Goal: Task Accomplishment & Management: Use online tool/utility

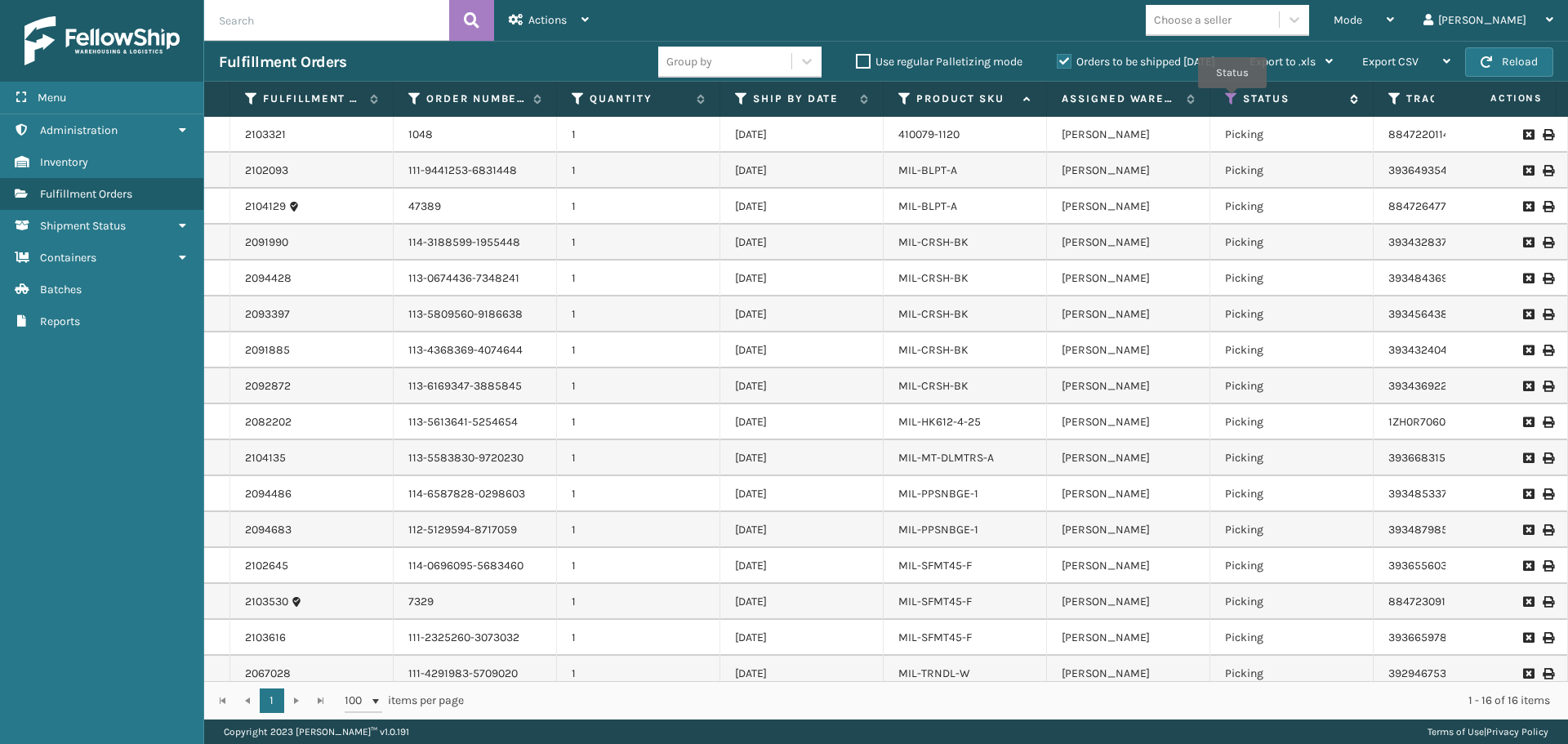
click at [1232, 99] on icon at bounding box center [1231, 98] width 13 height 15
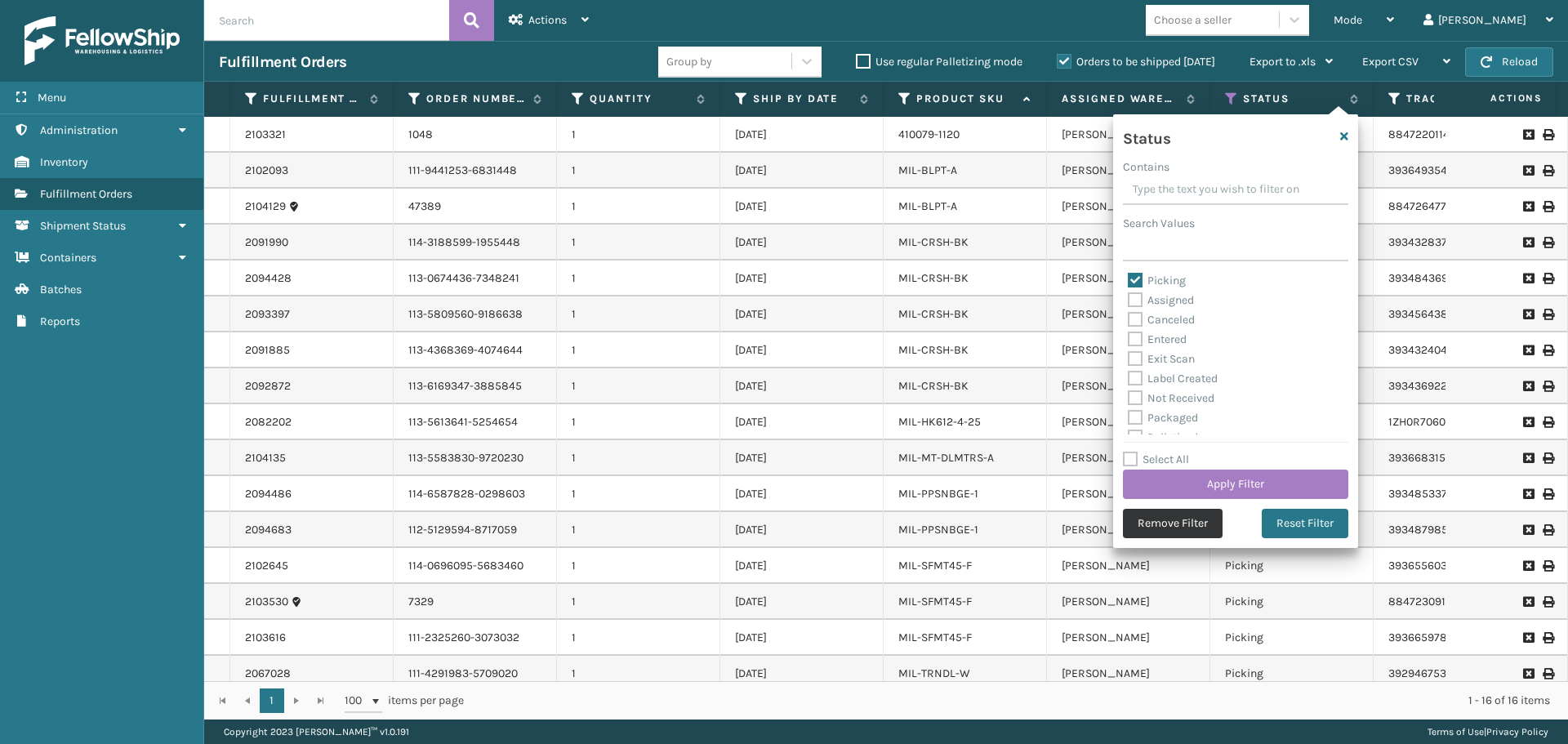
click at [1187, 525] on button "Remove Filter" at bounding box center [1172, 524] width 99 height 29
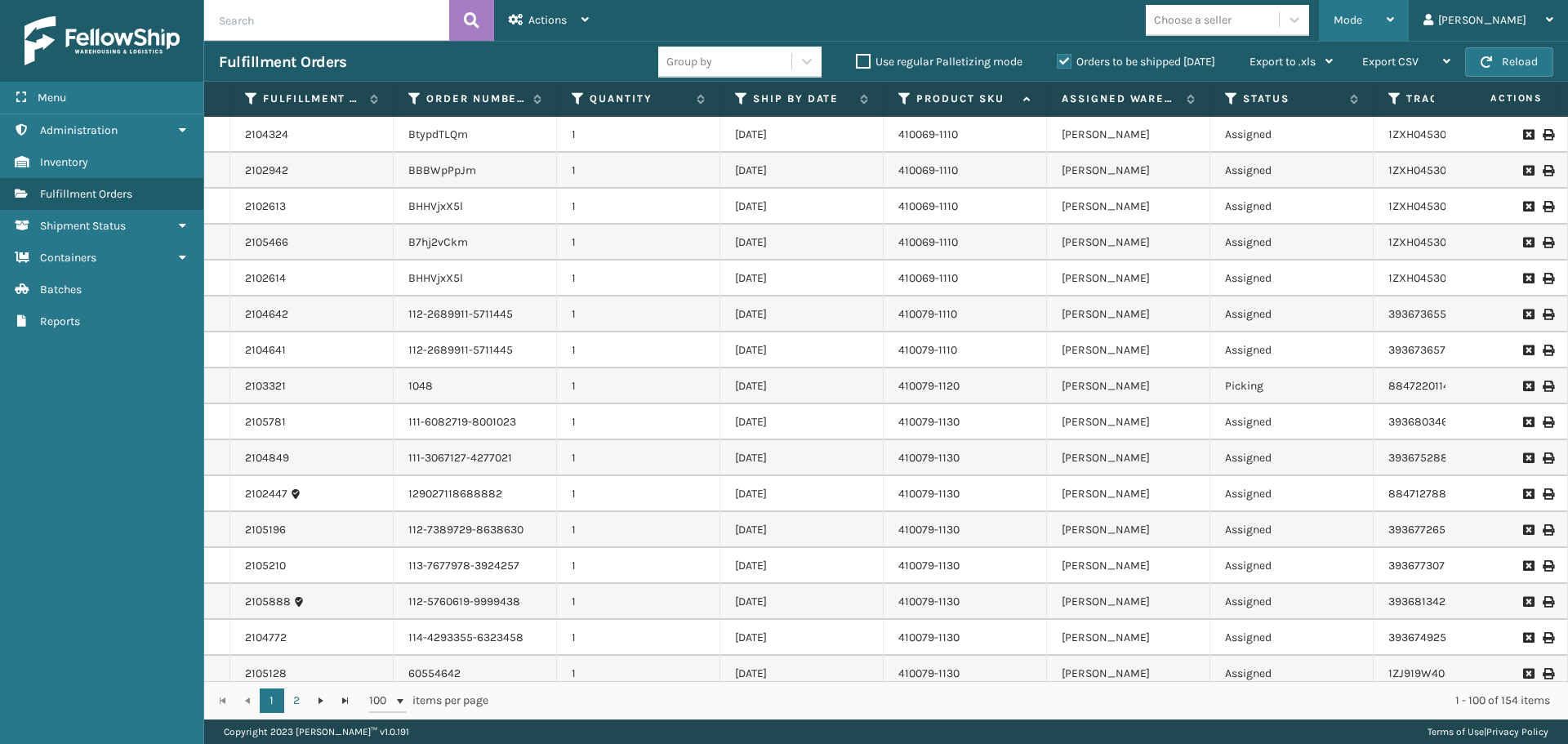
click at [1394, 11] on div "Mode" at bounding box center [1363, 20] width 60 height 41
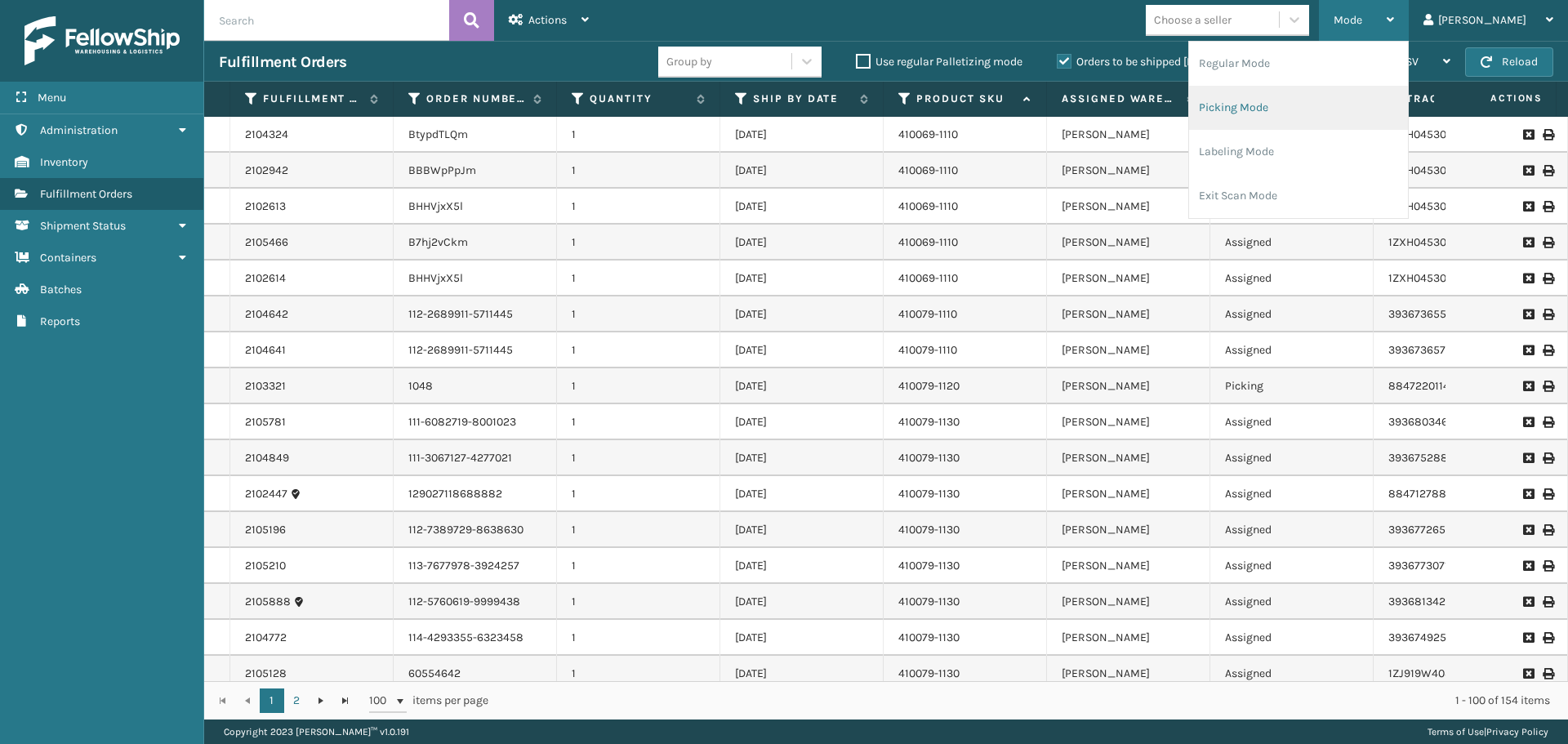
click at [1310, 110] on li "Picking Mode" at bounding box center [1299, 107] width 219 height 44
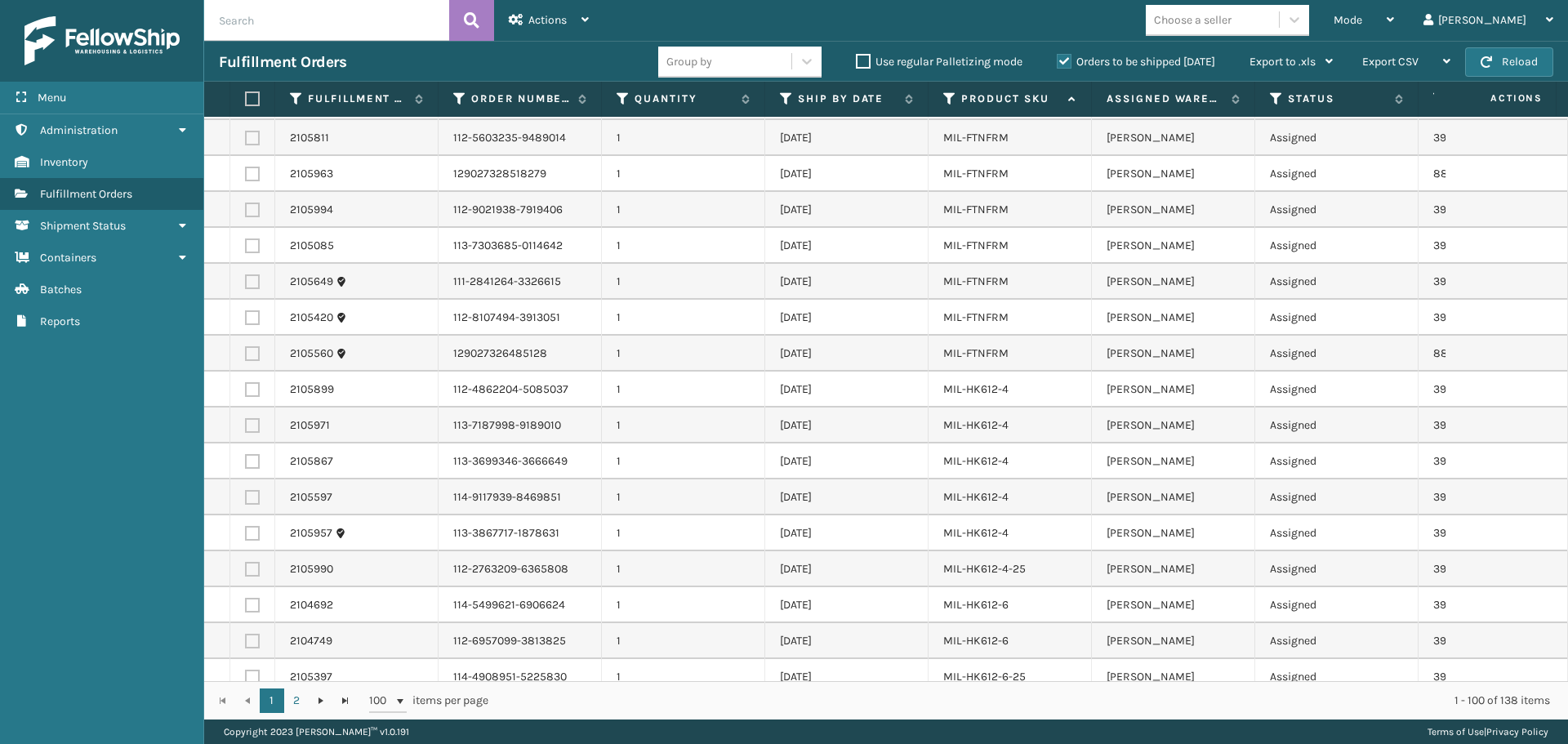
scroll to position [3042, 0]
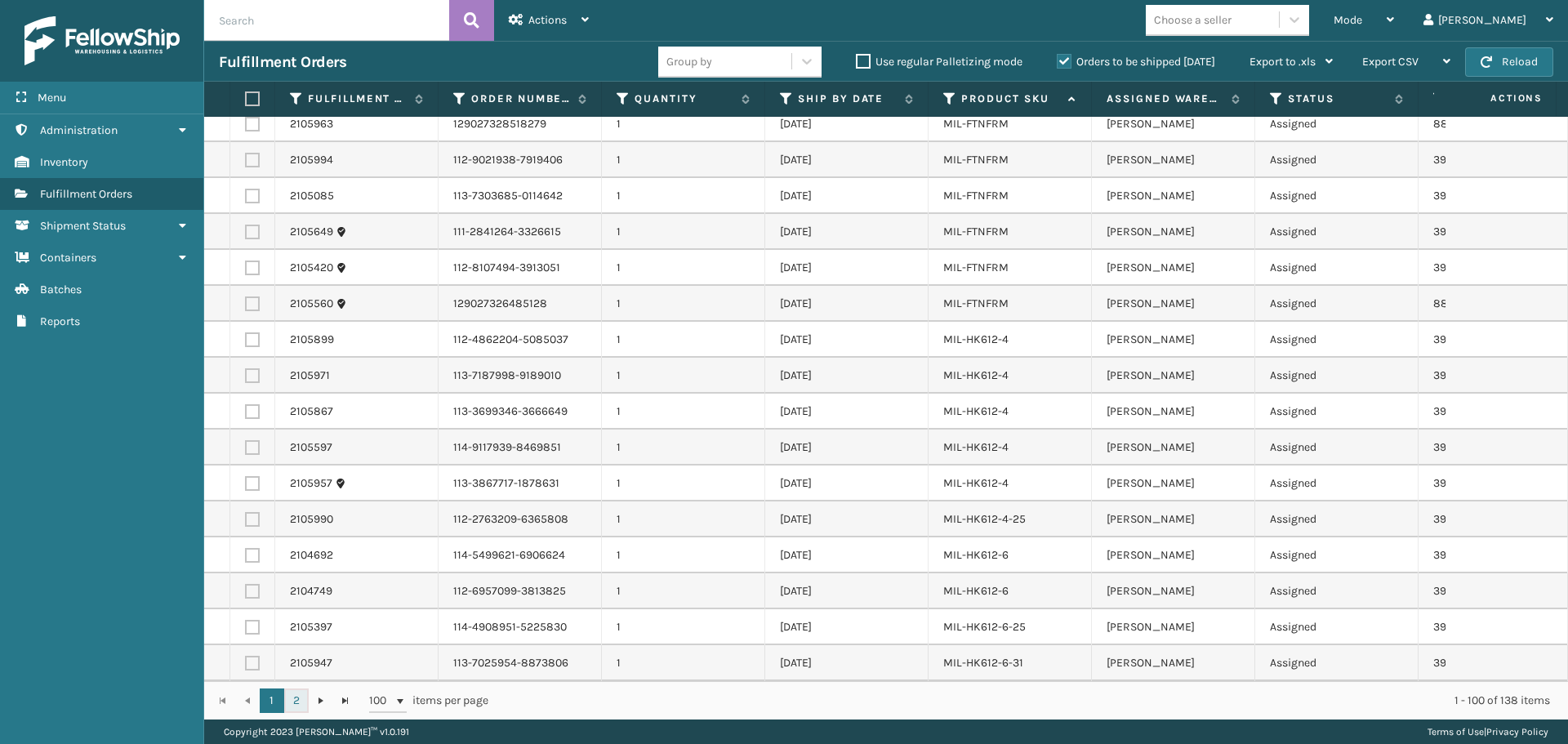
click at [293, 700] on link "2" at bounding box center [296, 701] width 24 height 24
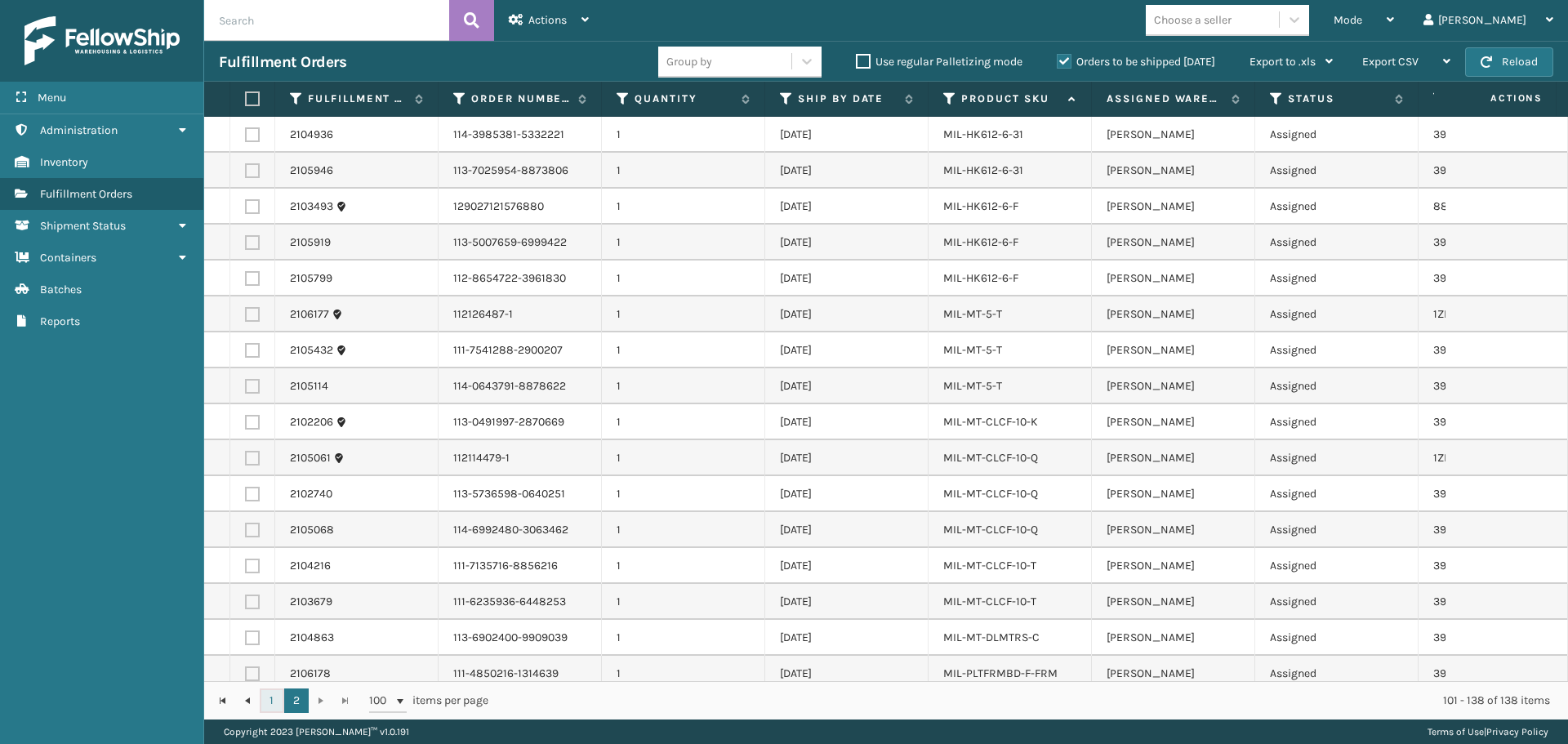
click at [273, 698] on link "1" at bounding box center [272, 701] width 24 height 24
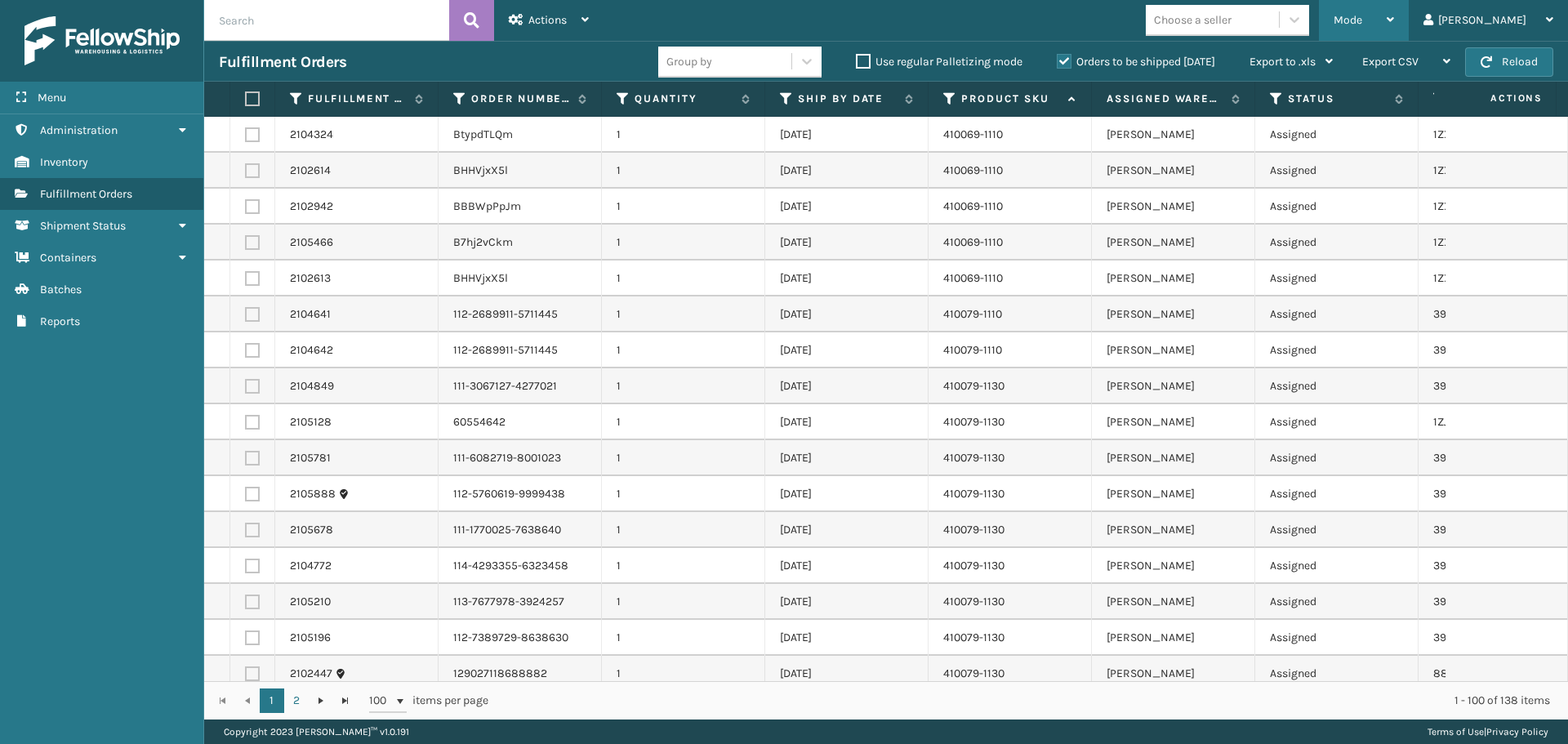
click at [1384, 8] on div "Mode" at bounding box center [1363, 20] width 60 height 41
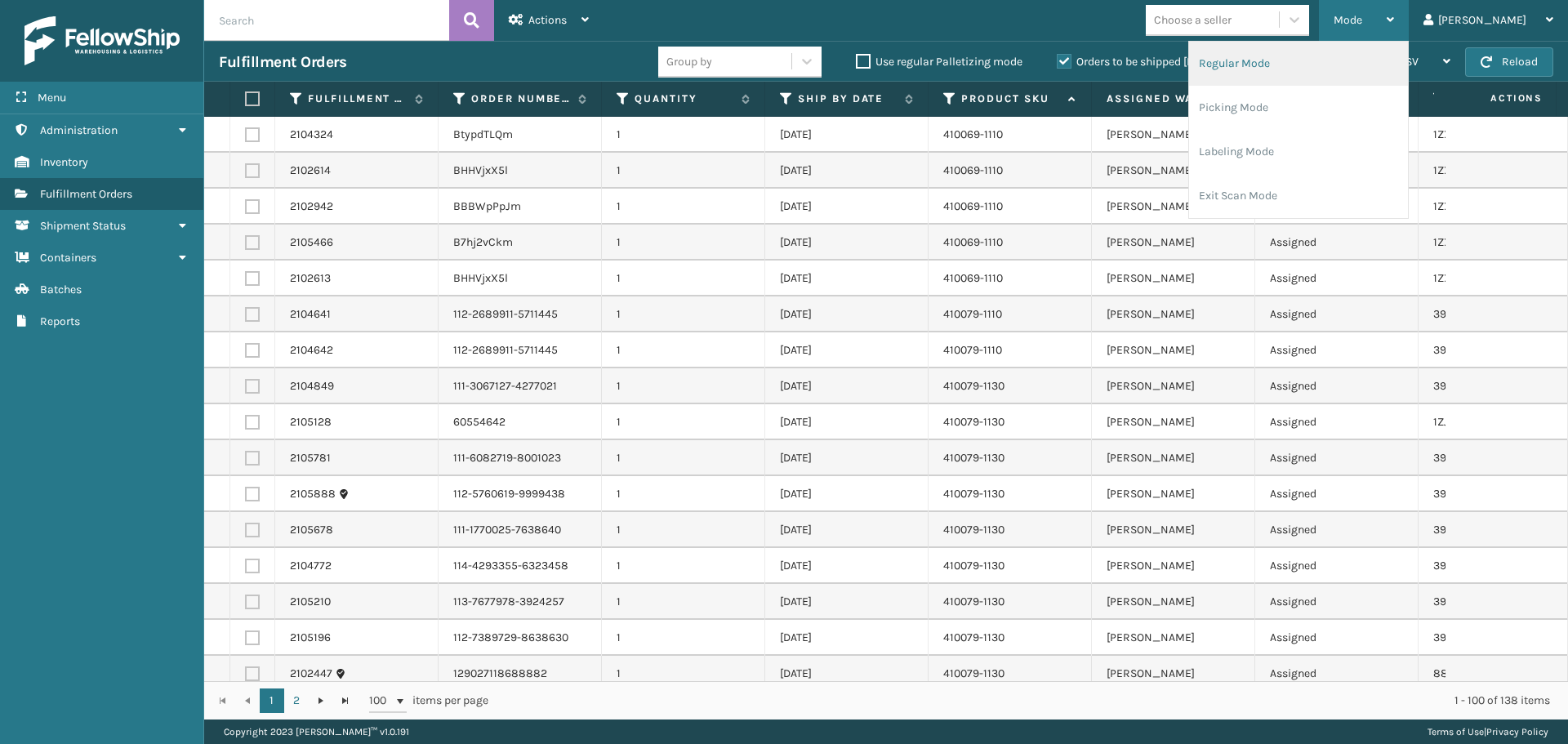
click at [1376, 67] on li "Regular Mode" at bounding box center [1299, 63] width 219 height 44
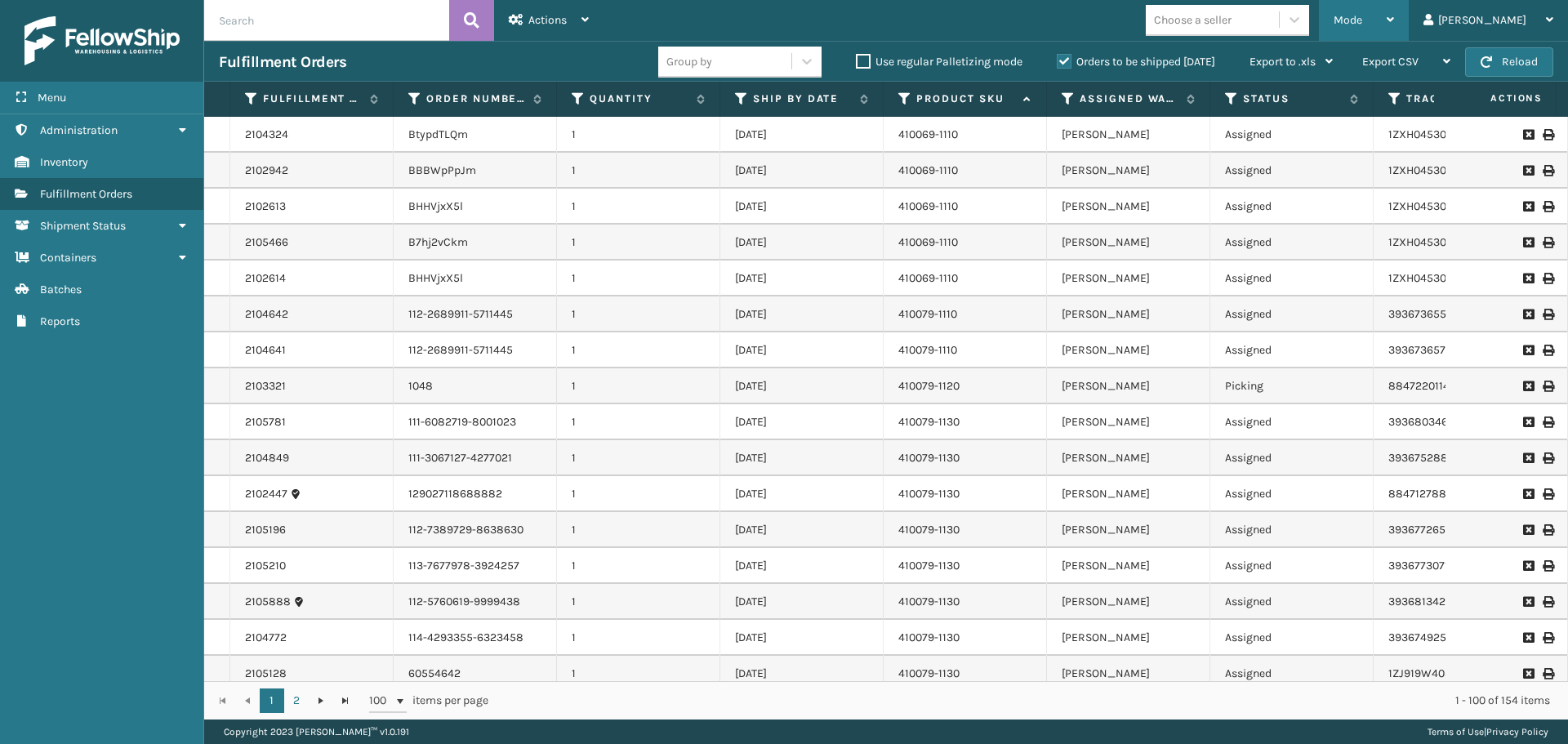
click at [1394, 21] on div "Mode" at bounding box center [1363, 20] width 60 height 41
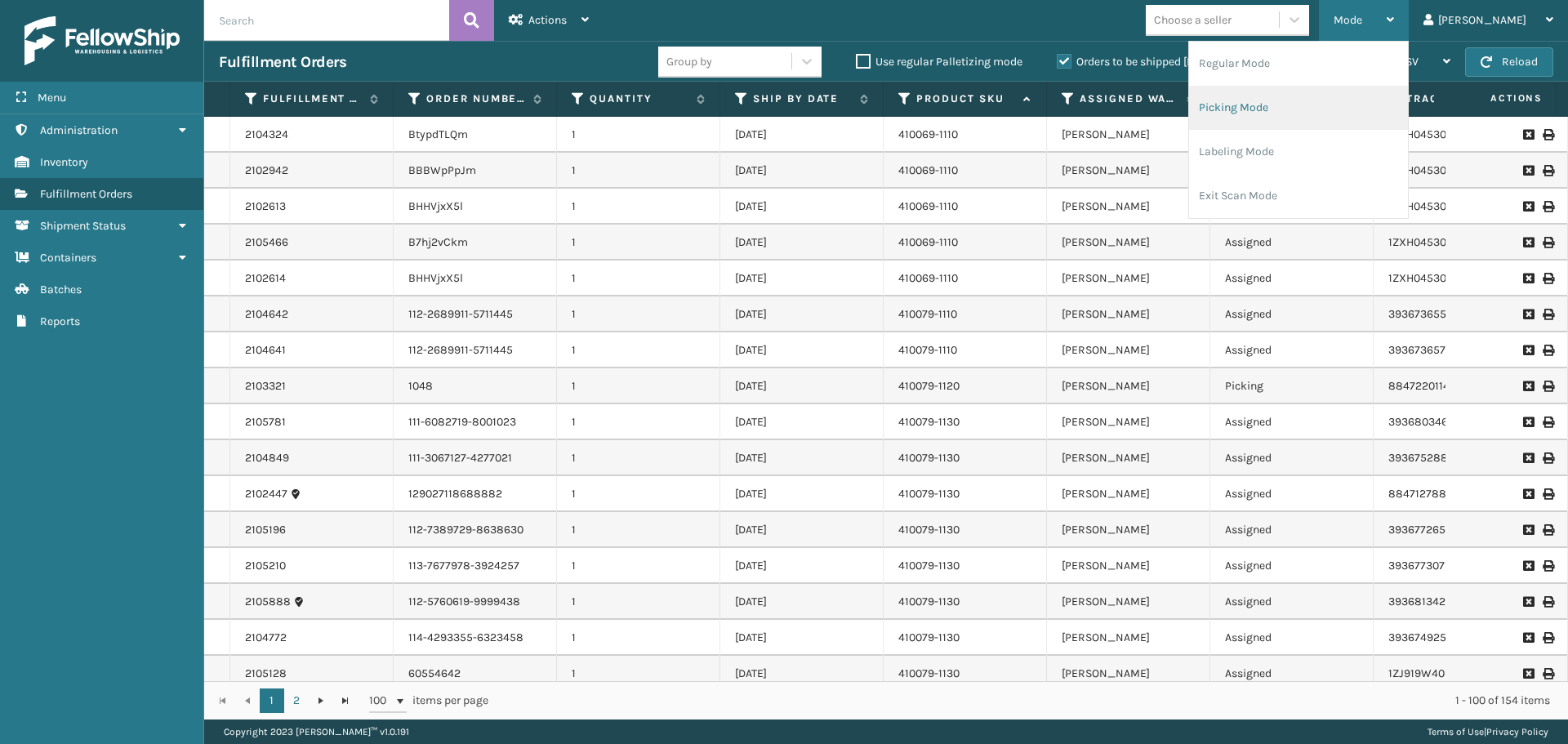
click at [1405, 90] on li "Picking Mode" at bounding box center [1299, 107] width 219 height 44
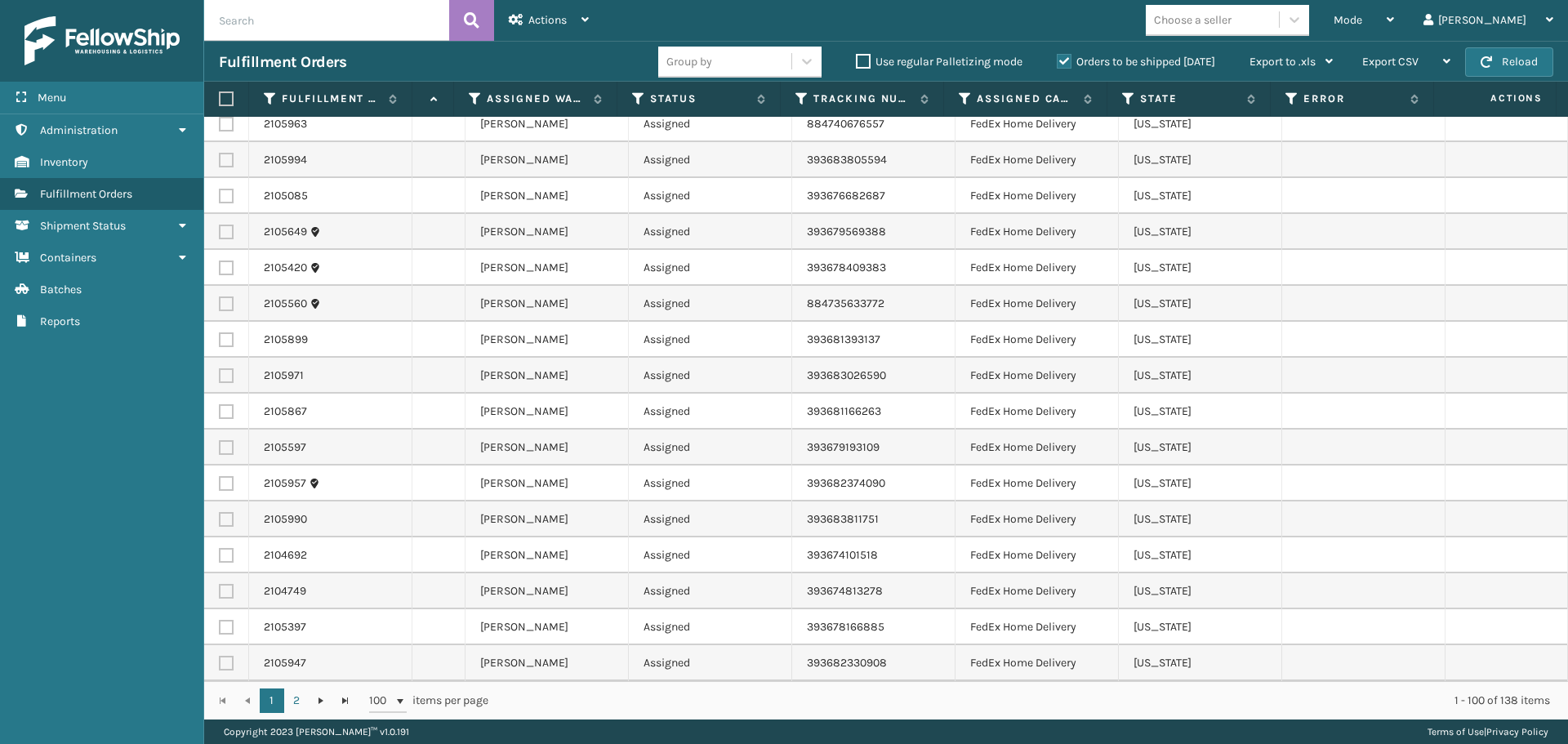
scroll to position [0, 639]
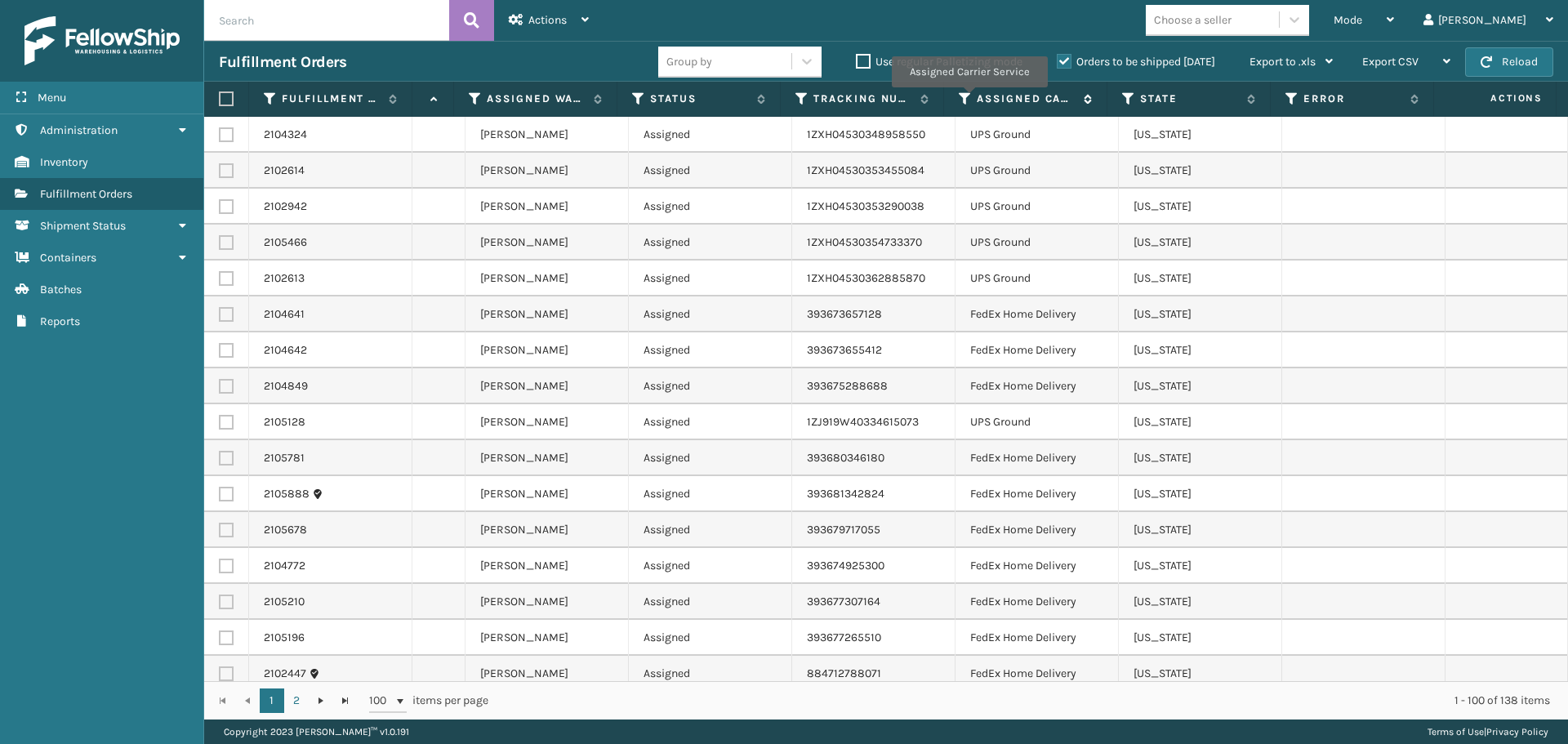
click at [966, 97] on icon at bounding box center [965, 98] width 13 height 15
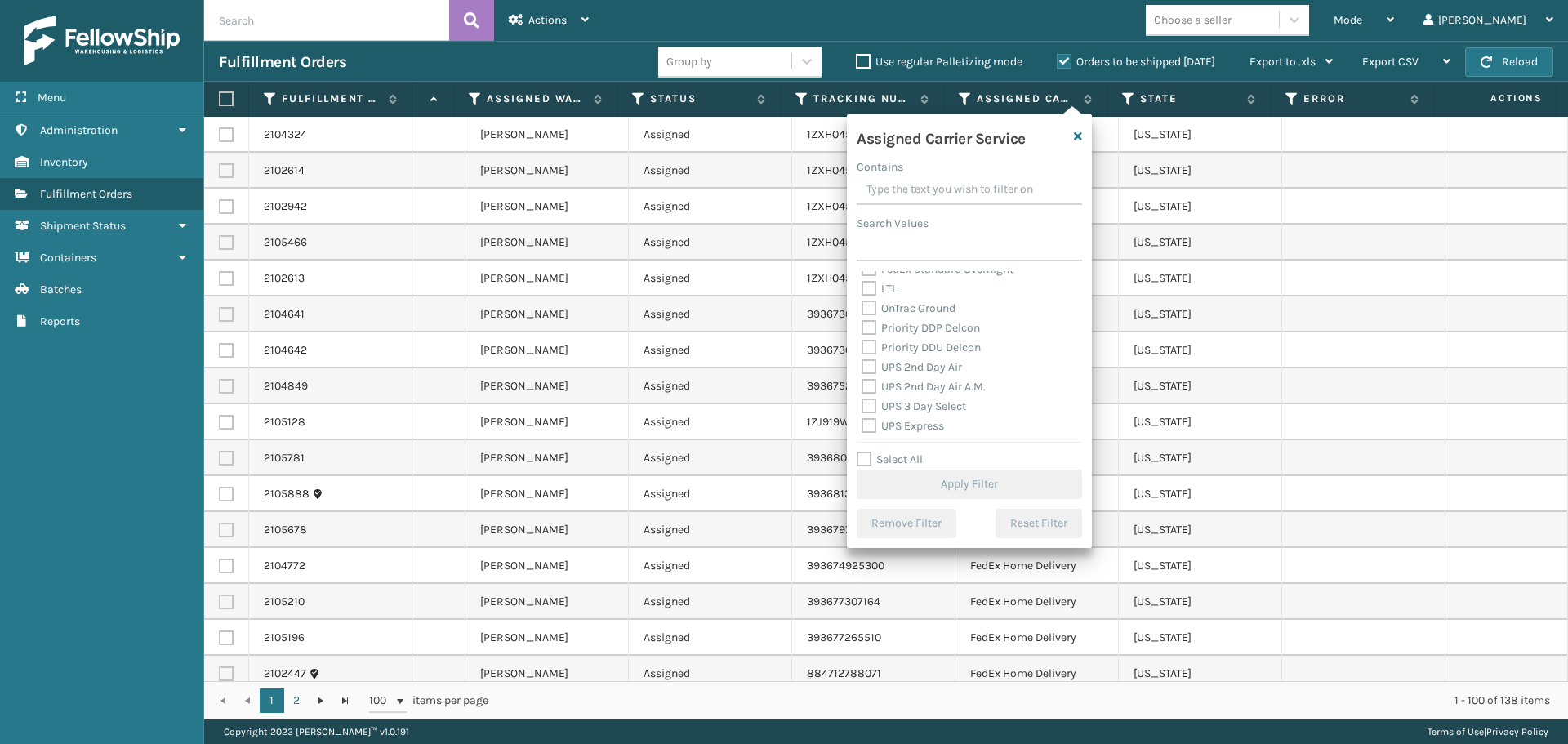
scroll to position [231, 0]
click at [948, 360] on label "UPS 2nd Day Air" at bounding box center [911, 363] width 100 height 14
click at [862, 360] on input "UPS 2nd Day Air" at bounding box center [861, 359] width 1 height 10
checkbox input "true"
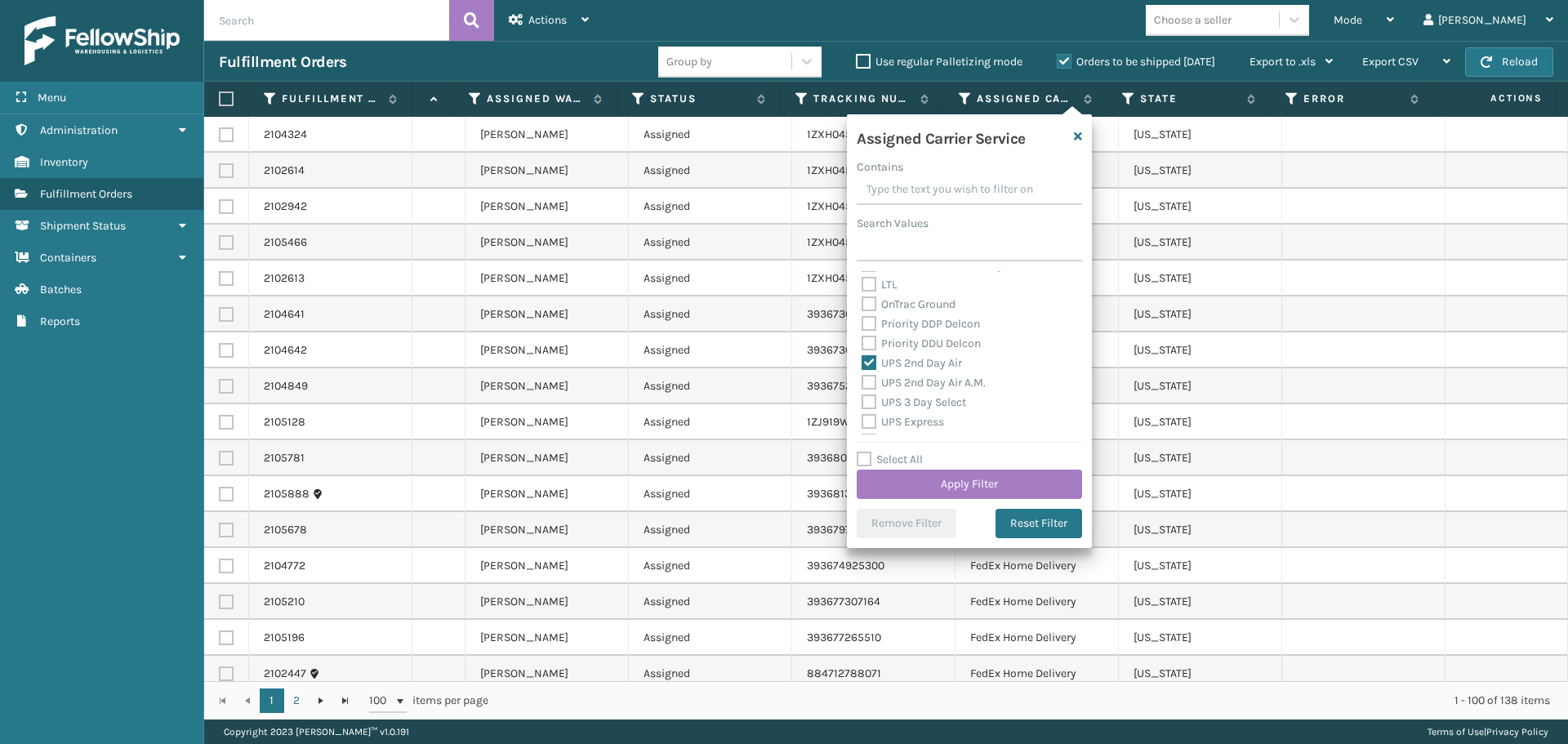
click at [956, 381] on label "UPS 2nd Day Air A.M." at bounding box center [923, 382] width 124 height 14
click at [862, 381] on input "UPS 2nd Day Air A.M." at bounding box center [861, 378] width 1 height 10
checkbox input "true"
click at [949, 400] on label "UPS 3 Day Select" at bounding box center [913, 402] width 104 height 14
click at [862, 400] on input "UPS 3 Day Select" at bounding box center [861, 398] width 1 height 10
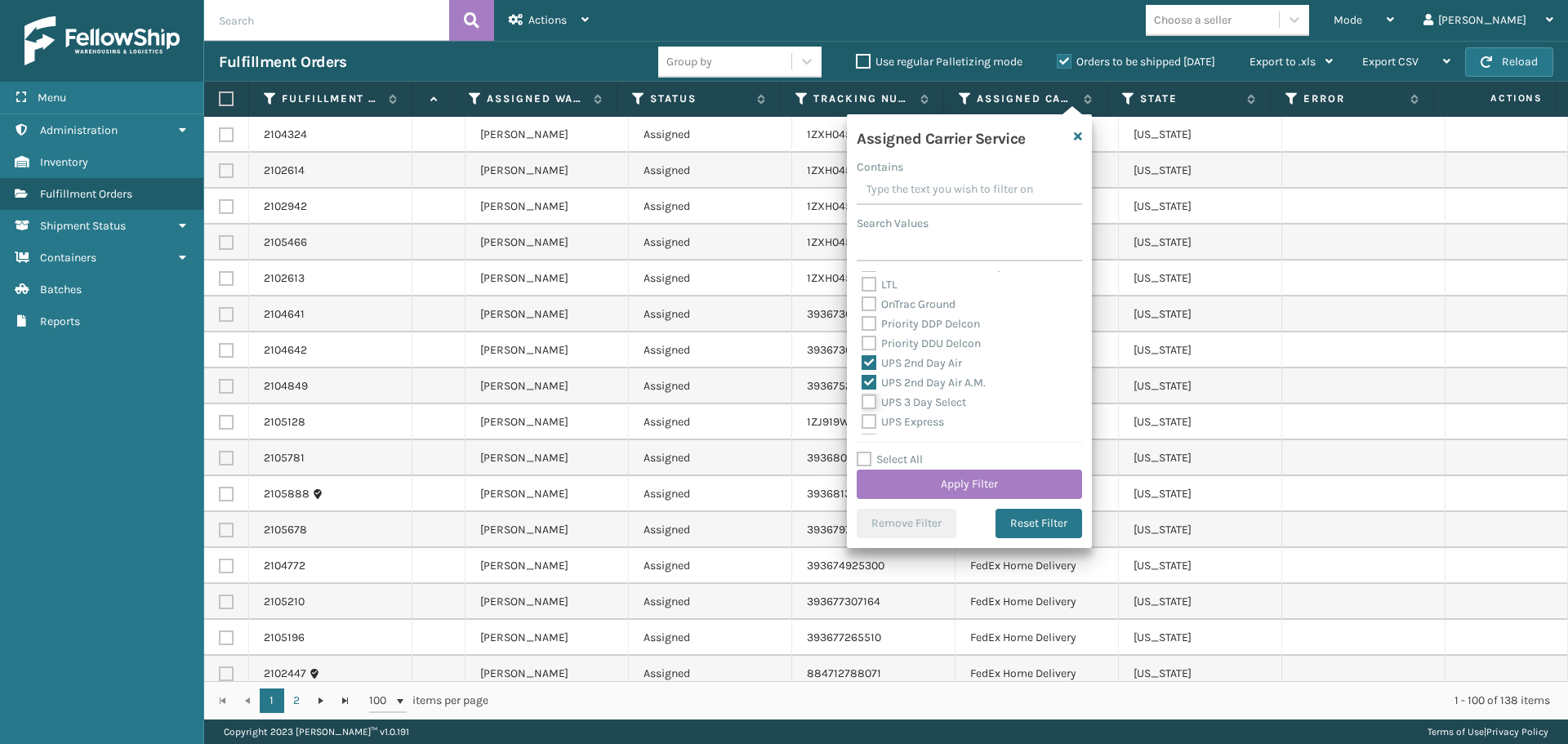
checkbox input "true"
click at [938, 419] on label "UPS Express" at bounding box center [903, 422] width 83 height 14
click at [862, 419] on input "UPS Express" at bounding box center [861, 418] width 1 height 10
checkbox input "true"
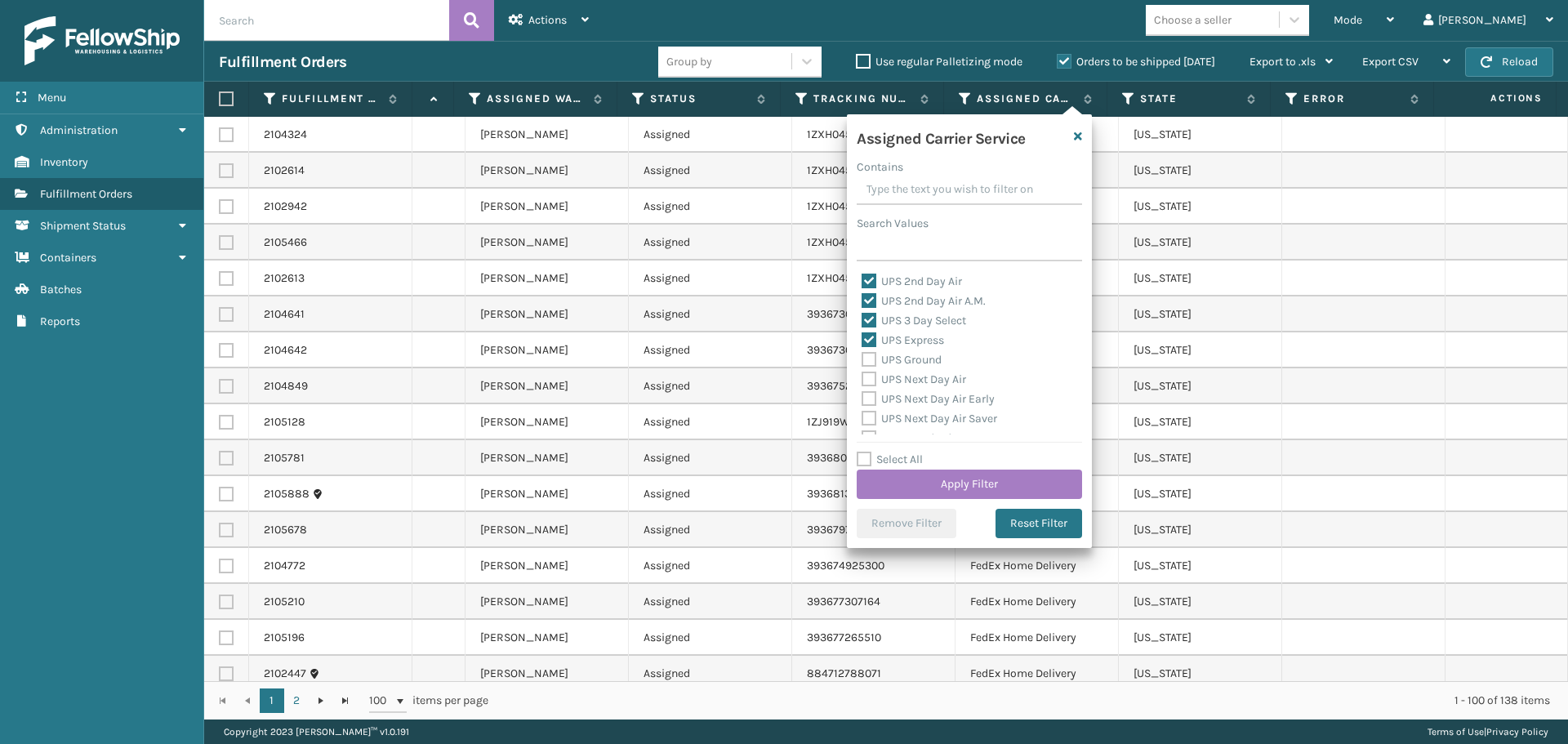
click at [936, 358] on label "UPS Ground" at bounding box center [901, 360] width 80 height 14
click at [862, 358] on input "UPS Ground" at bounding box center [861, 356] width 1 height 10
checkbox input "true"
click at [939, 380] on label "UPS Next Day Air" at bounding box center [913, 380] width 104 height 14
click at [862, 380] on input "UPS Next Day Air" at bounding box center [861, 375] width 1 height 10
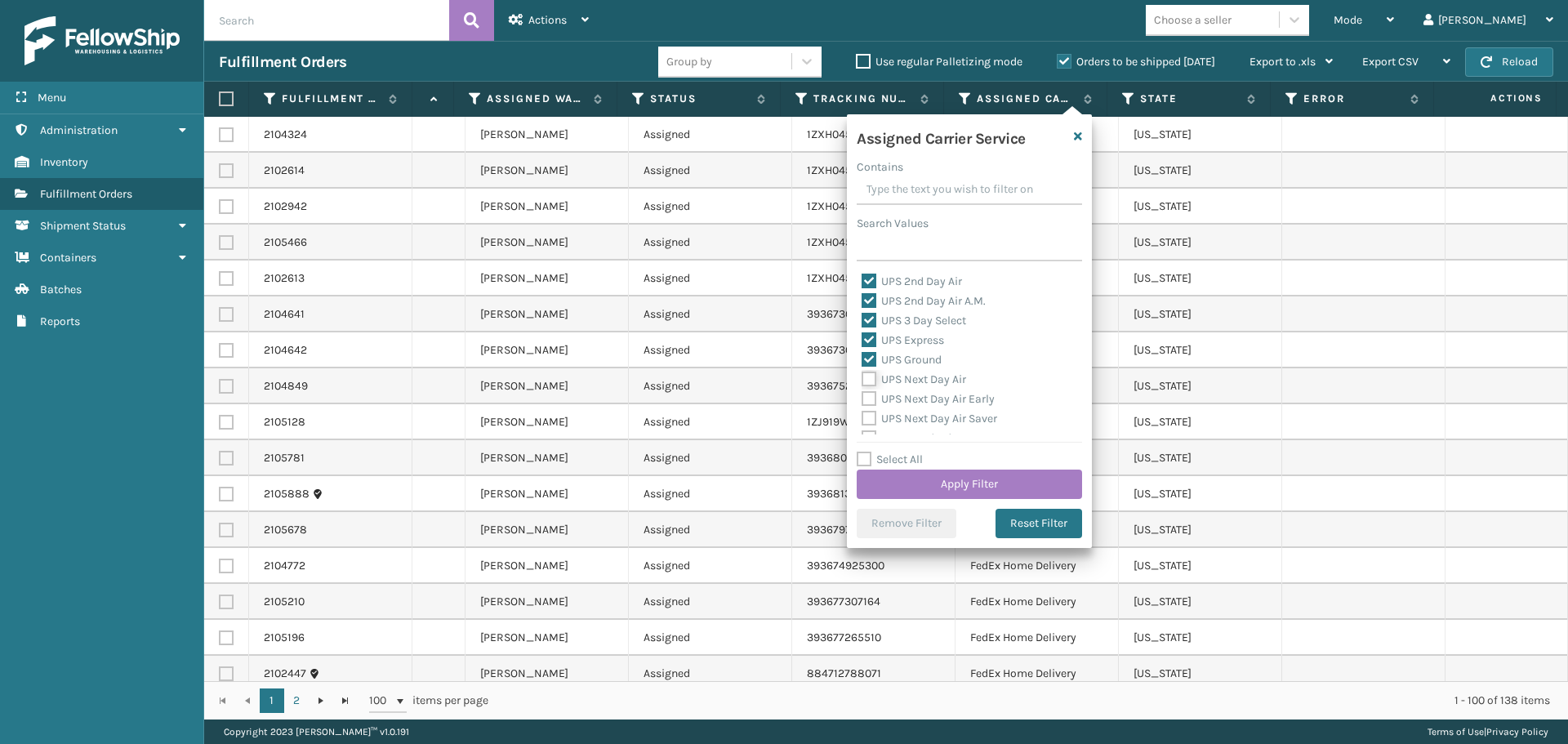
checkbox input "true"
click at [947, 395] on label "UPS Next Day Air Early" at bounding box center [928, 399] width 133 height 14
click at [862, 395] on input "UPS Next Day Air Early" at bounding box center [861, 394] width 1 height 10
checkbox input "true"
click at [958, 417] on label "UPS Next Day Air Saver" at bounding box center [929, 419] width 135 height 14
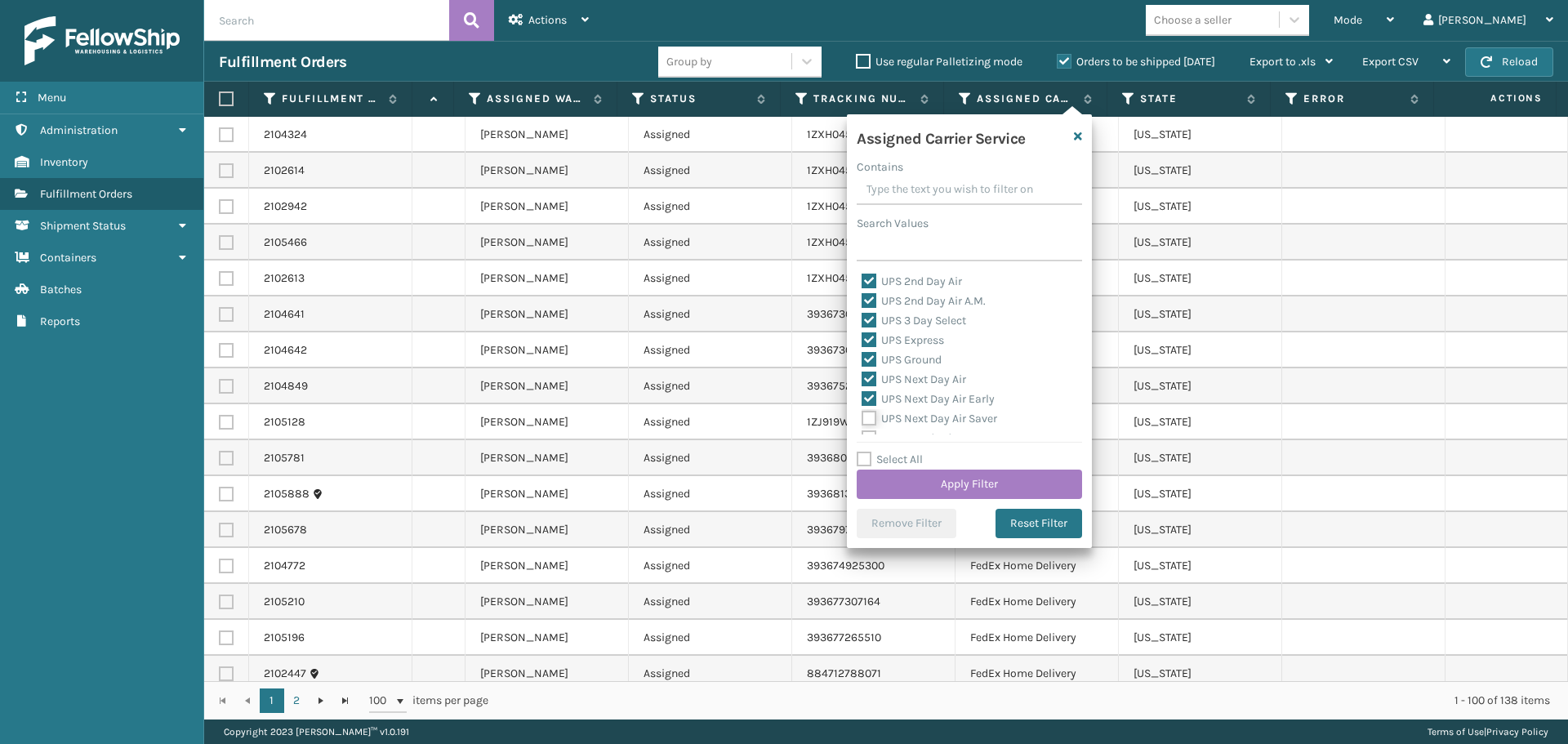
click at [862, 417] on input "UPS Next Day Air Saver" at bounding box center [861, 414] width 1 height 10
checkbox input "true"
click at [941, 353] on label "UPS Standard" at bounding box center [906, 356] width 90 height 14
click at [862, 353] on input "UPS Standard" at bounding box center [861, 352] width 1 height 10
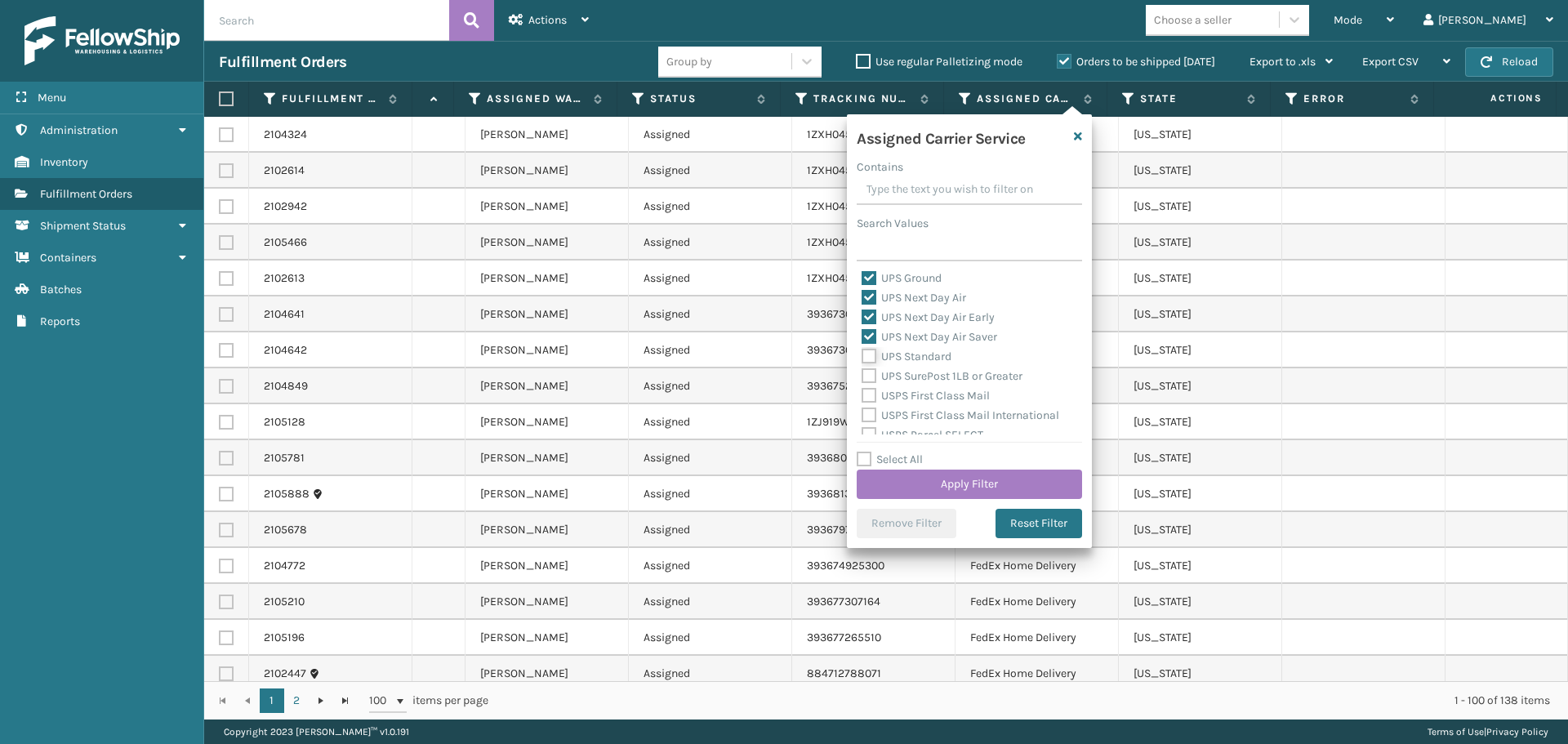
checkbox input "true"
click at [967, 372] on label "UPS SurePost 1LB or Greater" at bounding box center [941, 376] width 161 height 14
click at [862, 372] on input "UPS SurePost 1LB or Greater" at bounding box center [861, 372] width 1 height 10
checkbox input "true"
click at [962, 400] on label "USPS First Class Mail" at bounding box center [925, 395] width 129 height 14
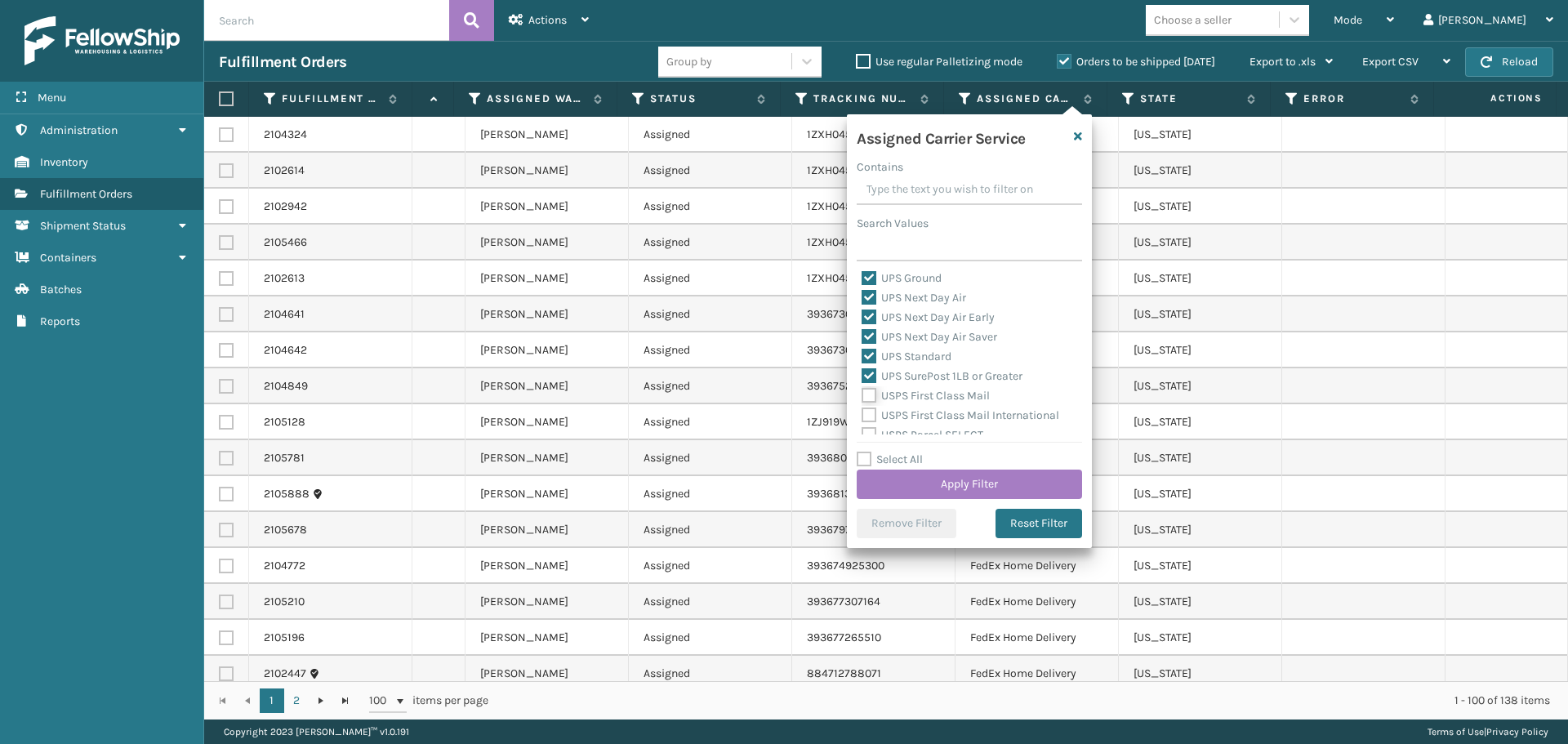
click at [862, 397] on input "USPS First Class Mail" at bounding box center [861, 392] width 1 height 10
checkbox input "true"
click at [967, 408] on label "USPS First Class Mail International" at bounding box center [960, 415] width 198 height 14
click at [862, 408] on input "USPS First Class Mail International" at bounding box center [861, 411] width 1 height 10
checkbox input "true"
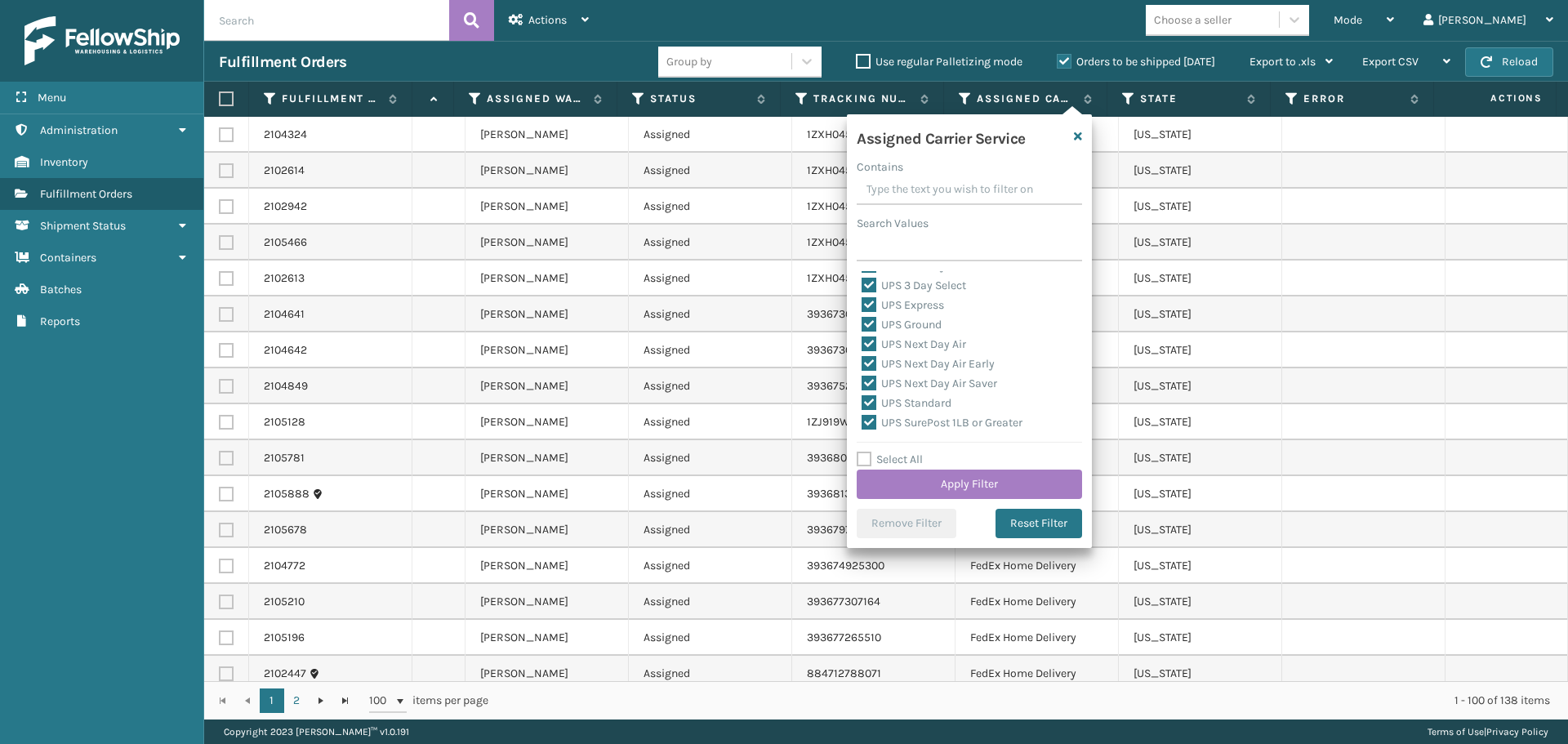
scroll to position [231, 0]
click at [1033, 489] on button "Apply Filter" at bounding box center [969, 484] width 225 height 29
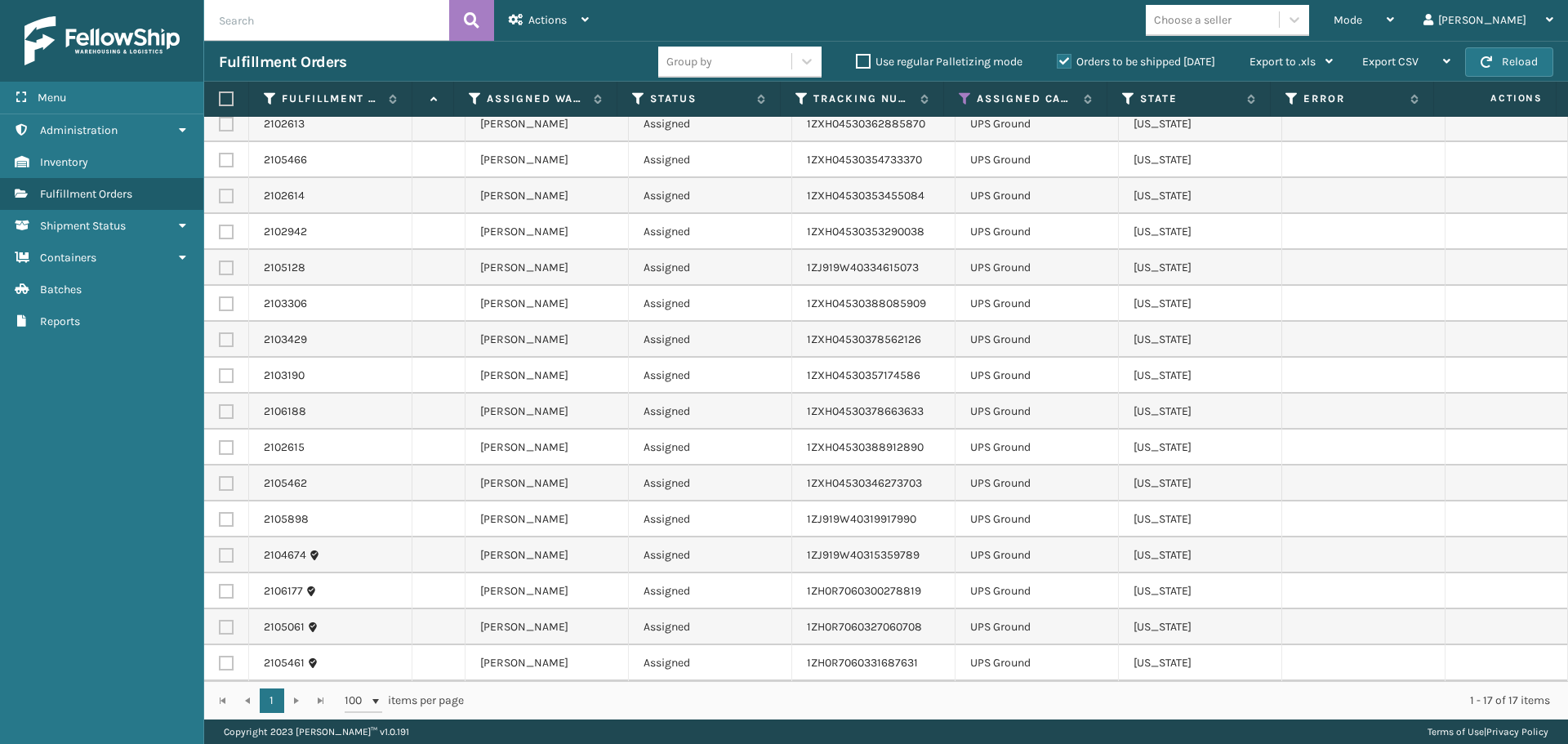
scroll to position [0, 639]
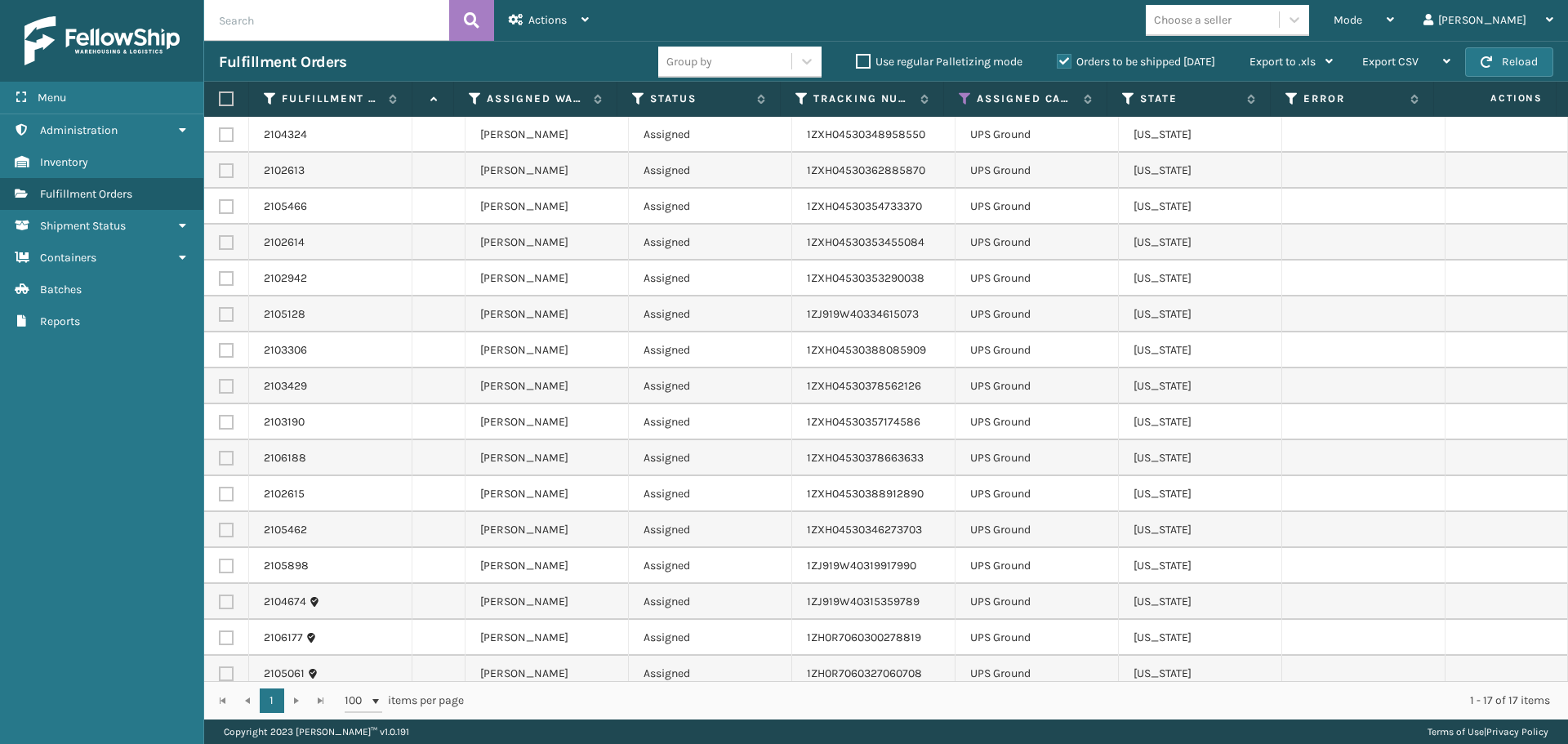
click at [224, 93] on label at bounding box center [224, 98] width 9 height 15
click at [220, 94] on input "checkbox" at bounding box center [219, 99] width 1 height 10
checkbox input "true"
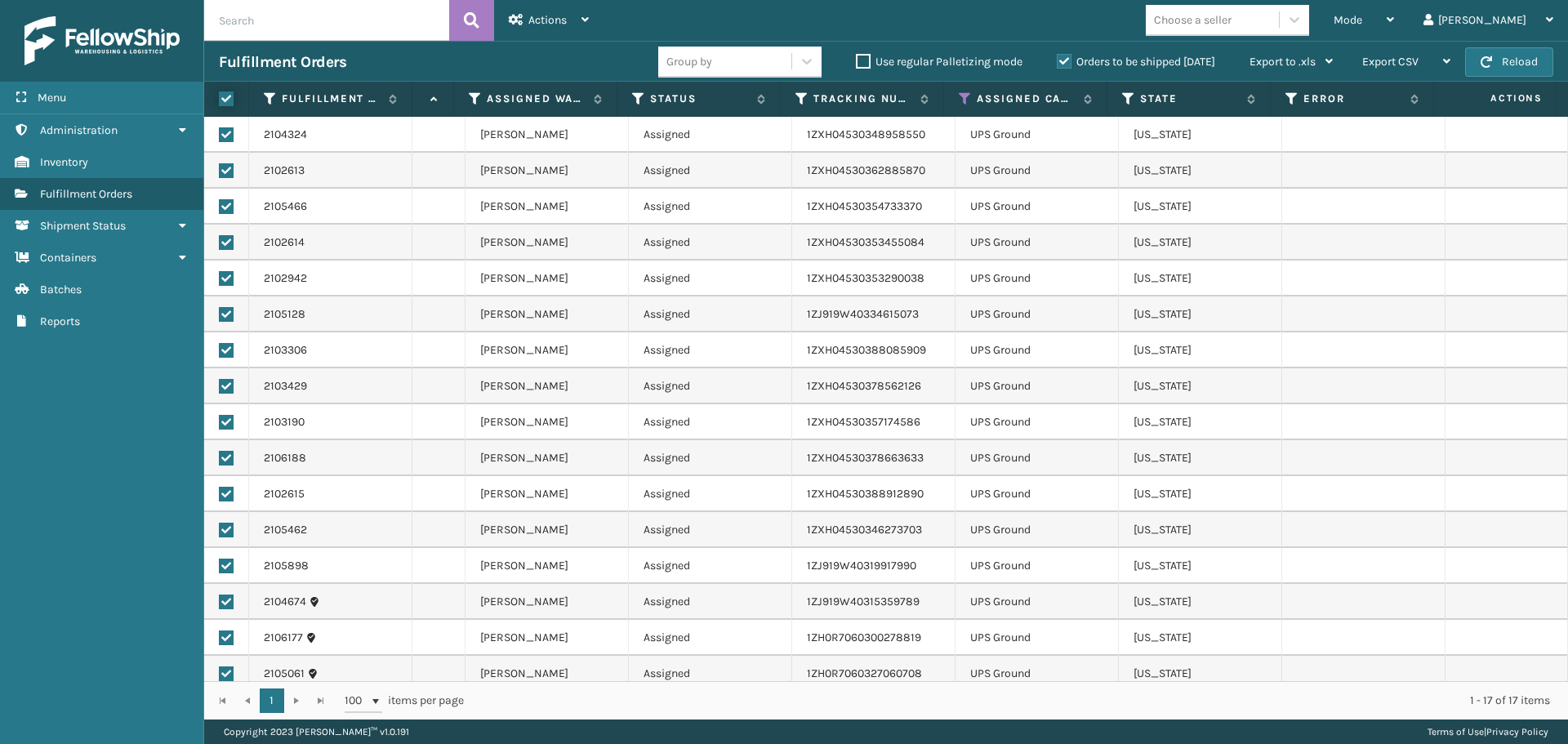
checkbox input "true"
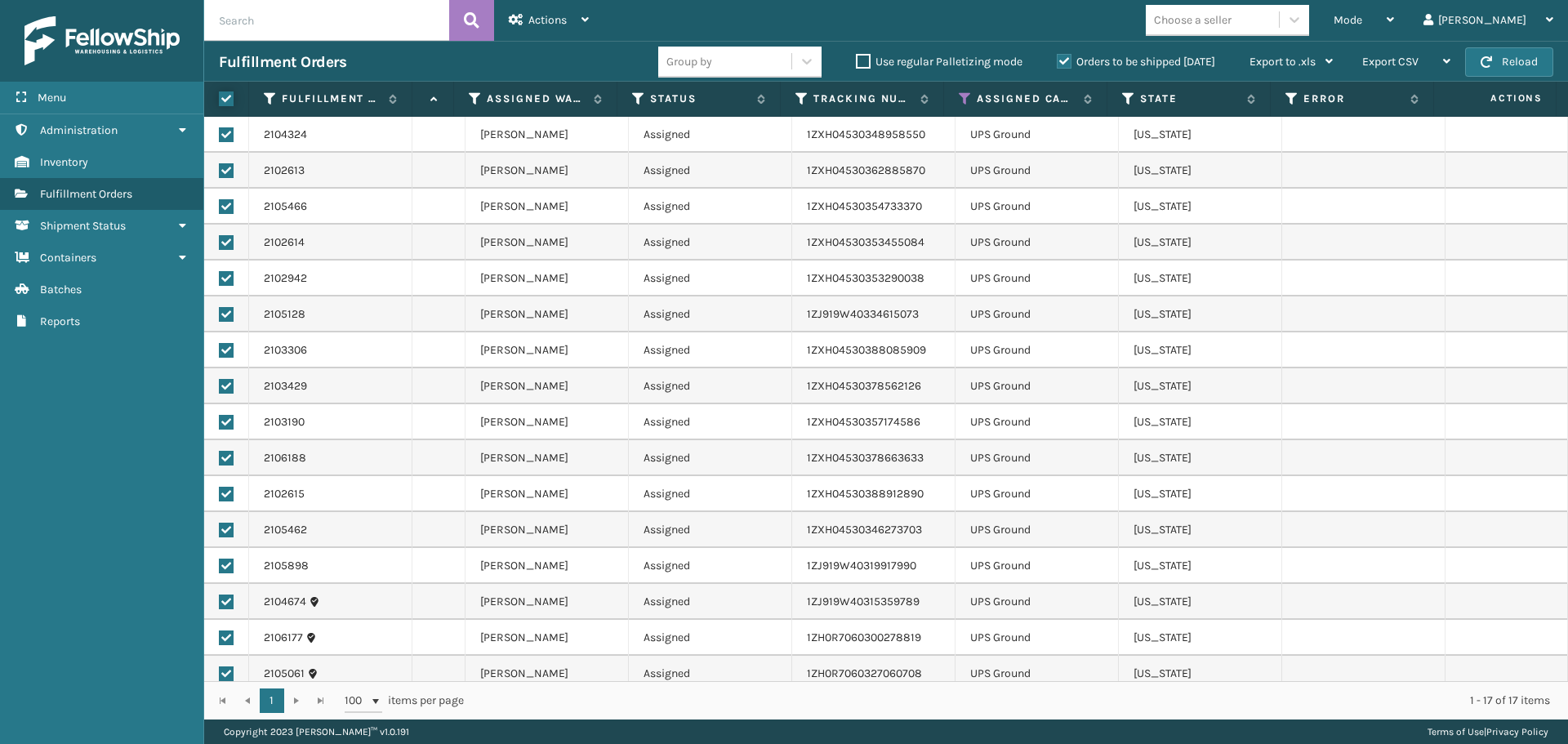
checkbox input "true"
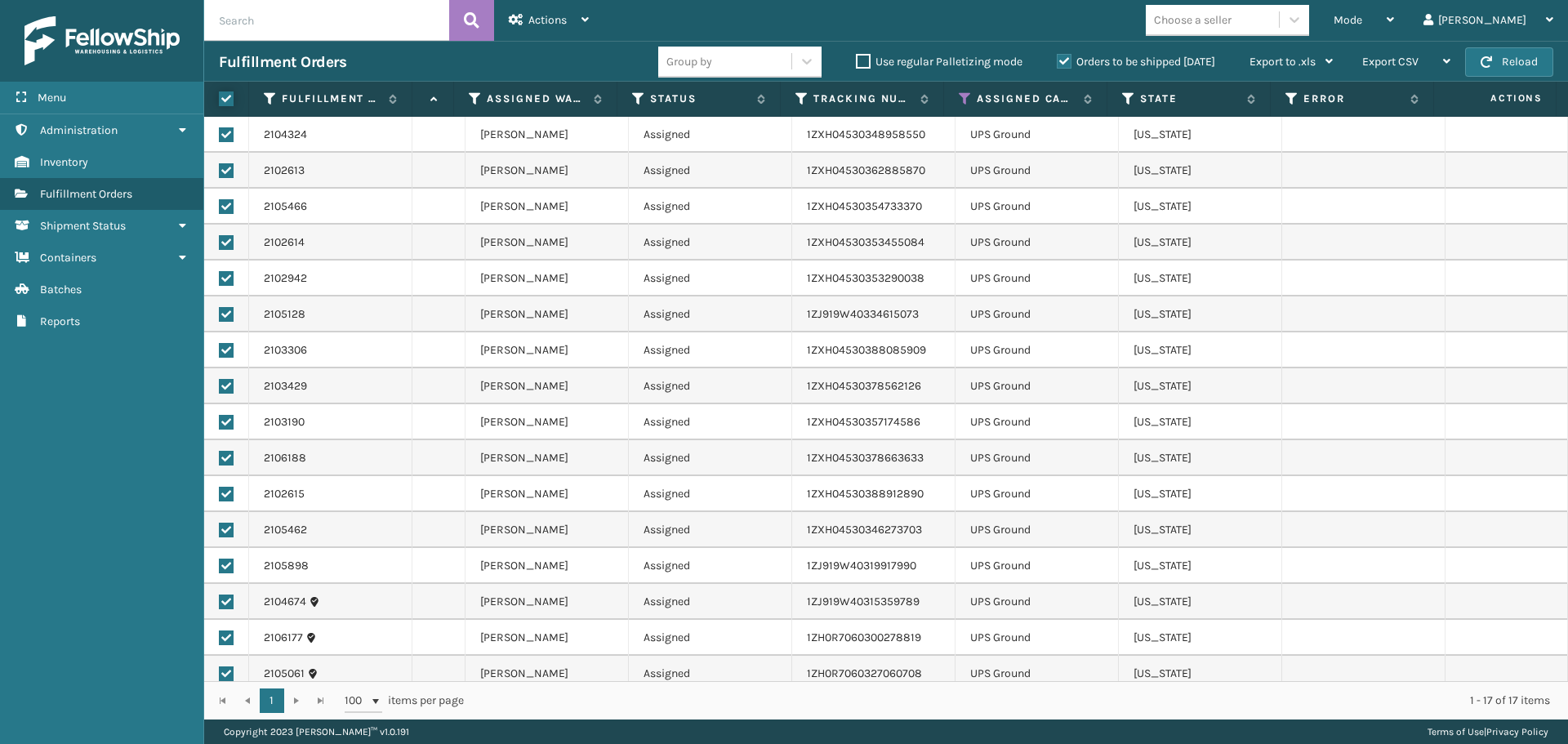
checkbox input "true"
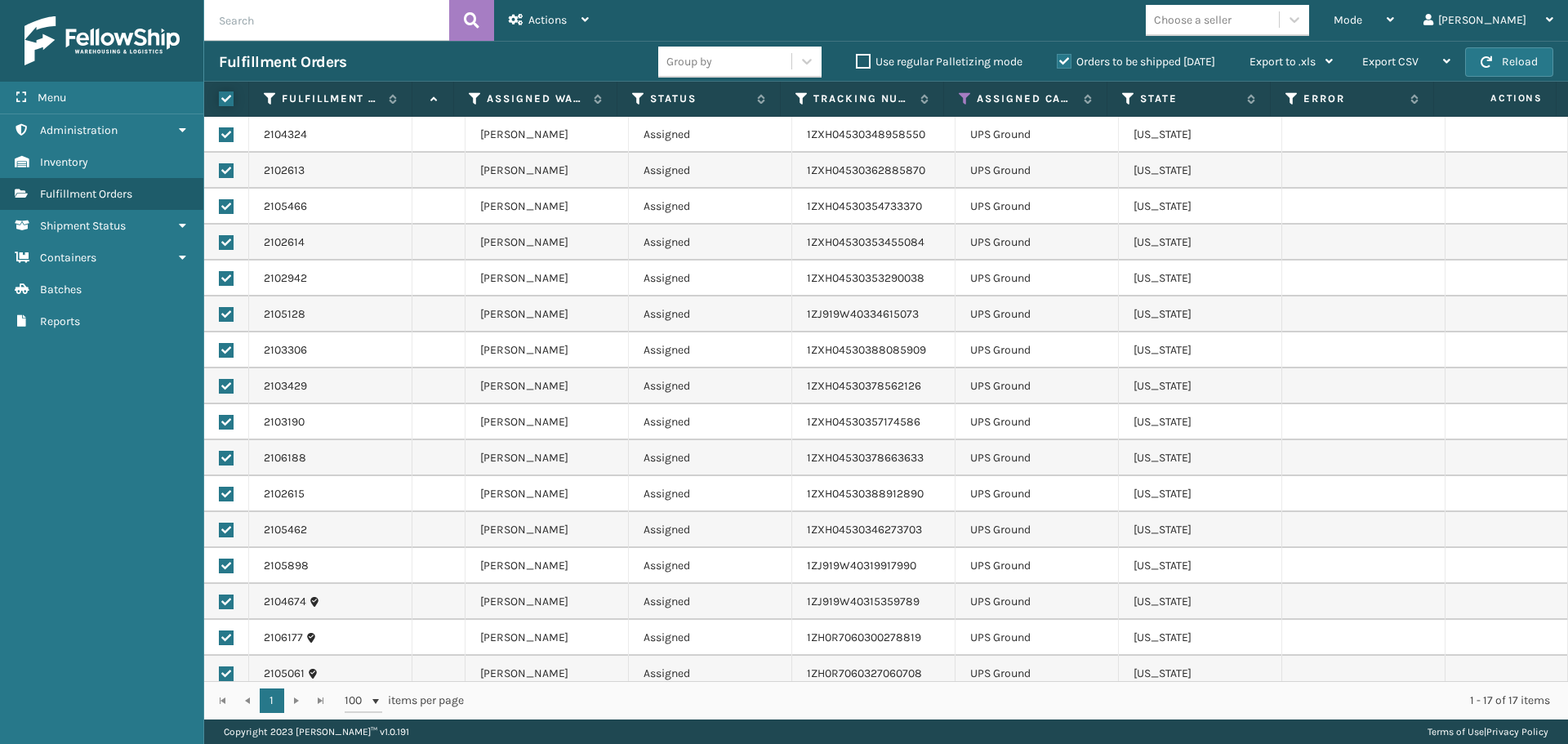
checkbox input "true"
click at [545, 21] on span "Actions" at bounding box center [547, 20] width 38 height 14
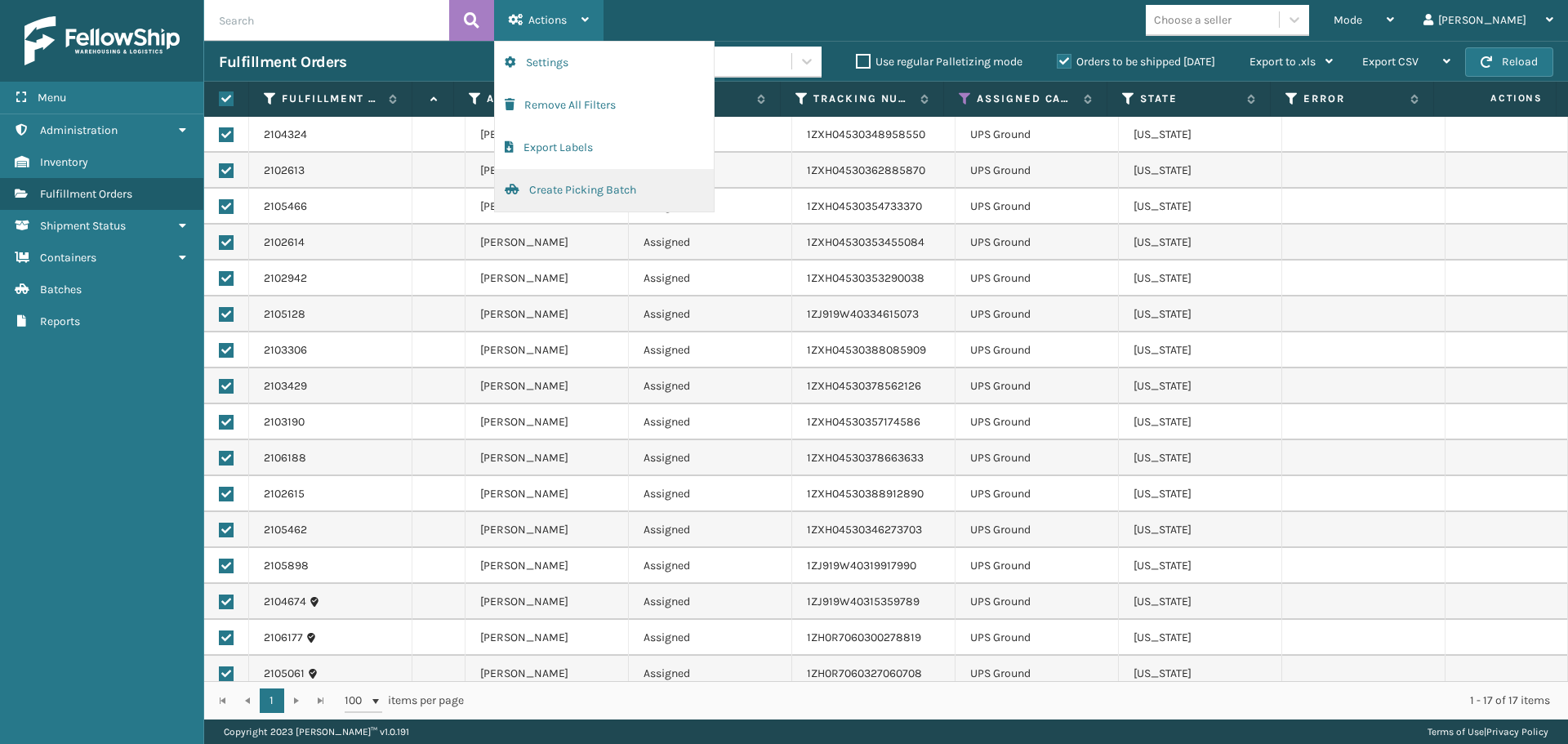
click at [621, 186] on button "Create Picking Batch" at bounding box center [604, 190] width 219 height 42
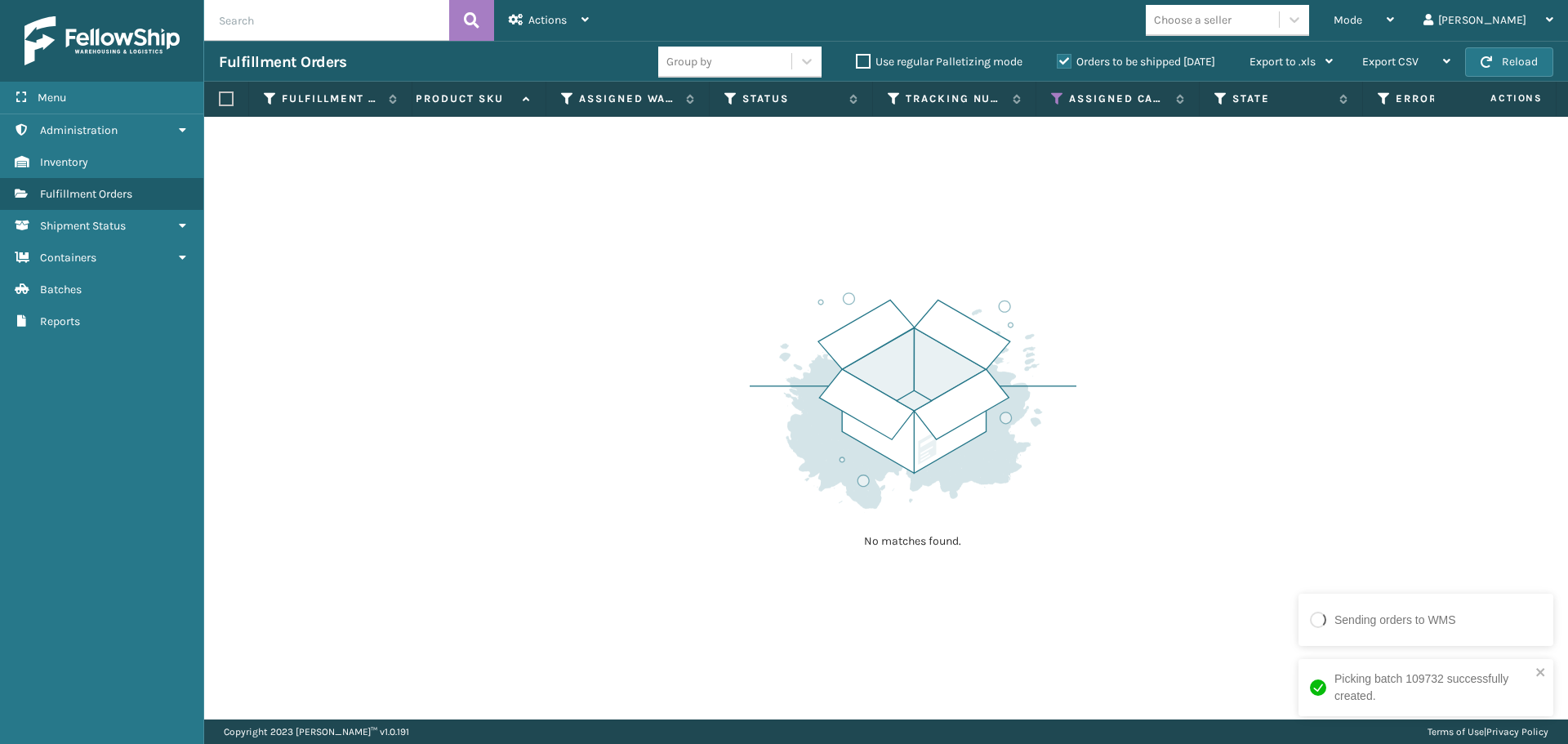
scroll to position [0, 638]
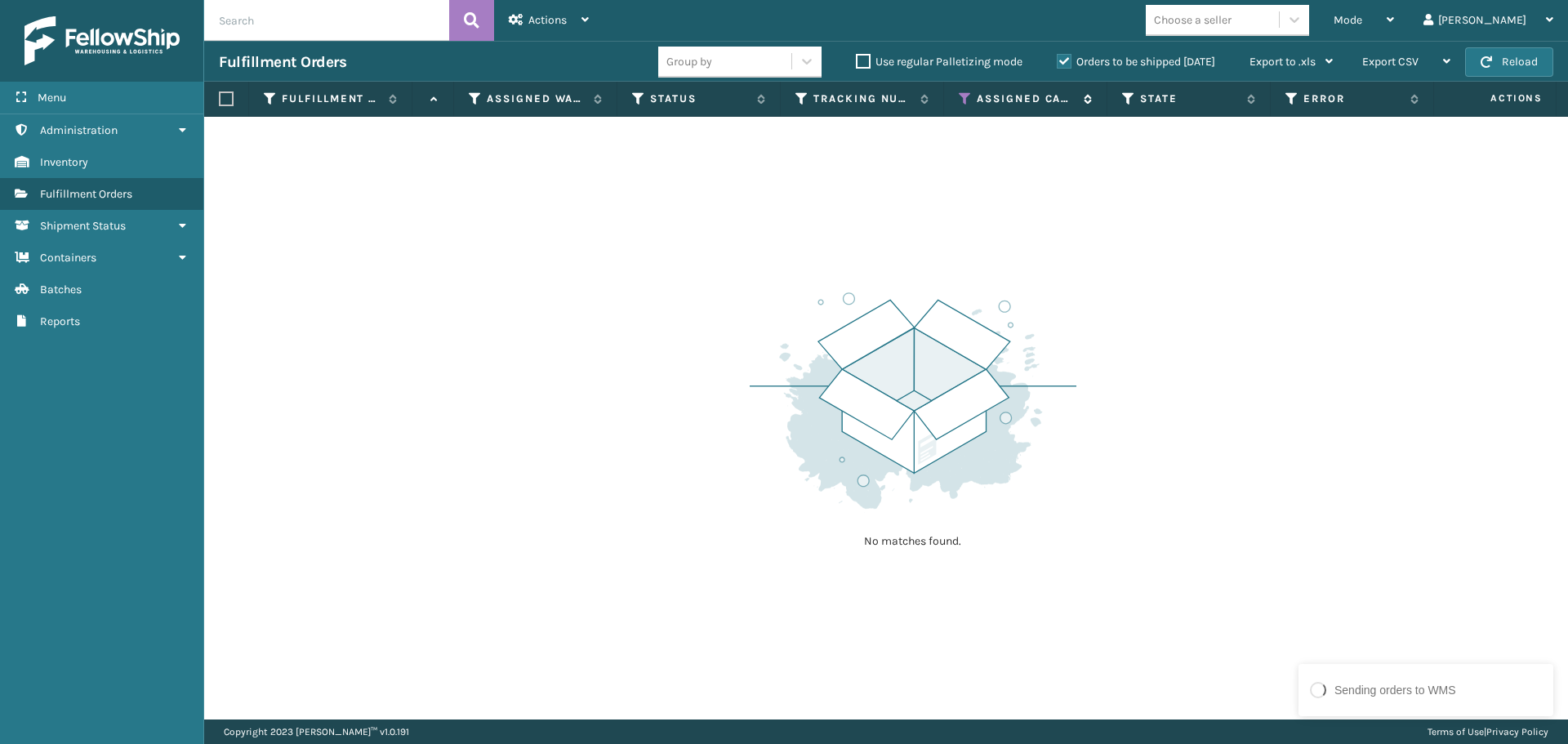
click at [962, 98] on icon at bounding box center [965, 98] width 13 height 15
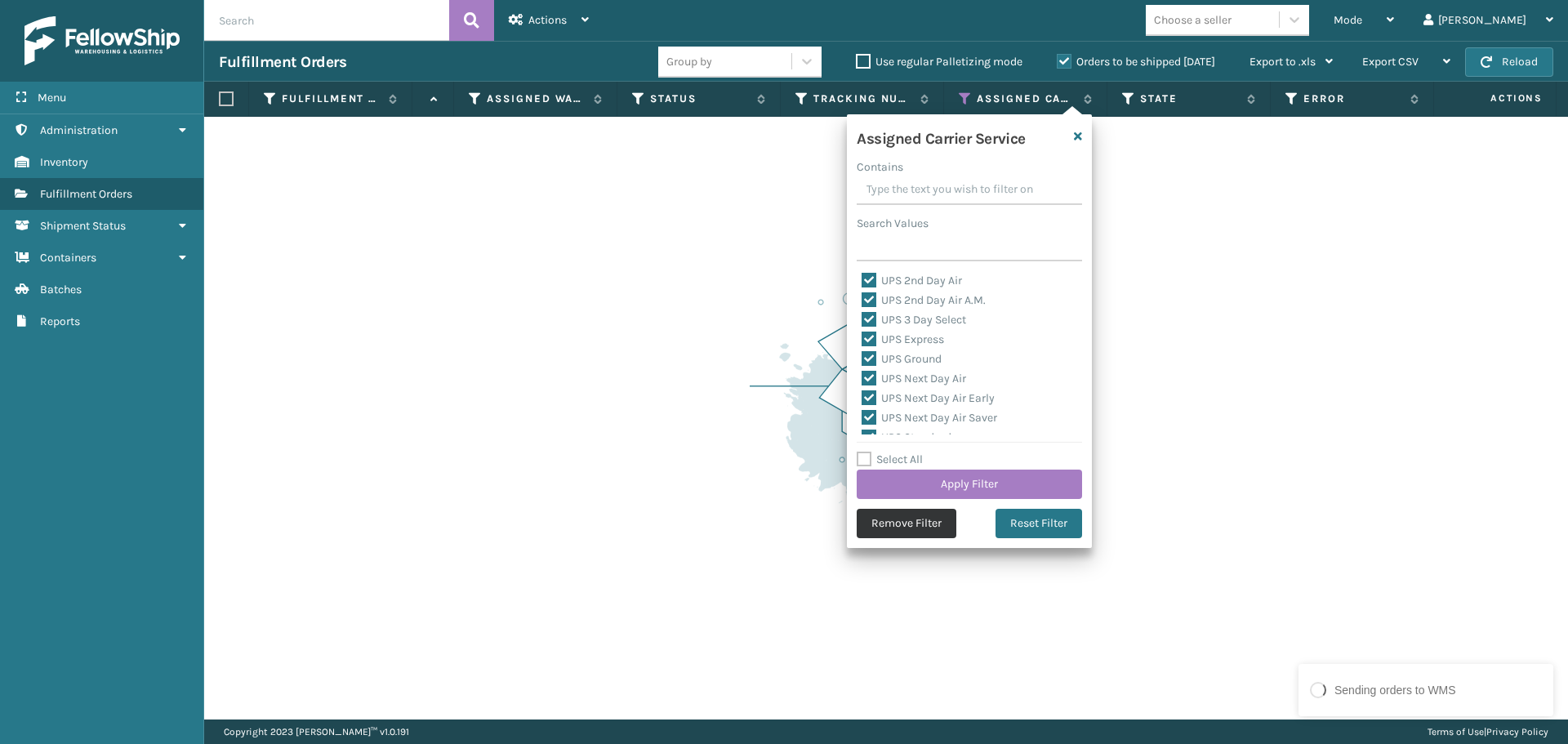
click at [923, 521] on button "Remove Filter" at bounding box center [906, 524] width 99 height 29
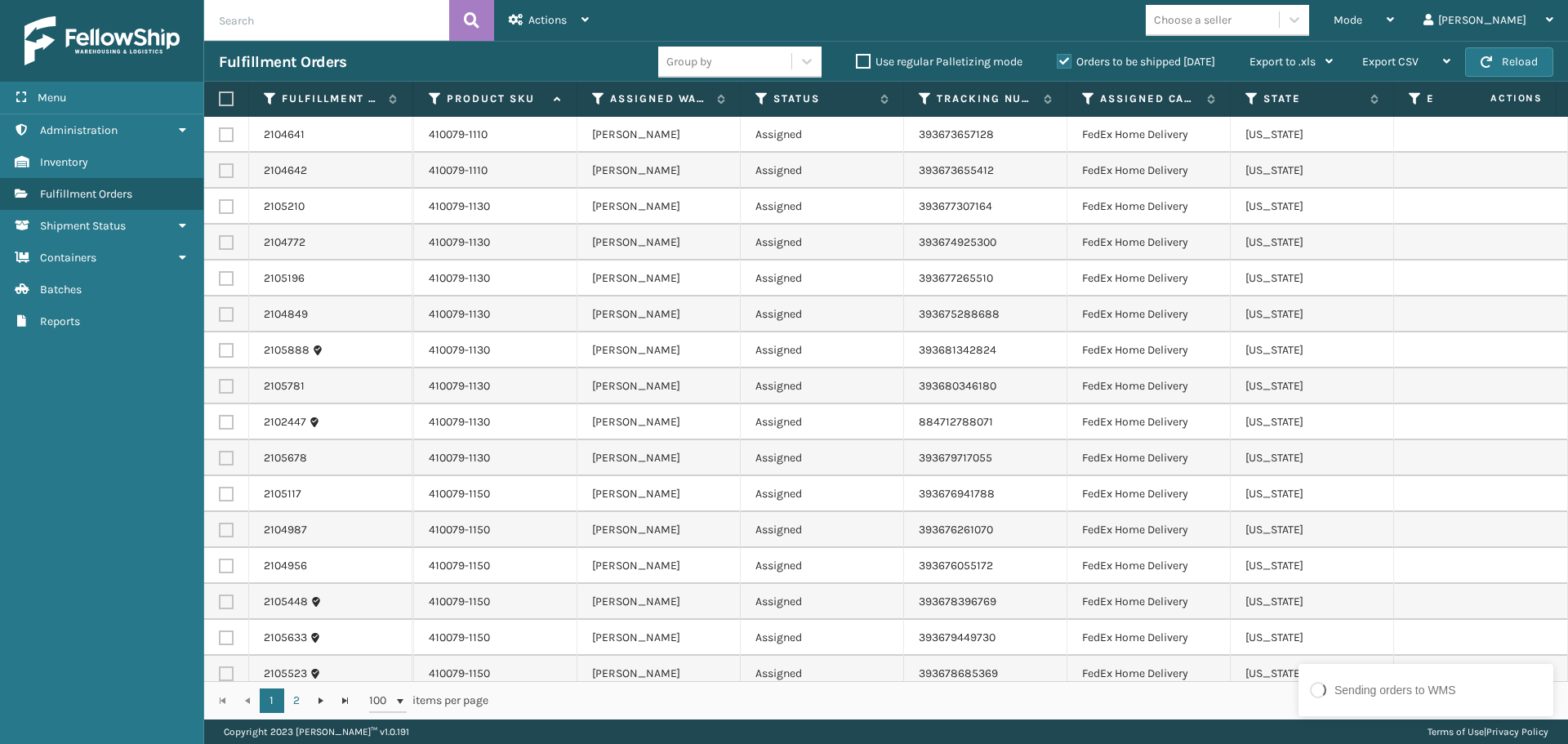
scroll to position [0, 0]
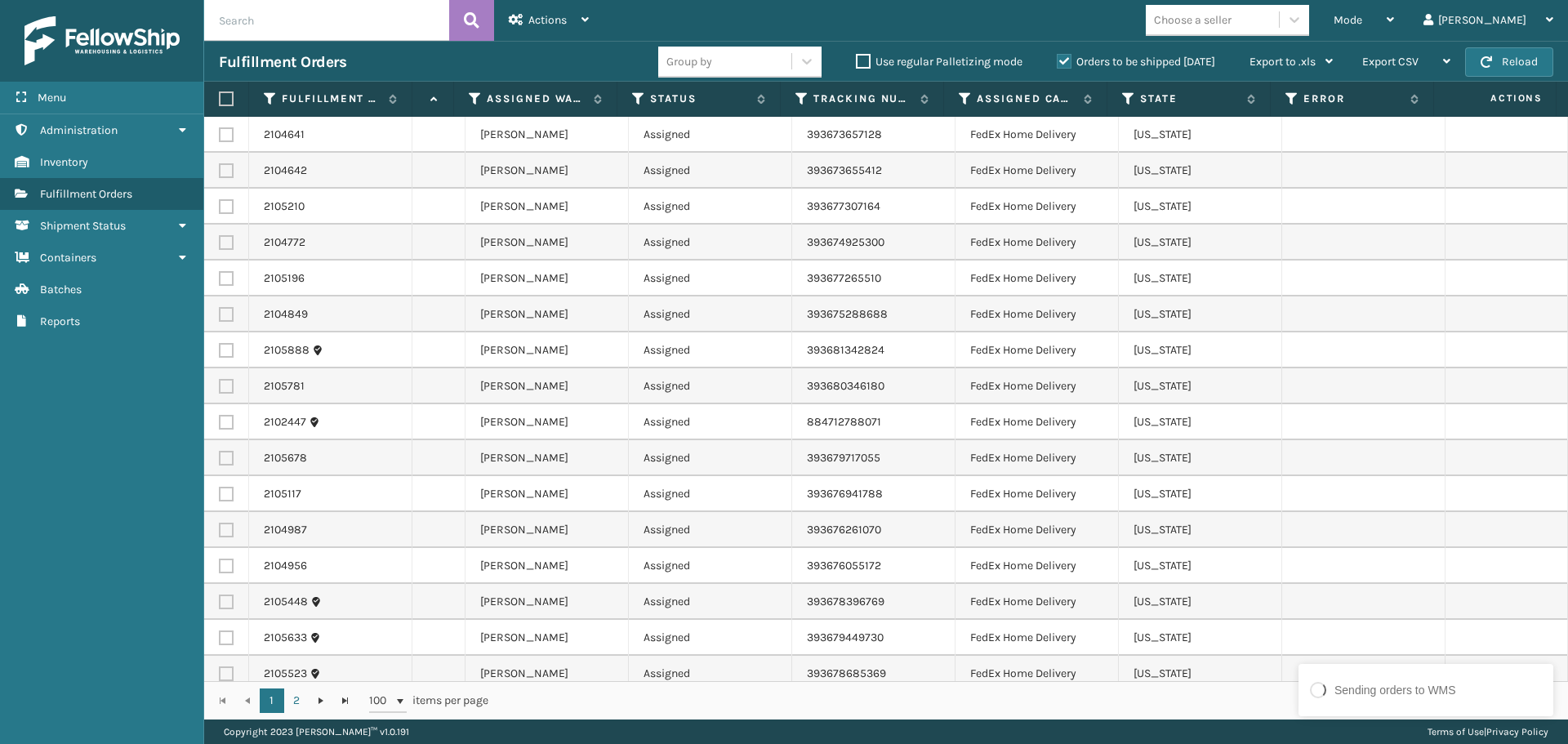
click at [1529, 140] on td at bounding box center [1507, 135] width 123 height 36
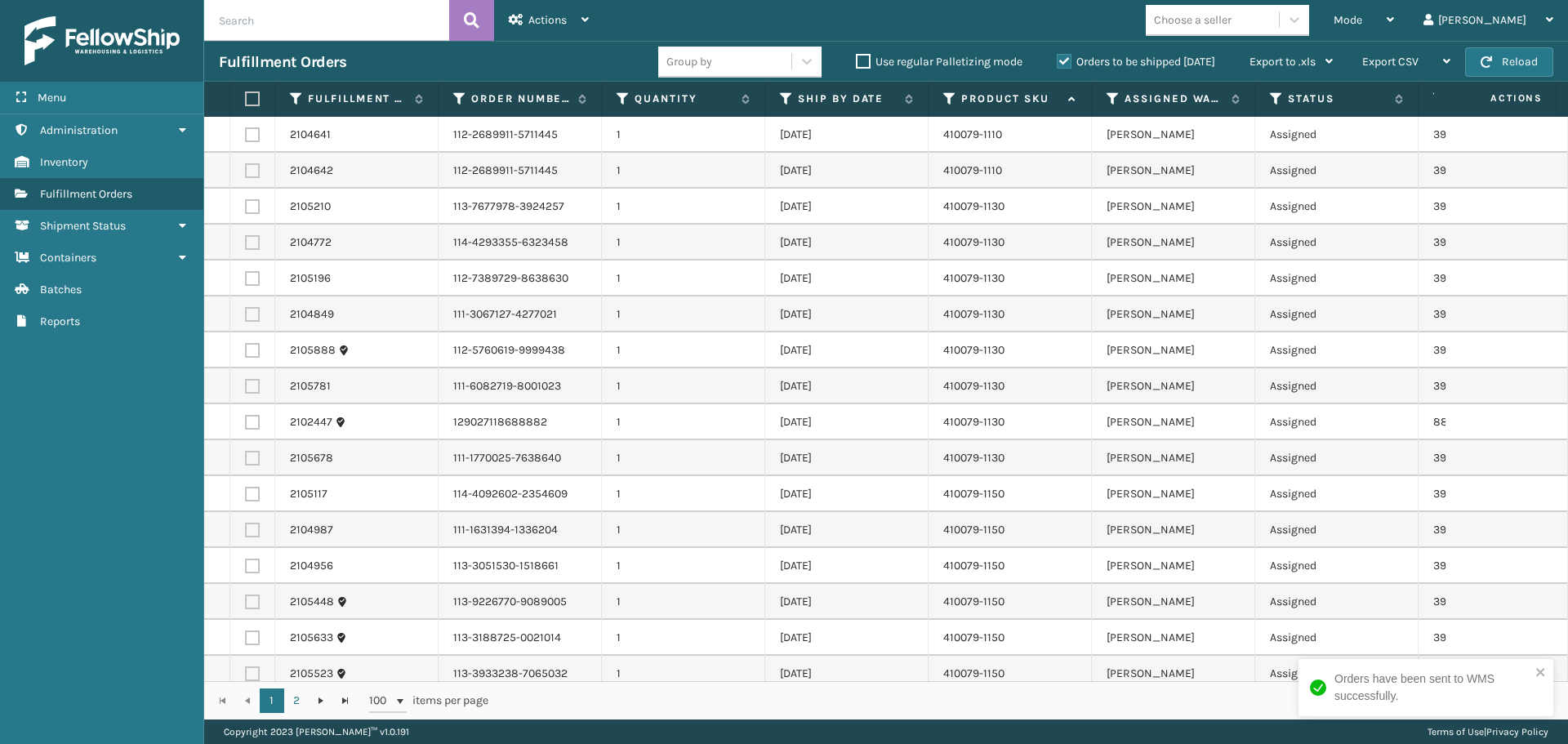
click at [251, 98] on label at bounding box center [249, 98] width 9 height 15
click at [246, 98] on input "checkbox" at bounding box center [245, 99] width 1 height 10
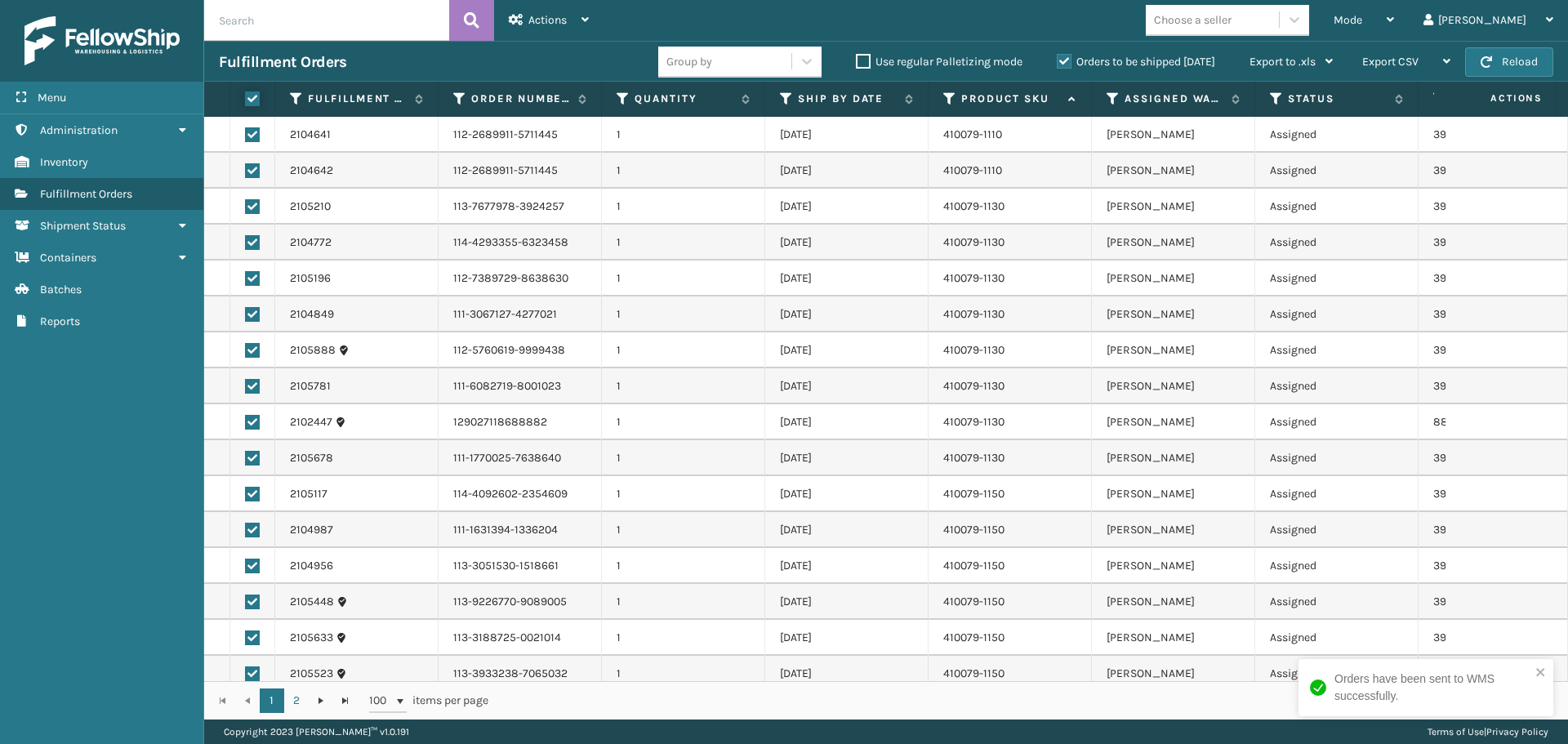
checkbox input "true"
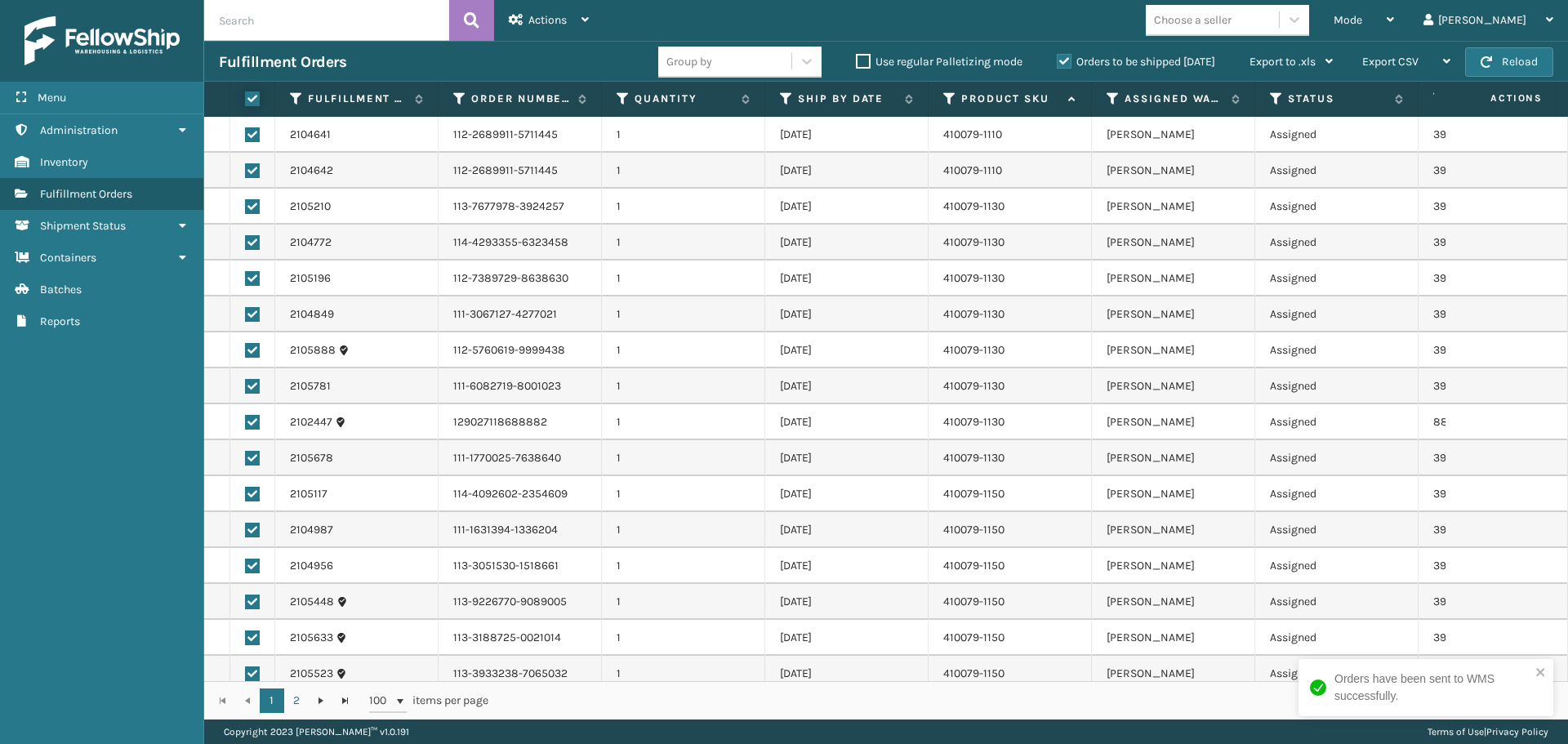
checkbox input "true"
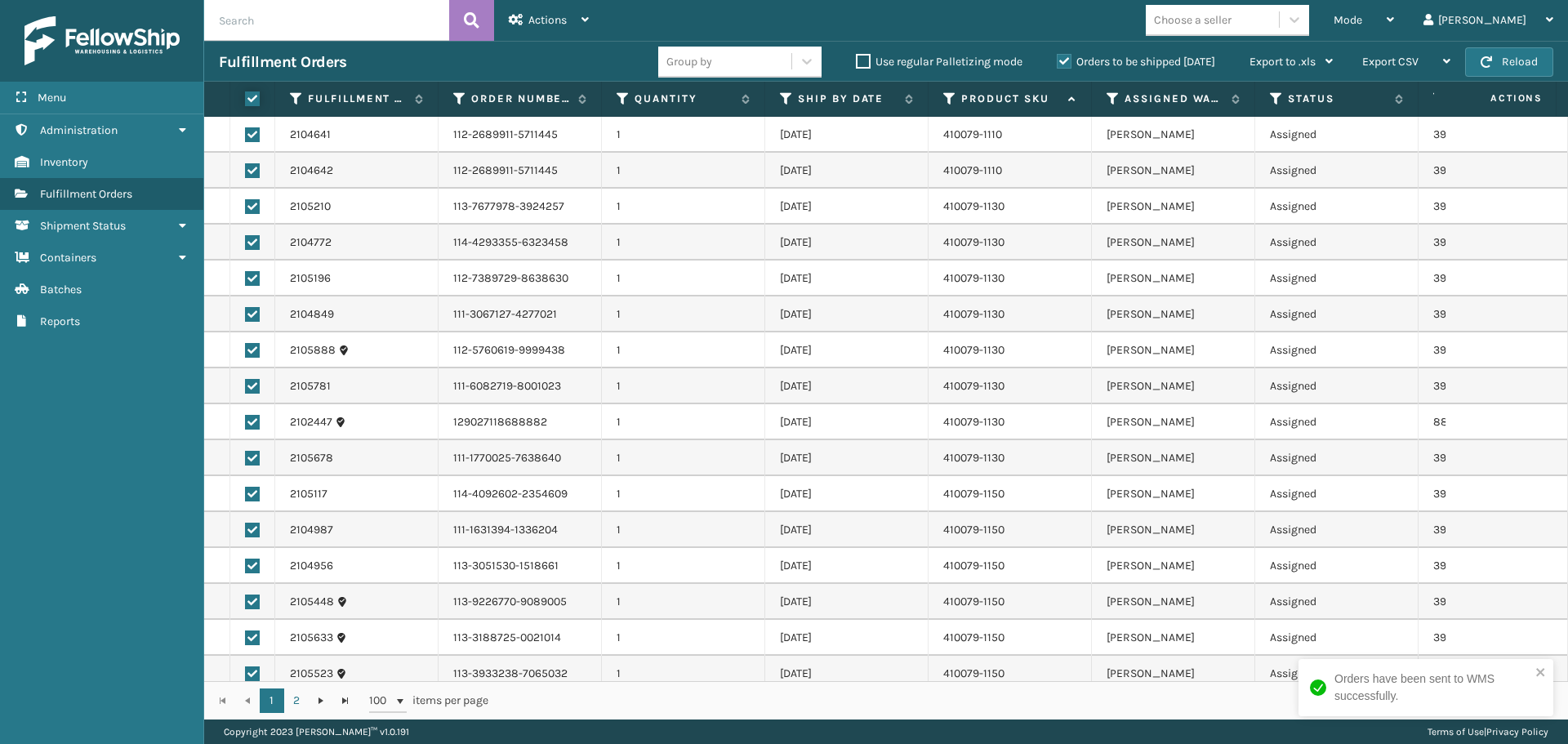
checkbox input "true"
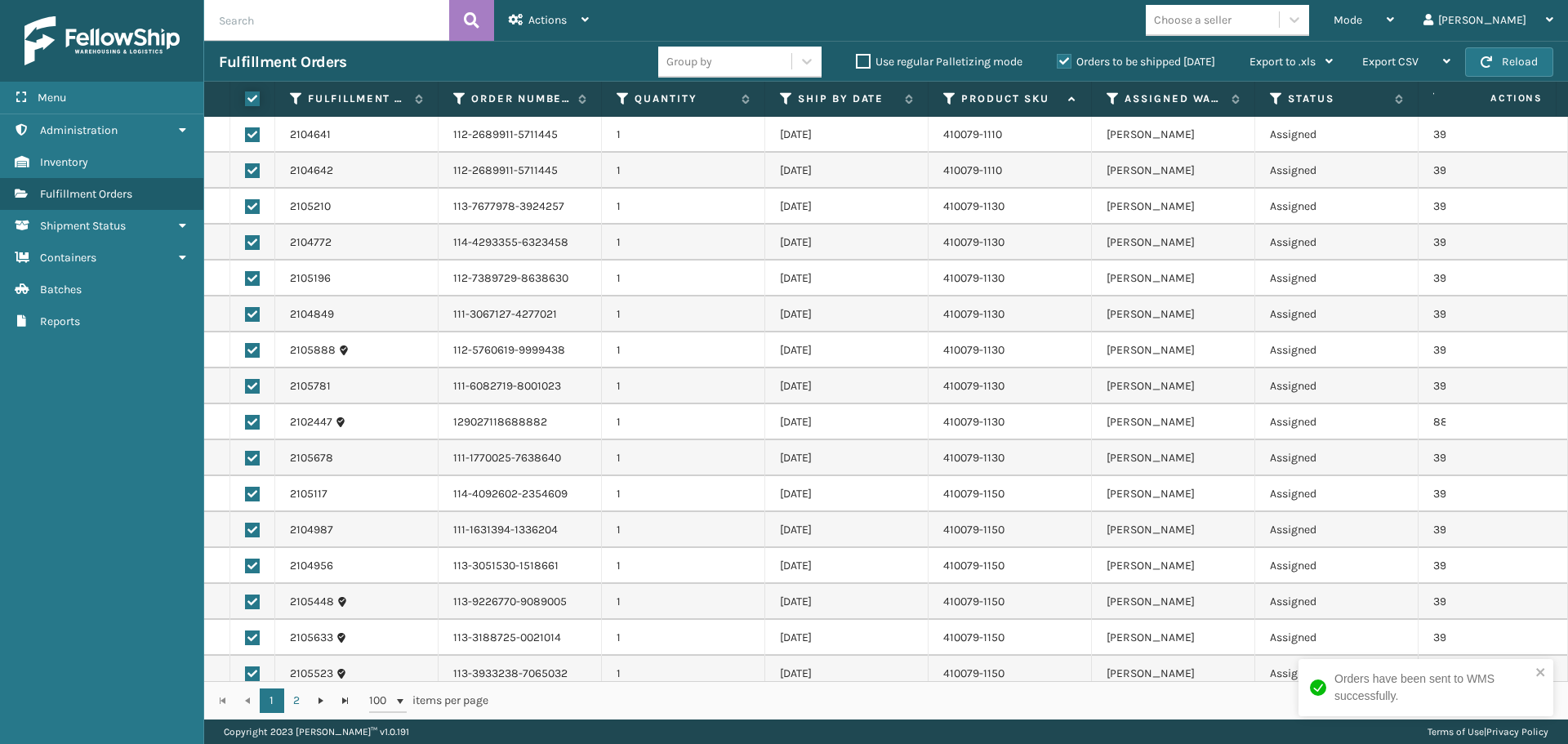
checkbox input "true"
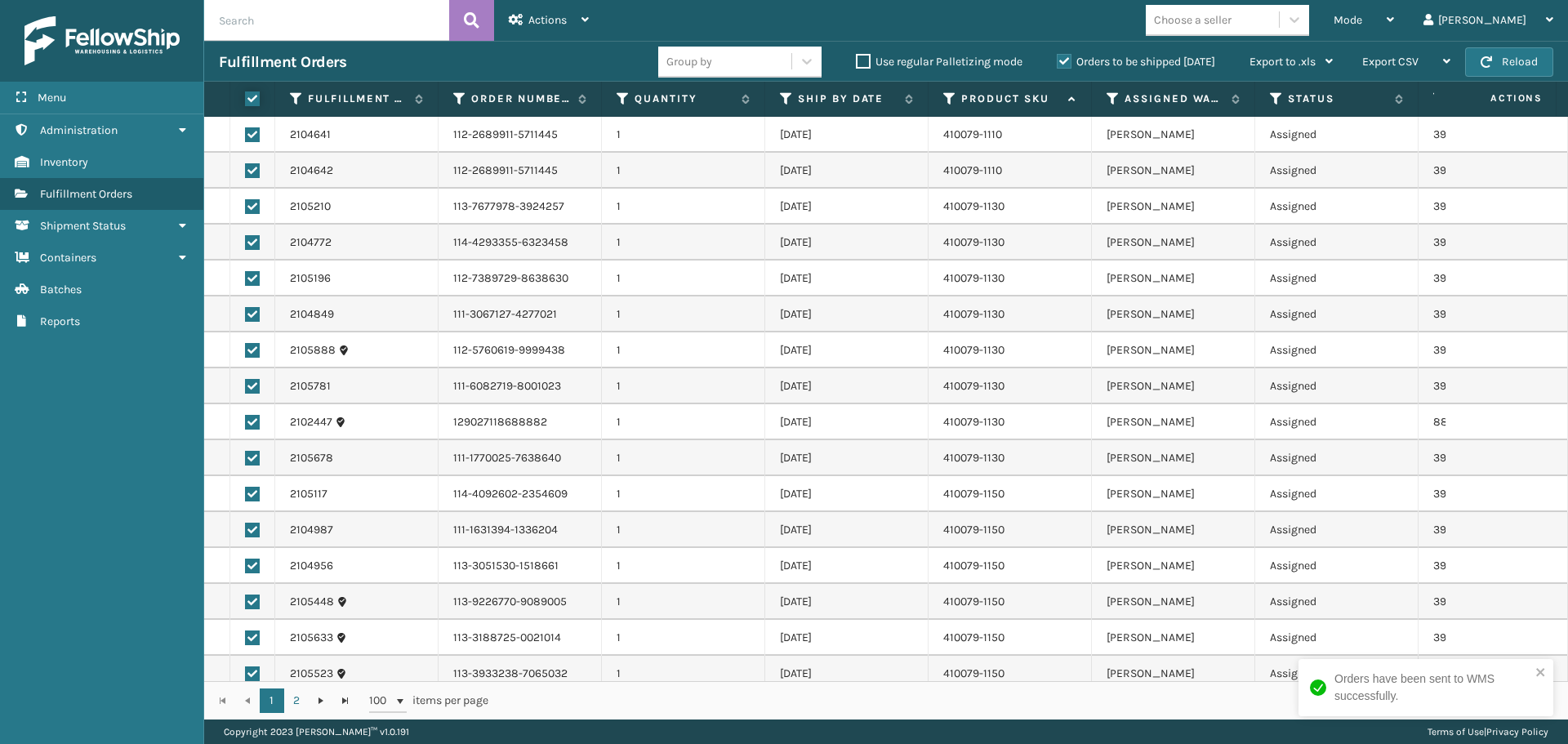
checkbox input "true"
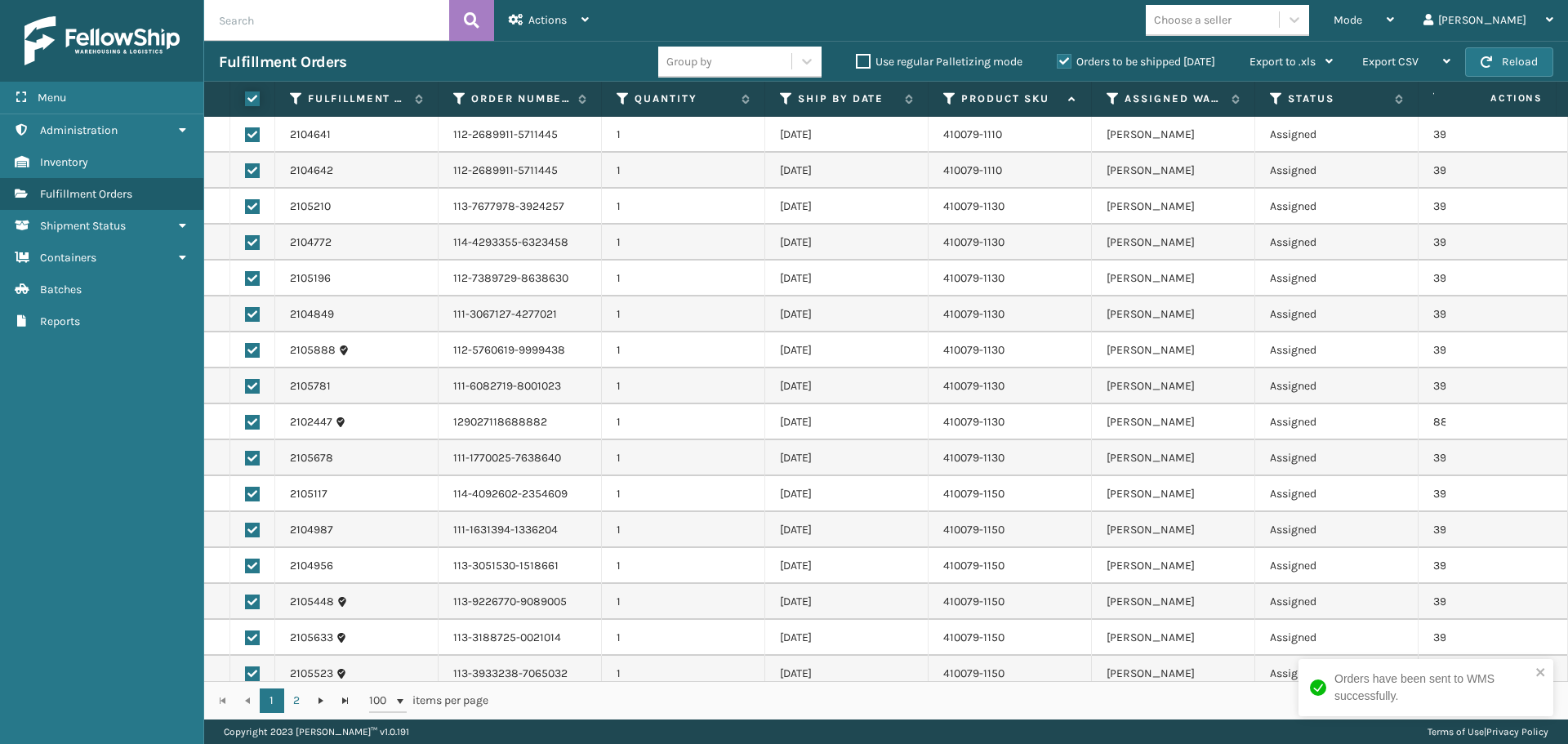
checkbox input "true"
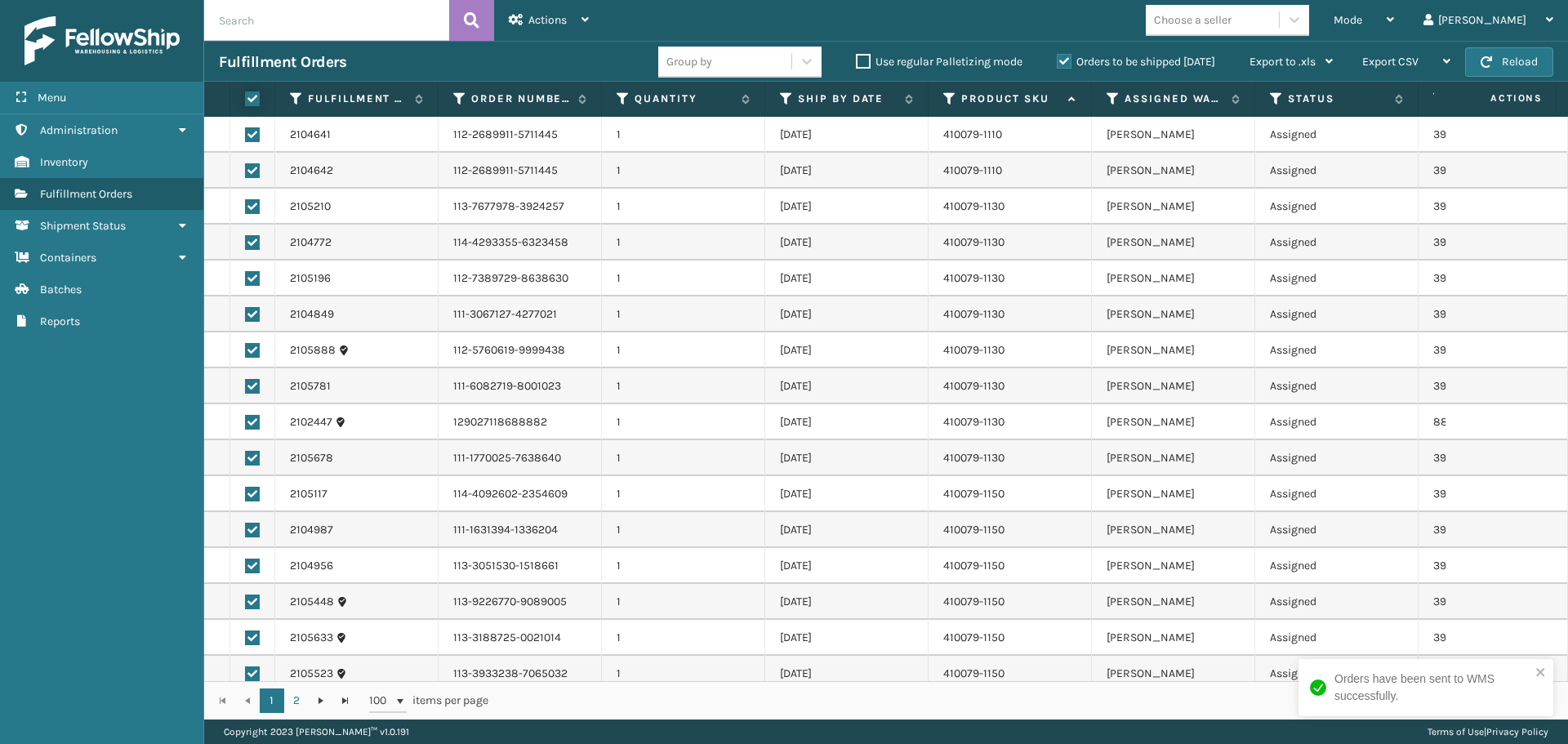
checkbox input "true"
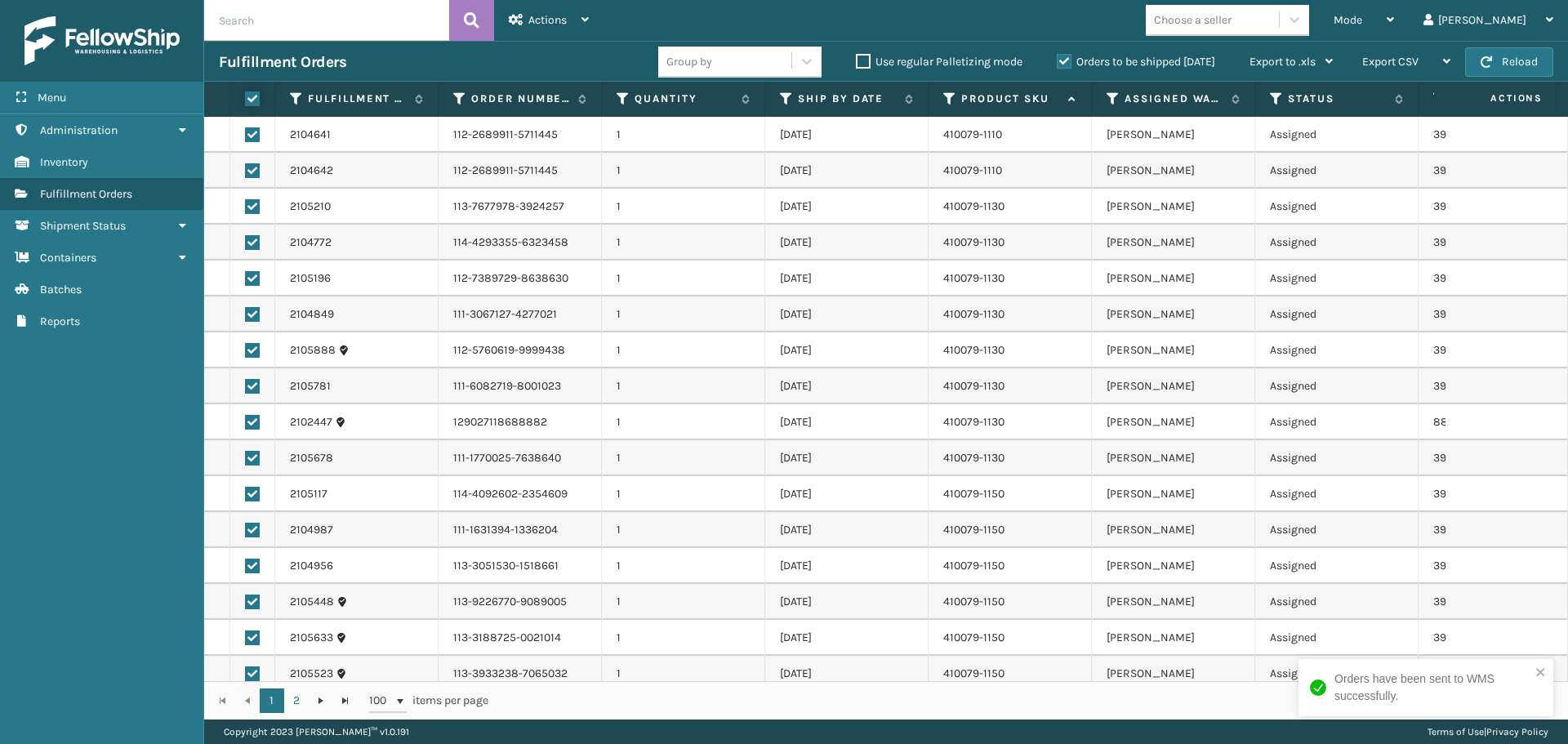
checkbox input "true"
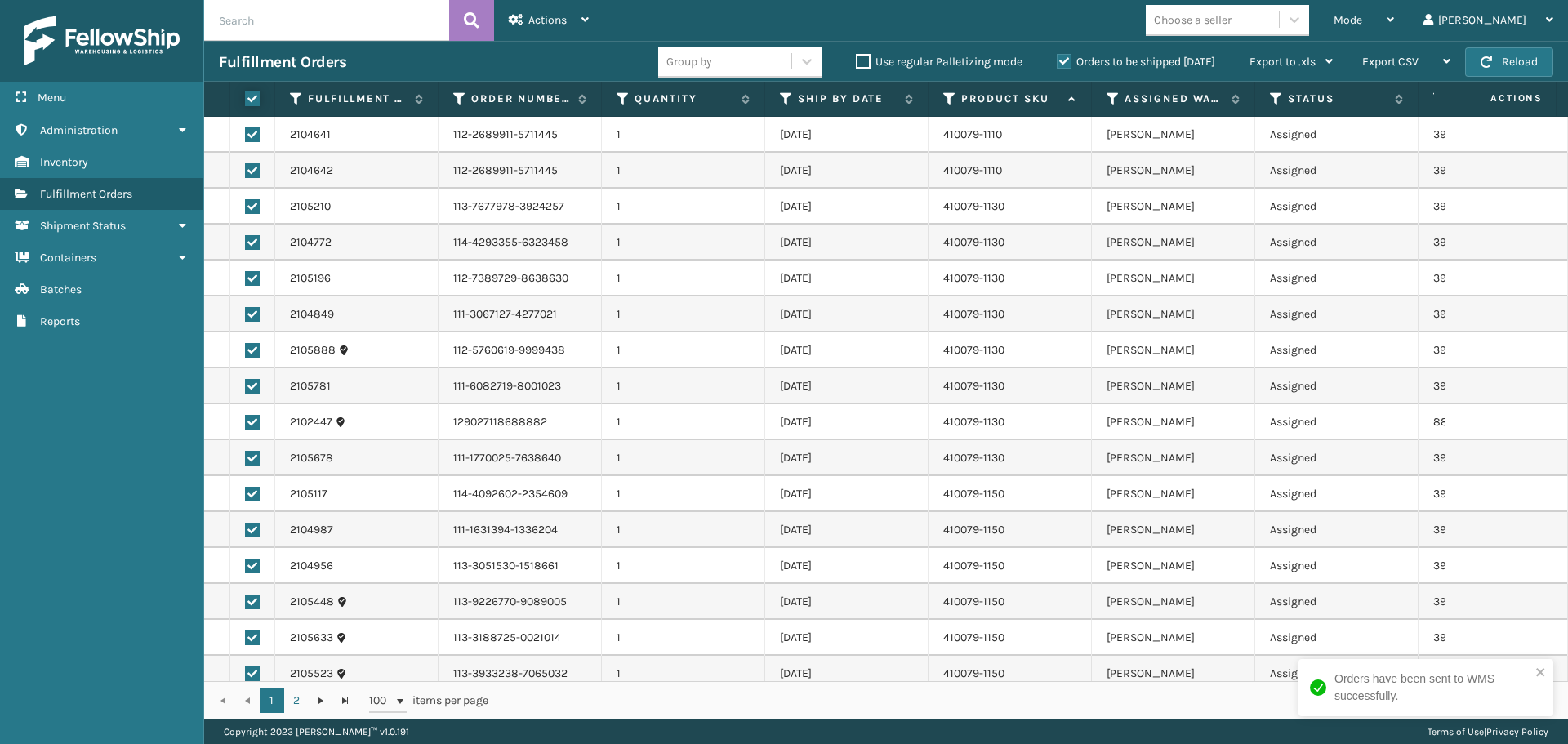
checkbox input "true"
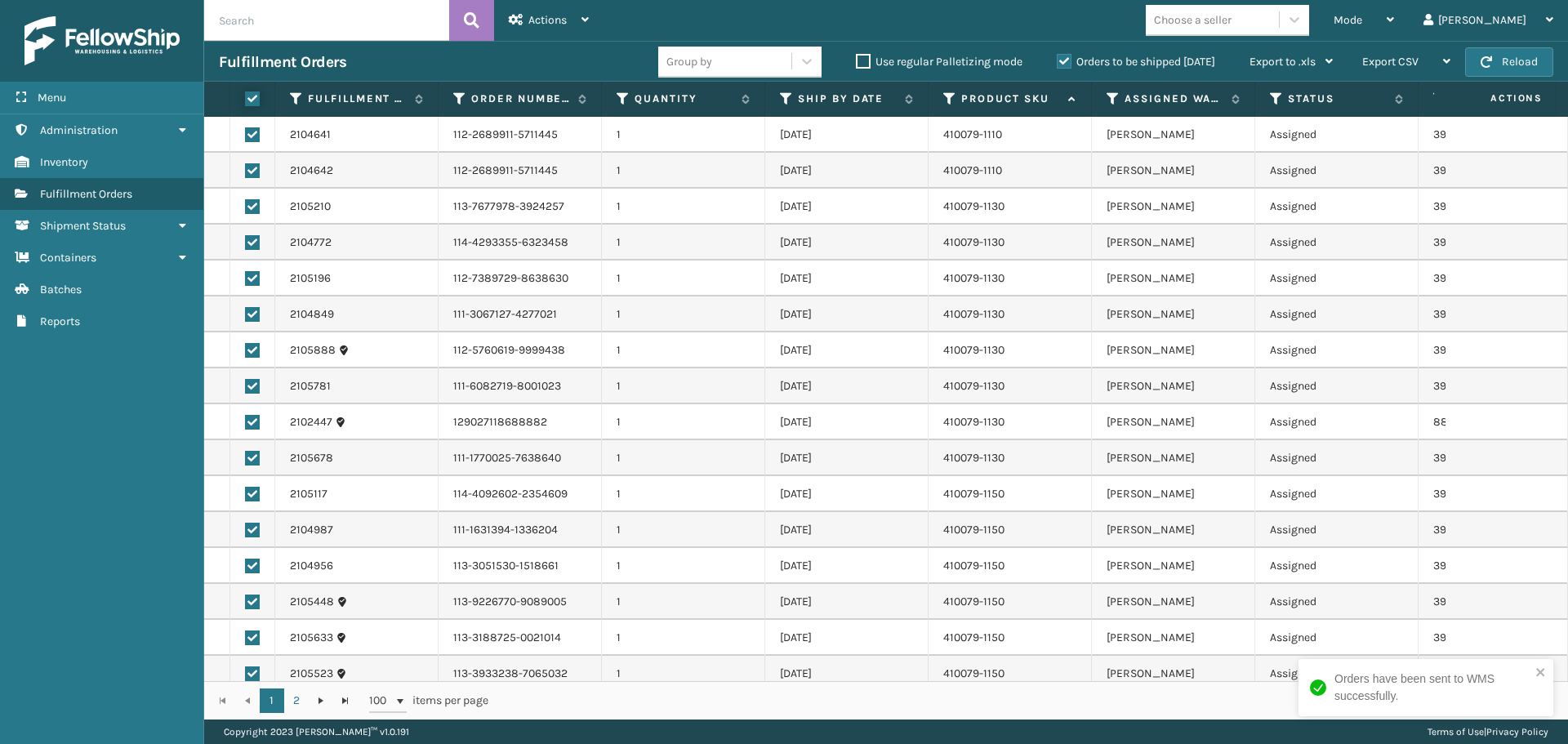
checkbox input "true"
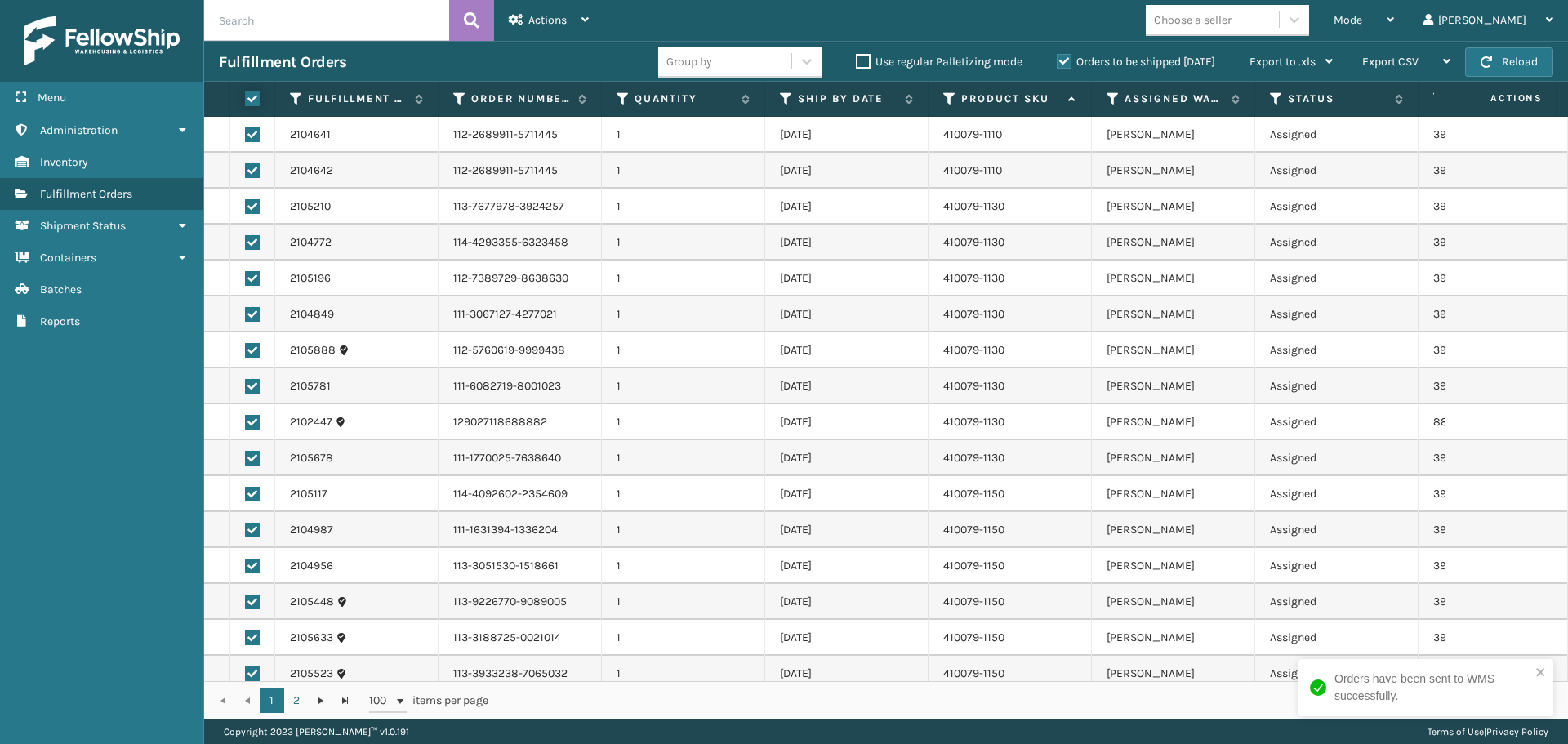
checkbox input "true"
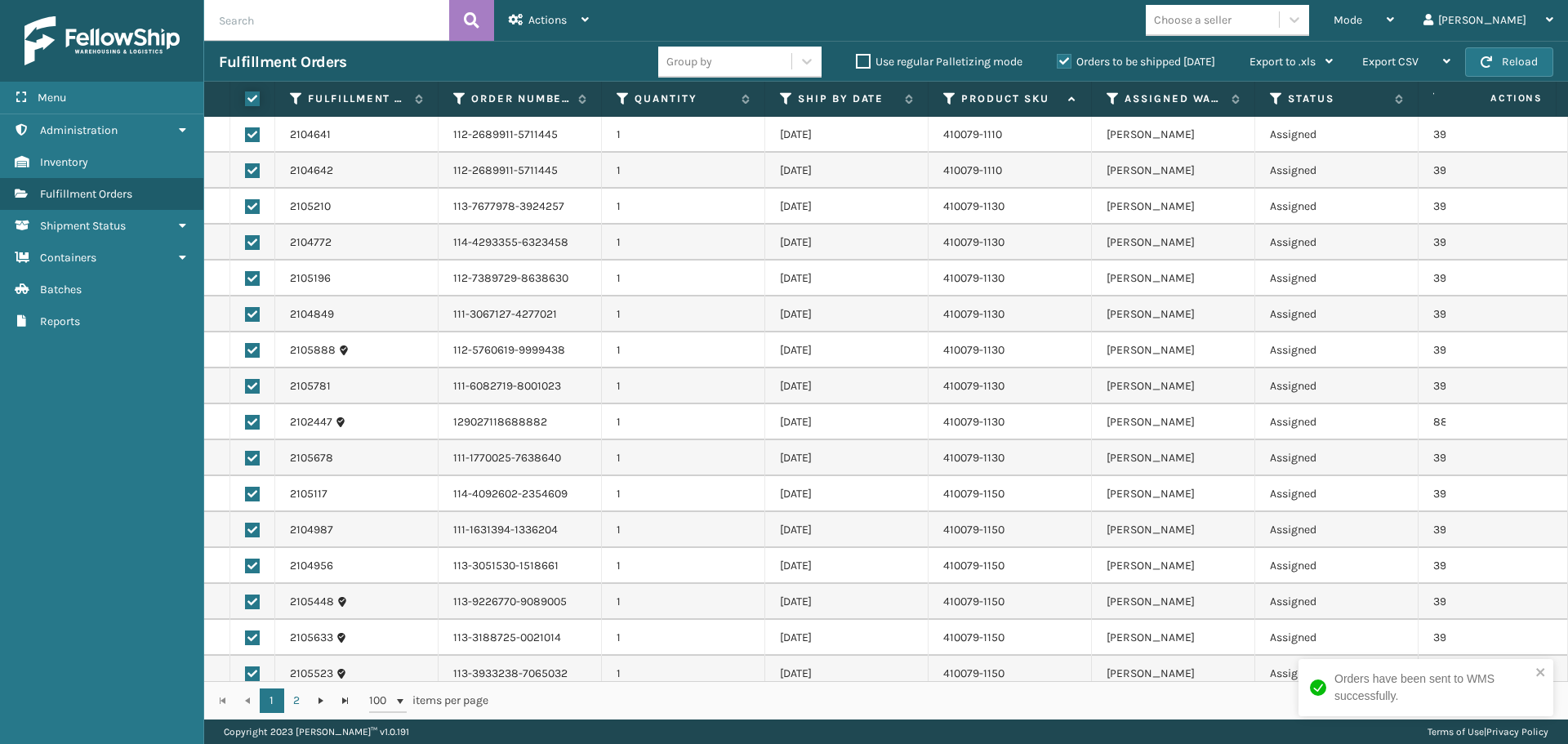
checkbox input "true"
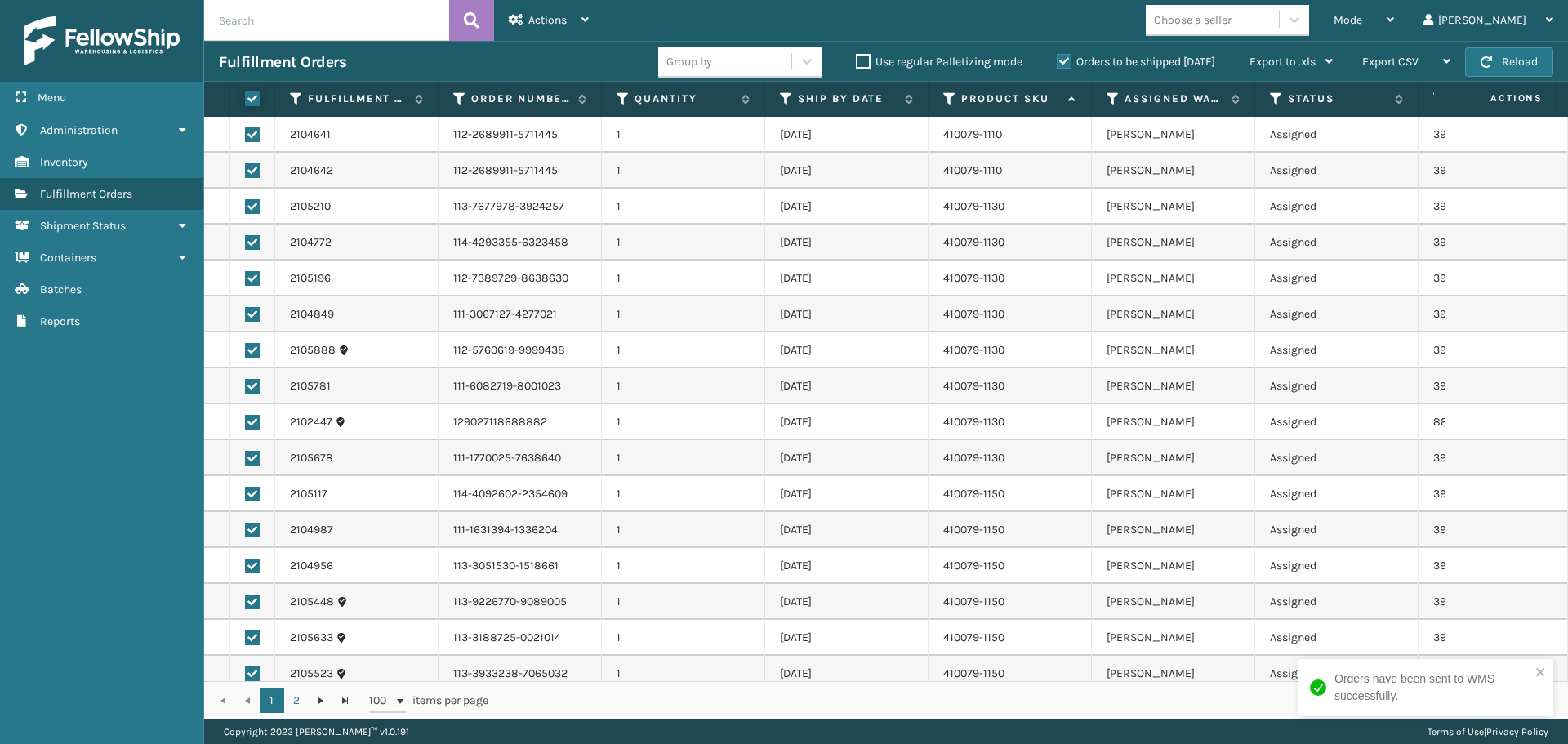
checkbox input "true"
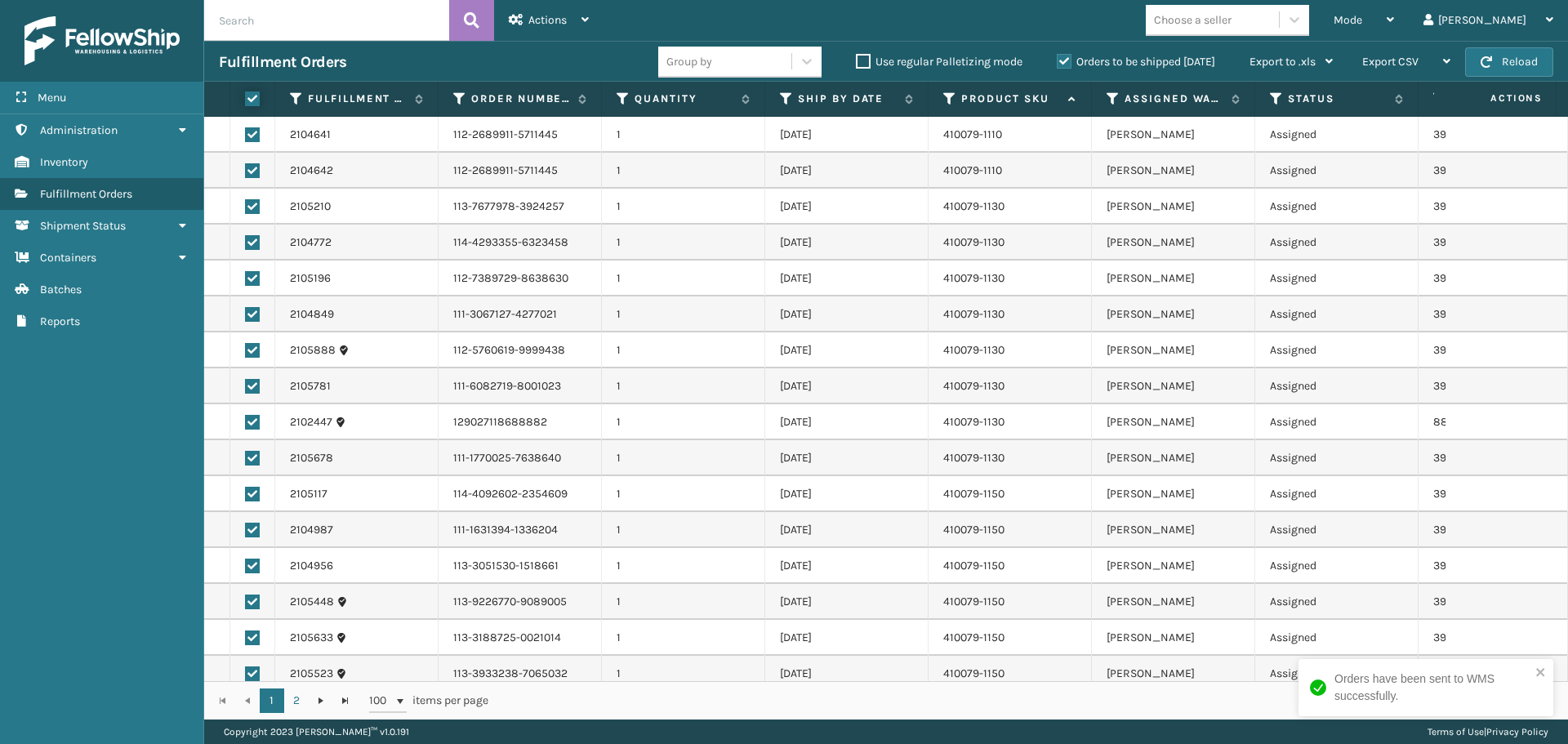
checkbox input "true"
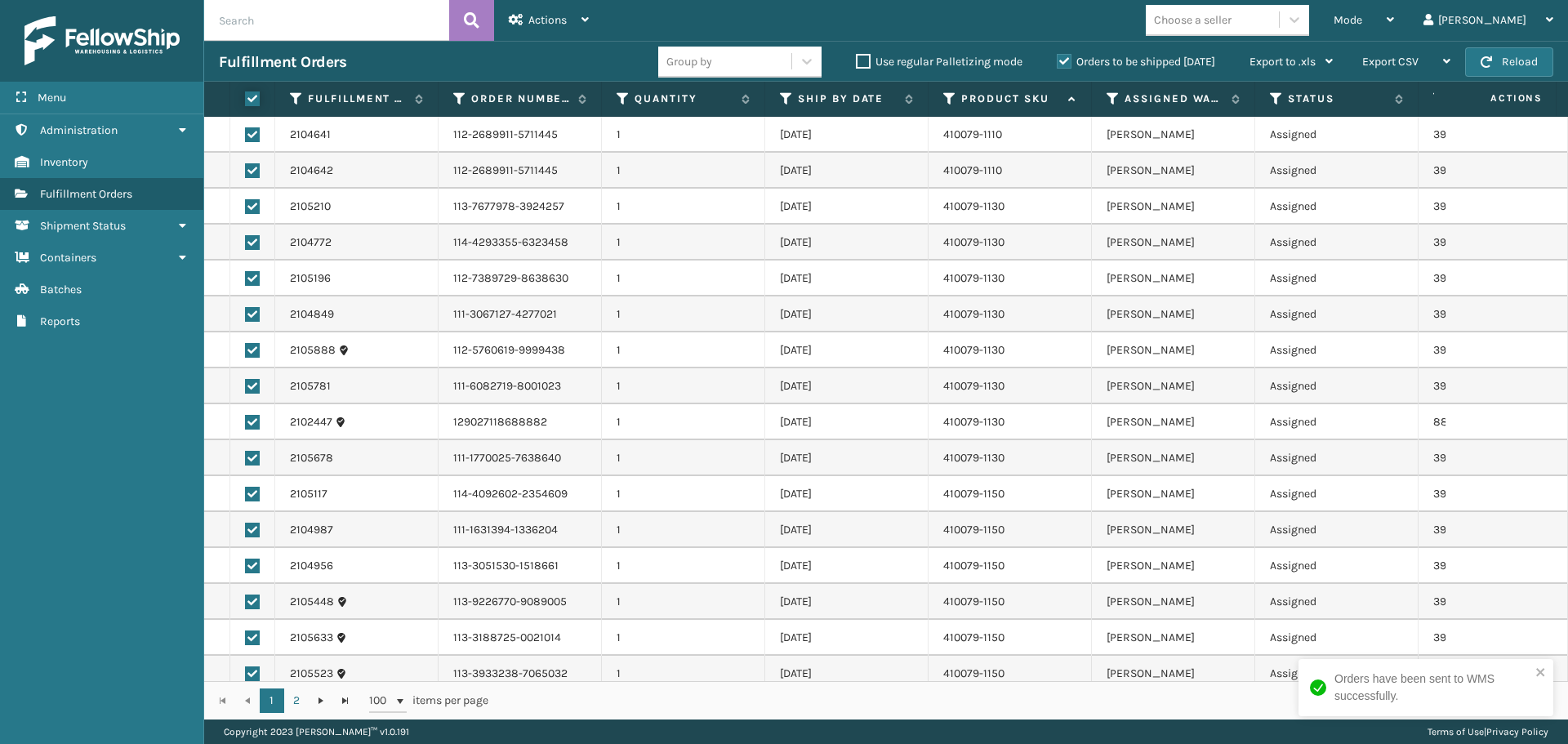
checkbox input "true"
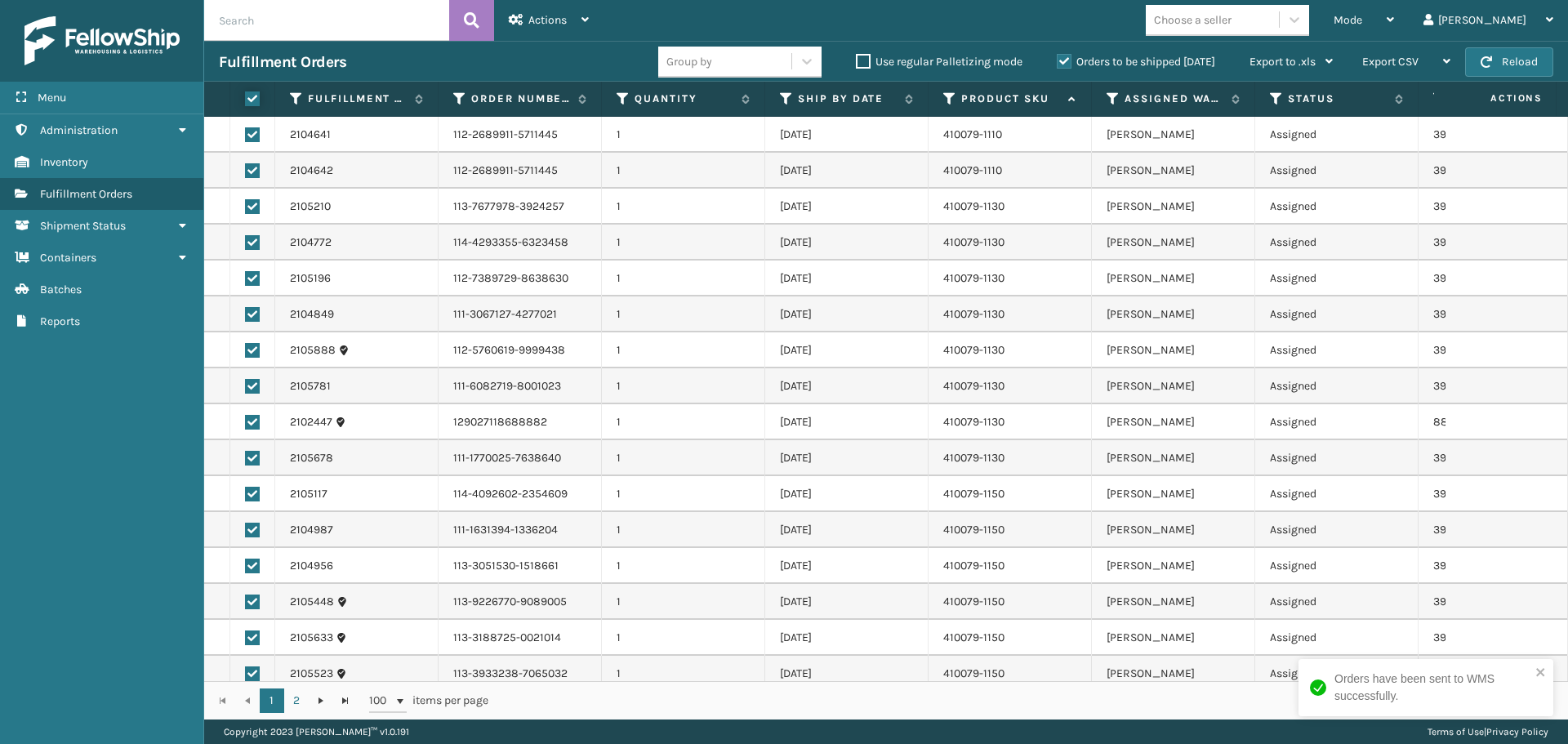
checkbox input "true"
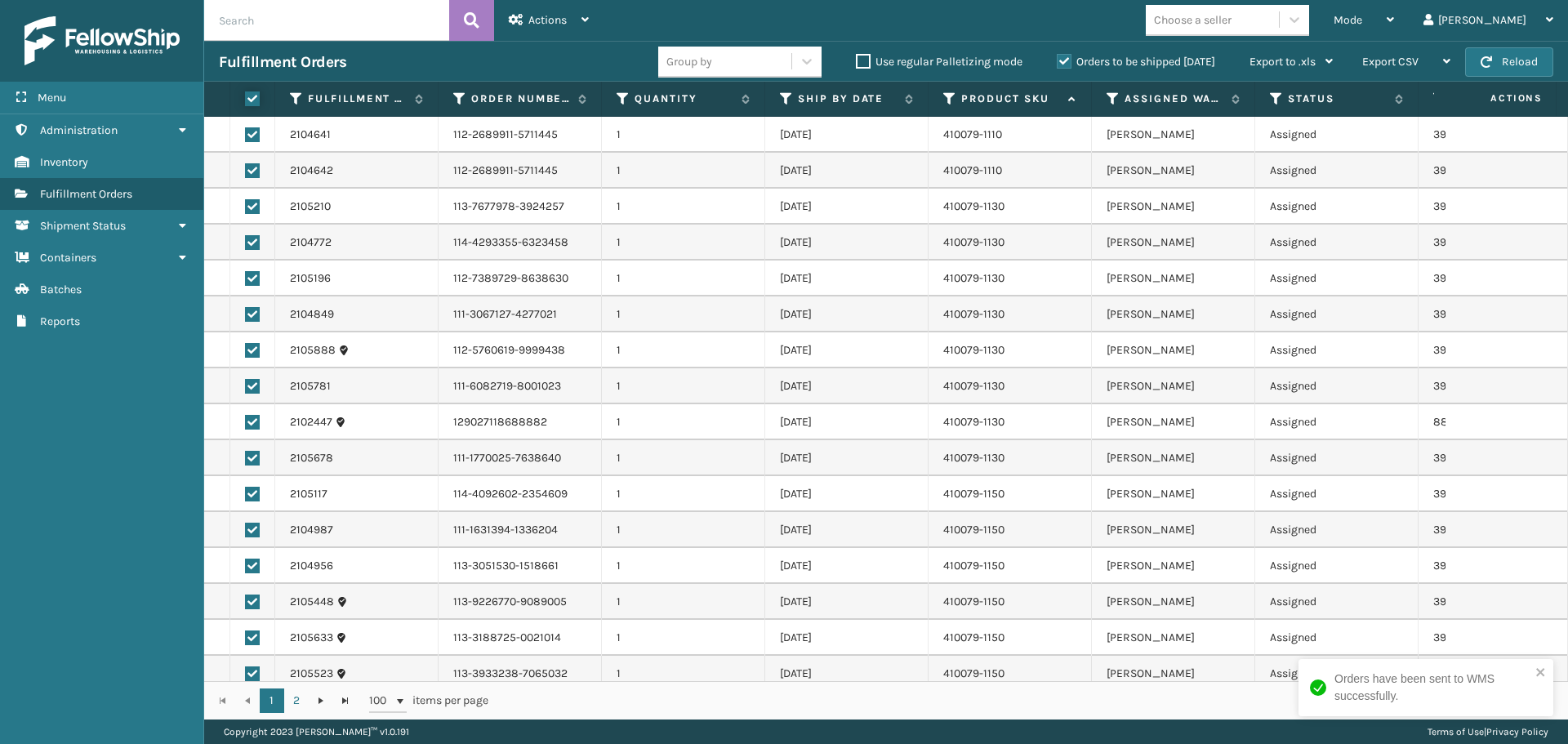
checkbox input "true"
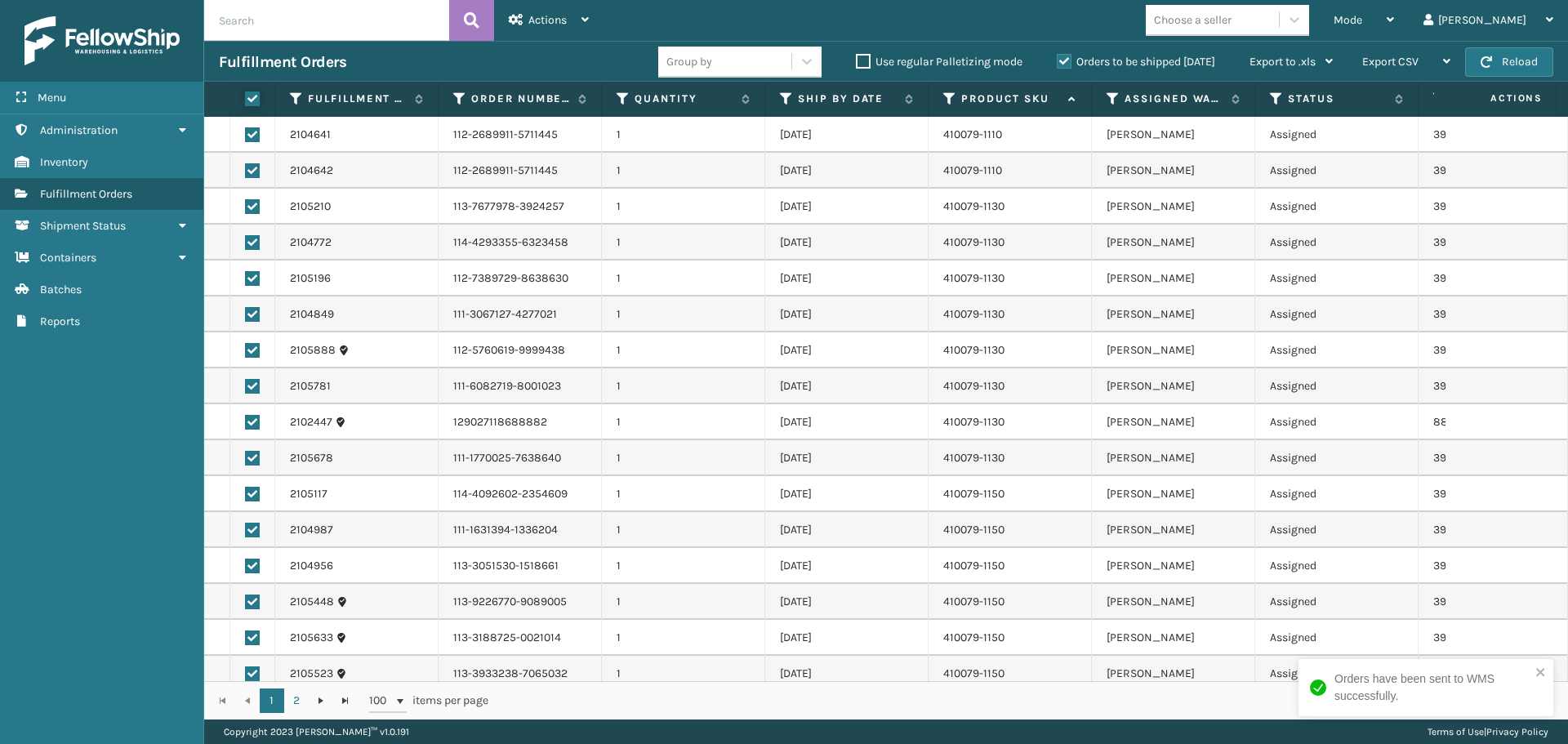
checkbox input "true"
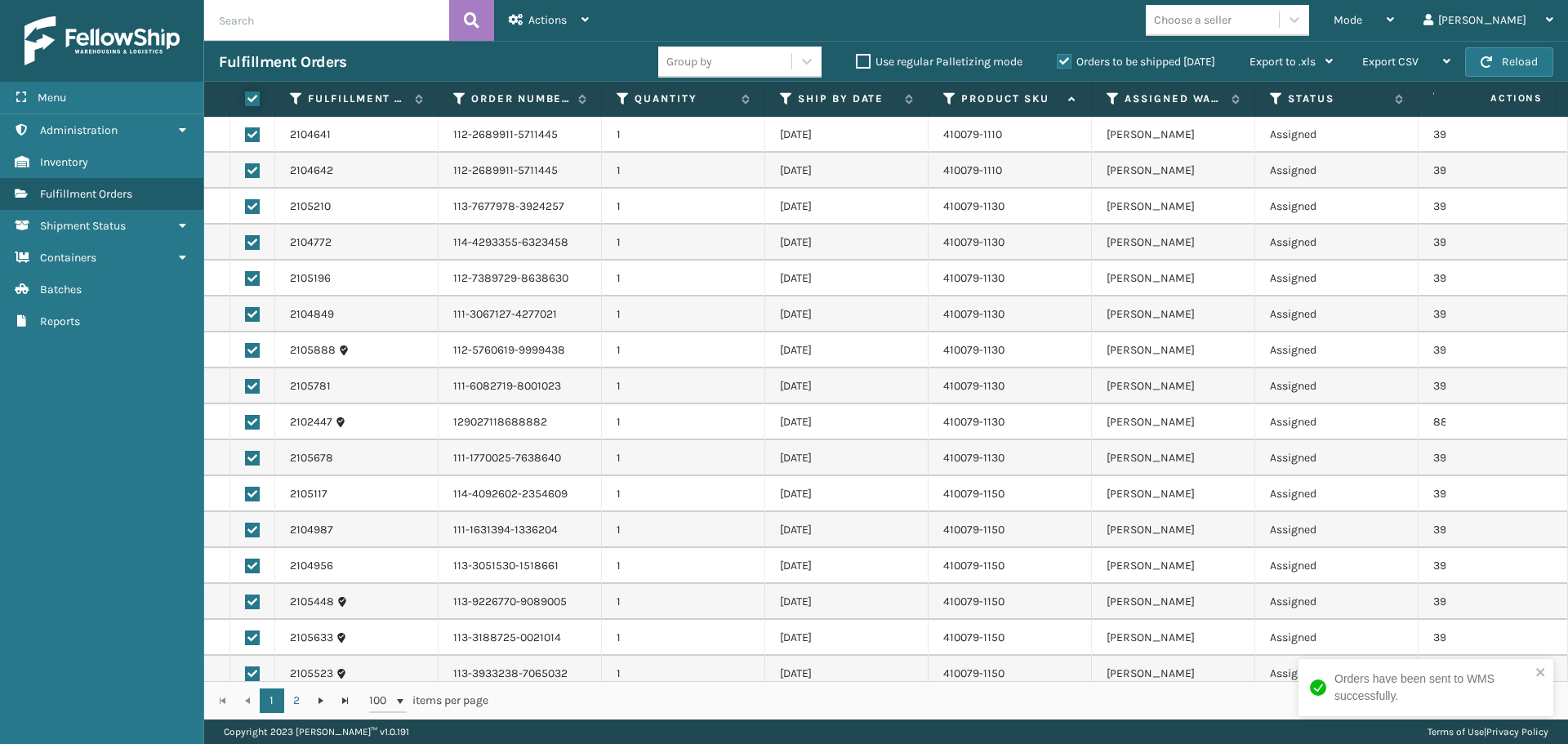
checkbox input "true"
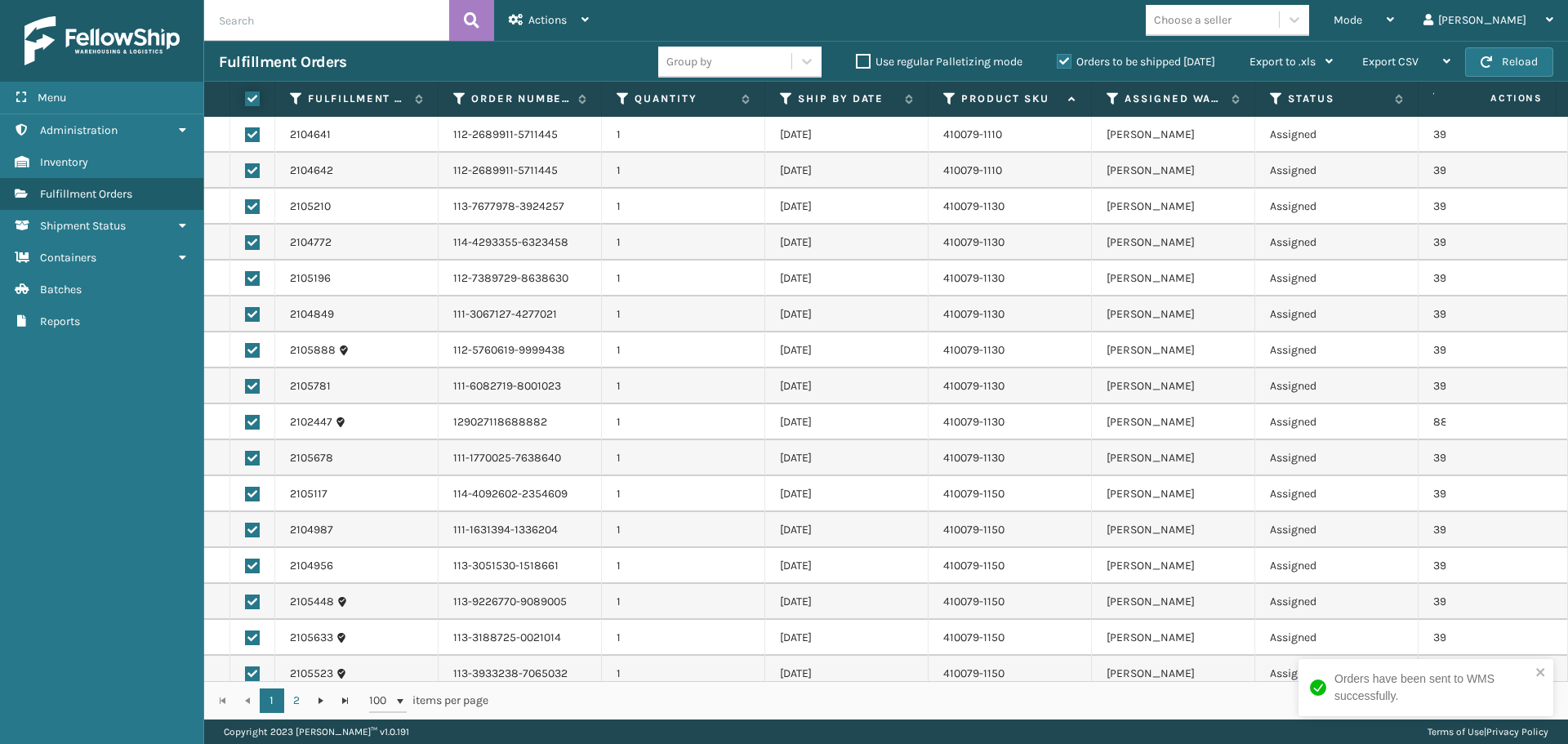
checkbox input "true"
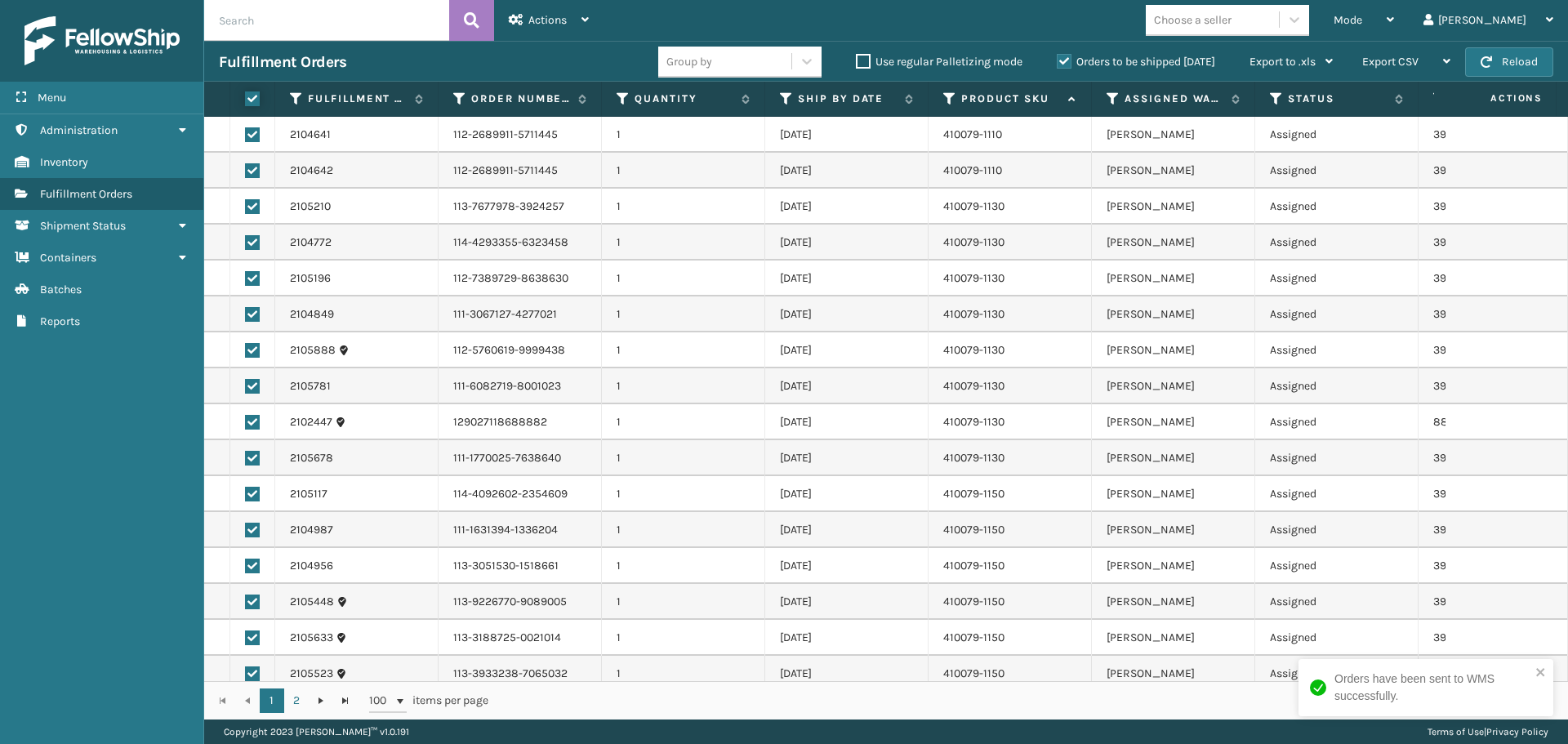
checkbox input "true"
click at [538, 17] on span "Actions" at bounding box center [547, 20] width 38 height 14
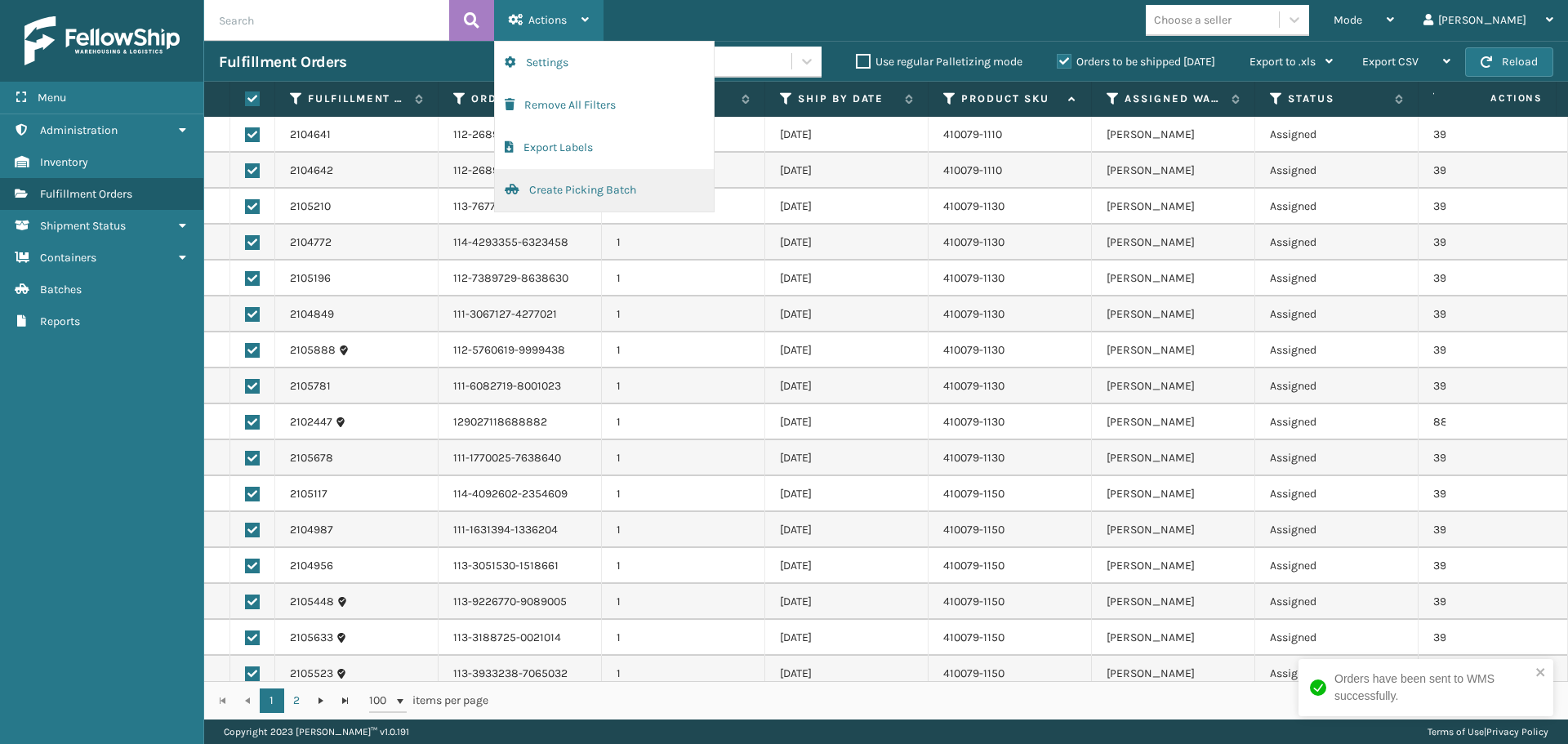
click at [608, 190] on button "Create Picking Batch" at bounding box center [604, 190] width 219 height 42
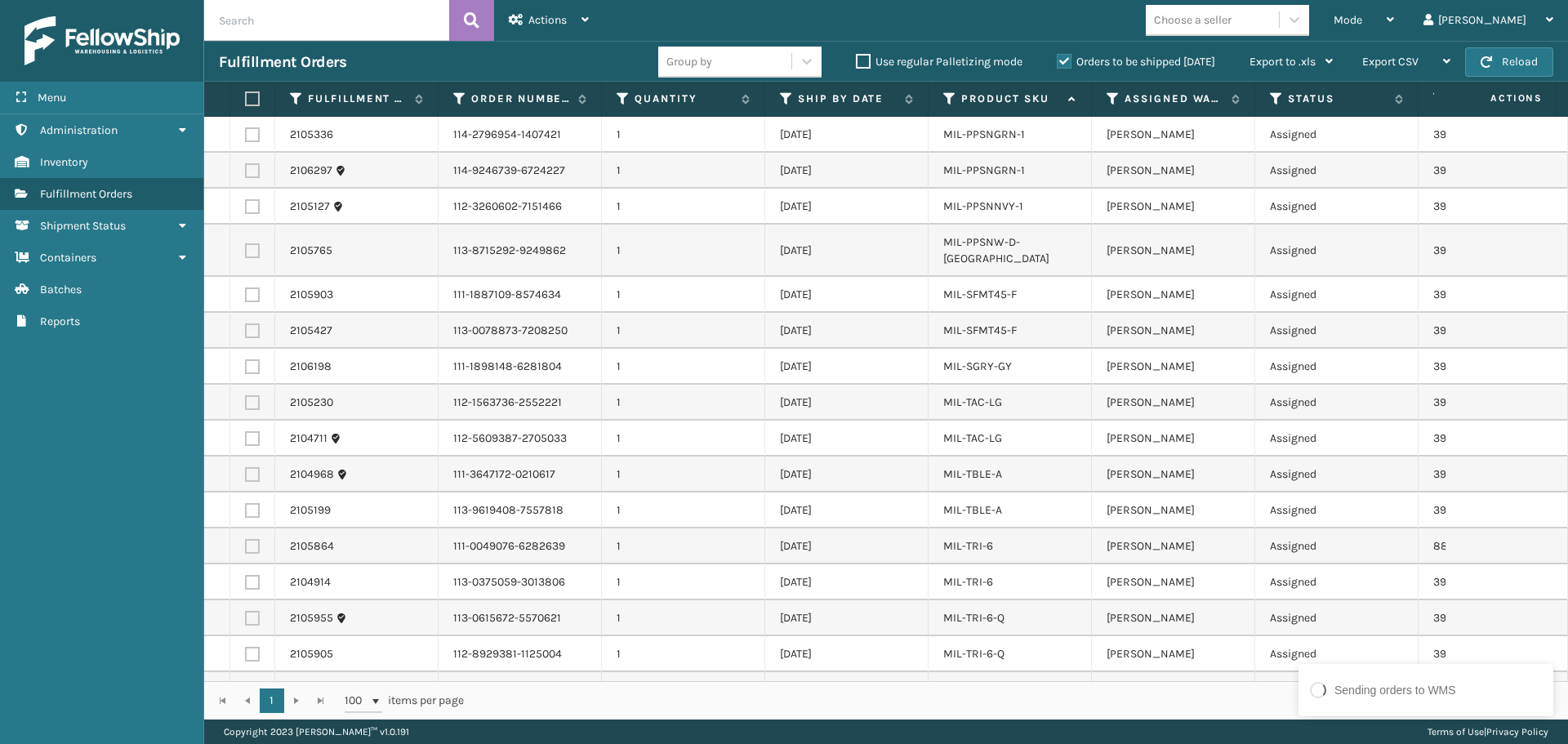
click at [251, 98] on label at bounding box center [249, 98] width 9 height 15
click at [246, 98] on input "checkbox" at bounding box center [245, 99] width 1 height 10
checkbox input "true"
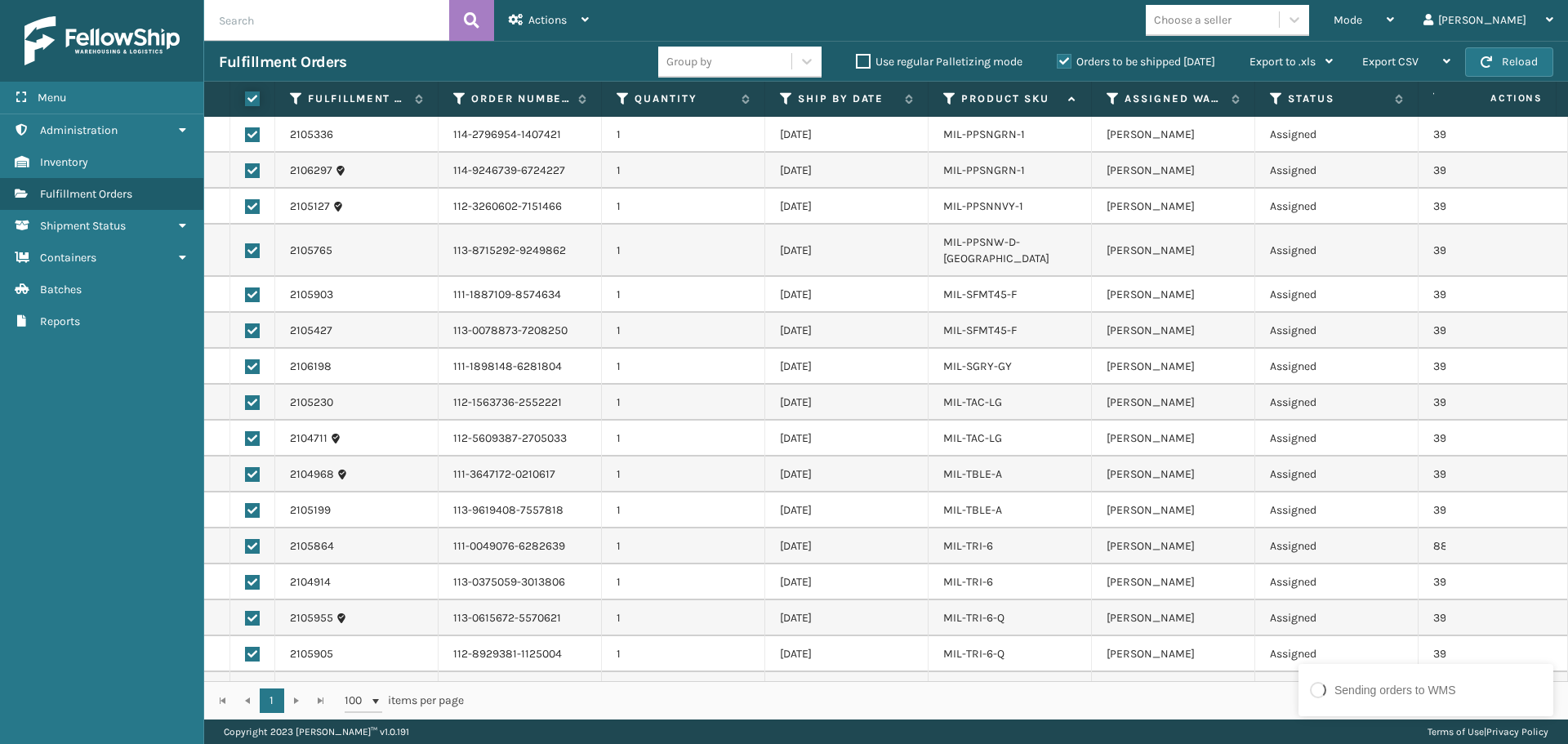
checkbox input "true"
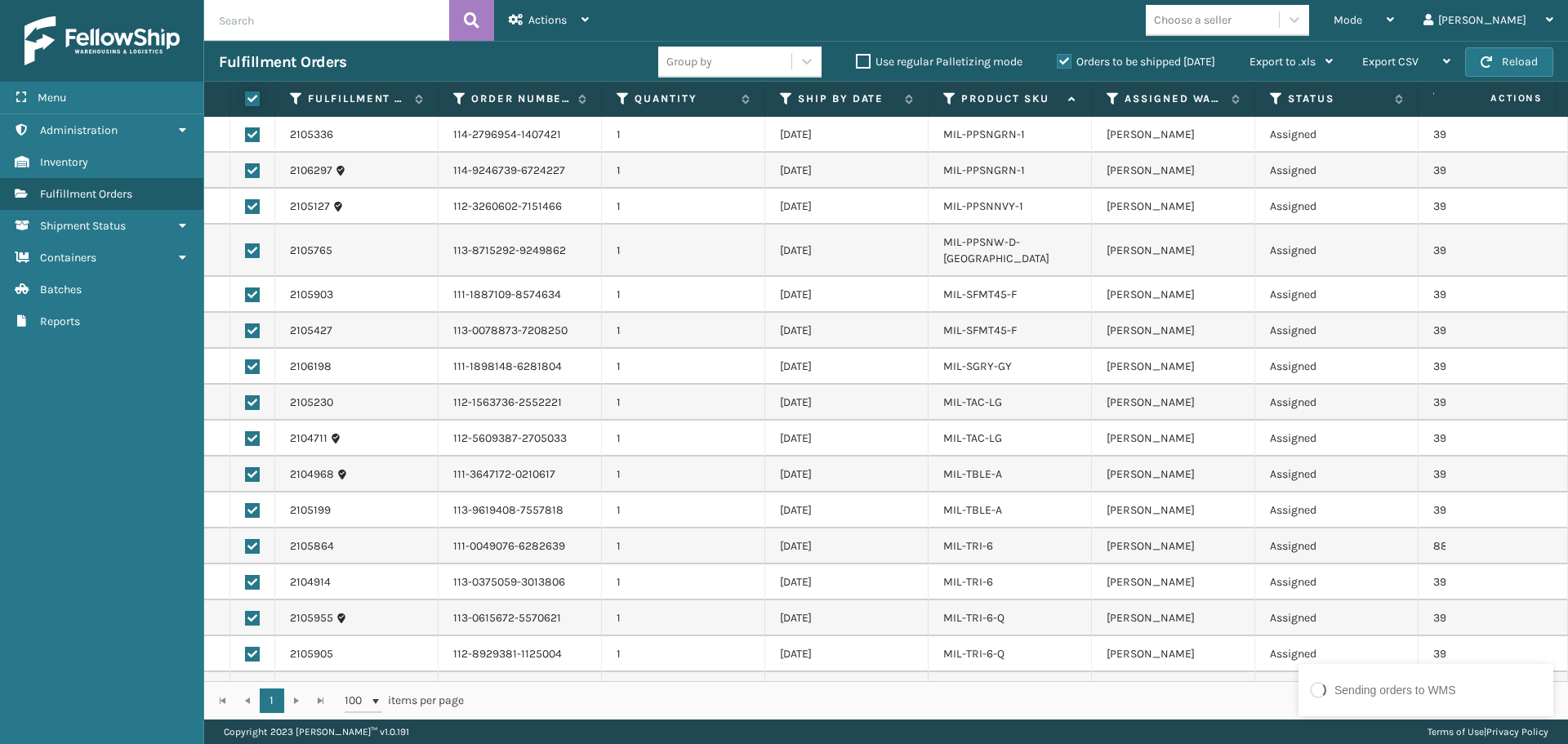
checkbox input "true"
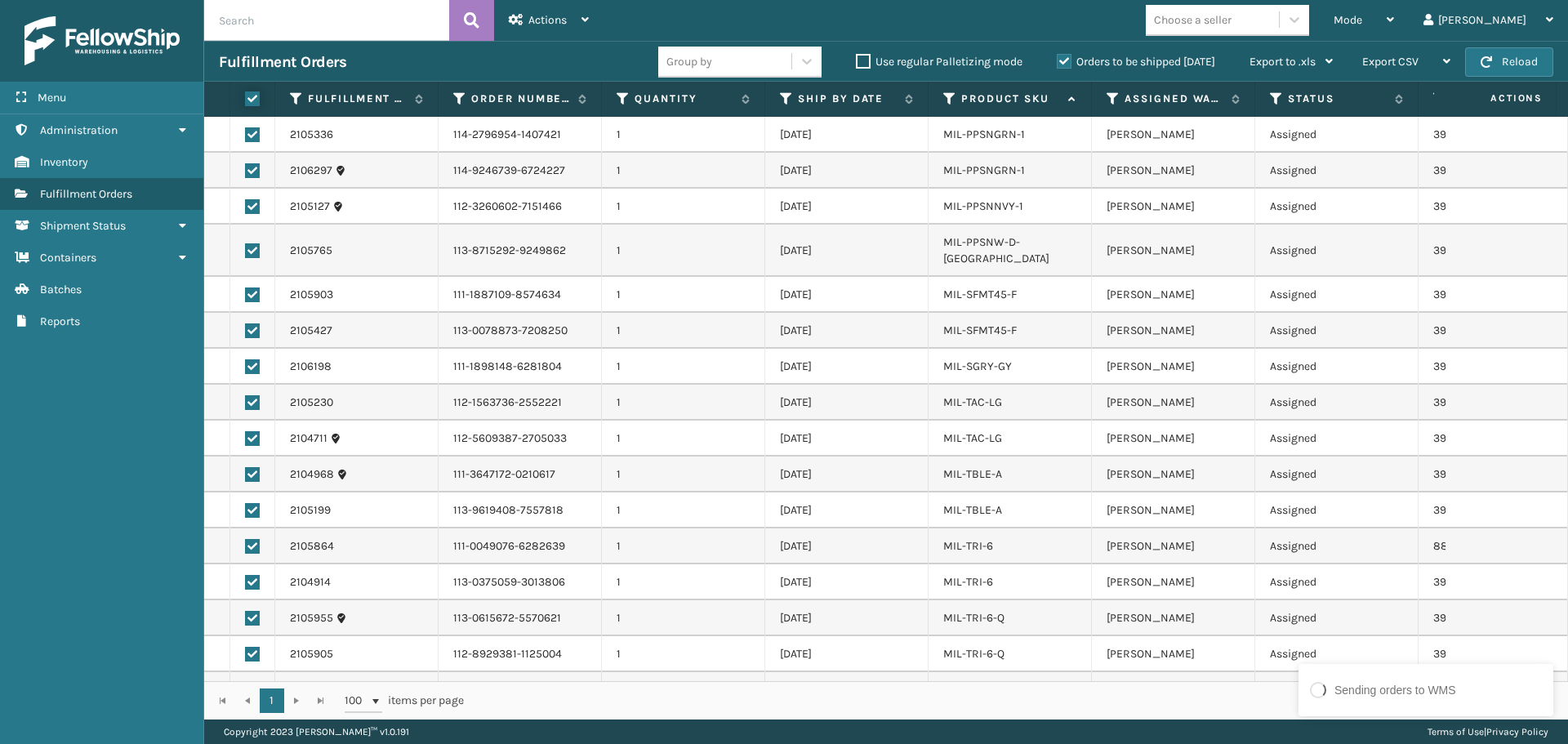
checkbox input "true"
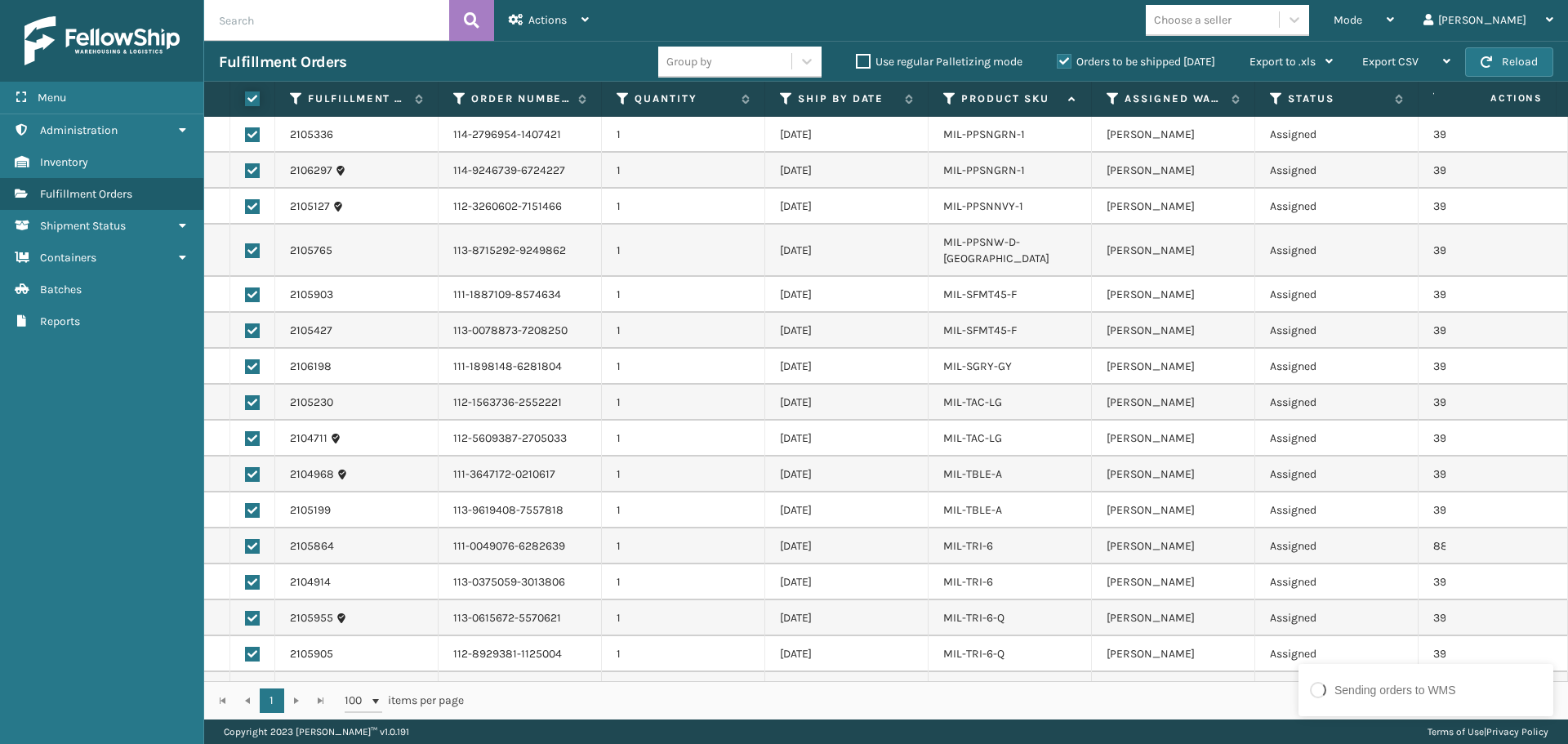
checkbox input "true"
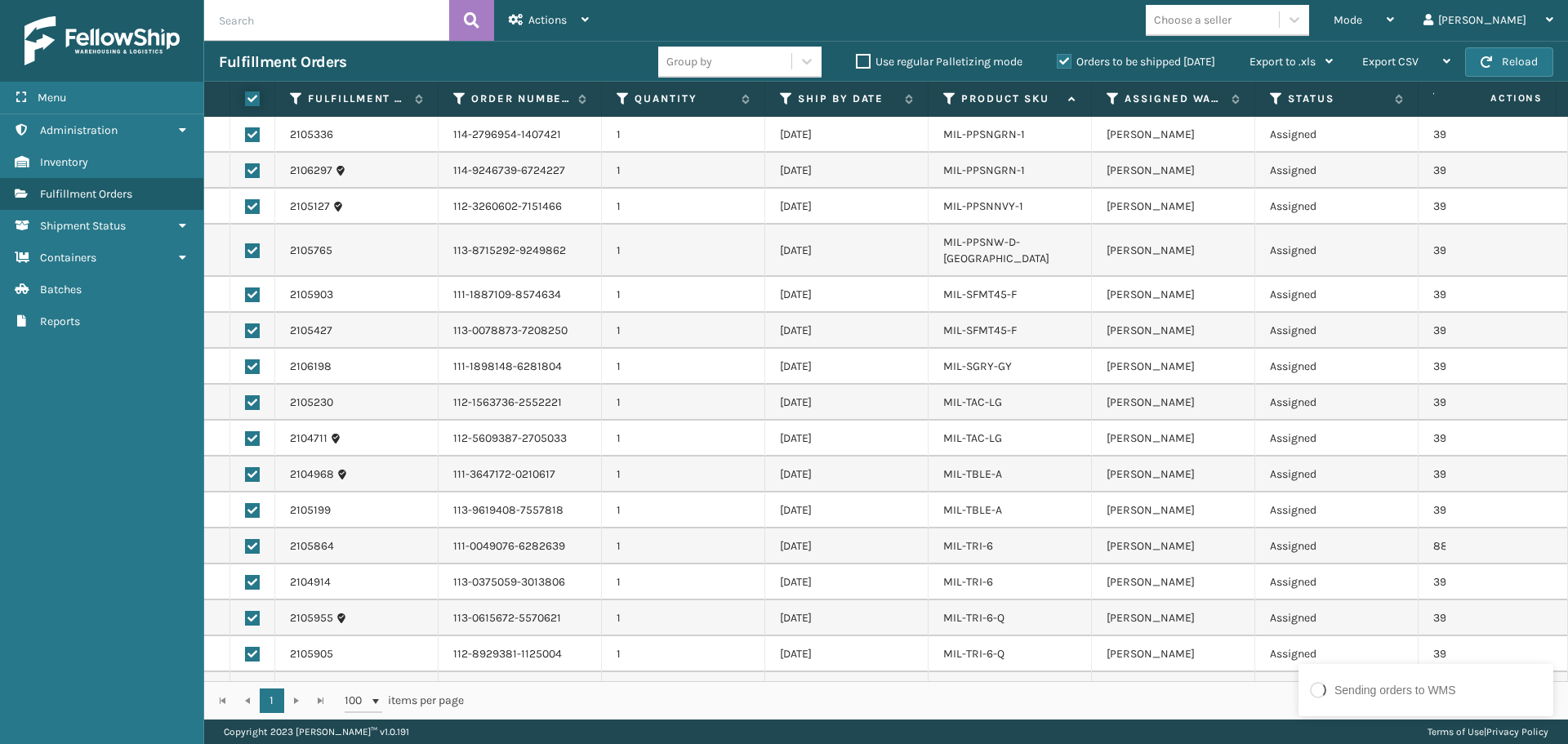
checkbox input "true"
click at [549, 27] on div "Actions" at bounding box center [549, 20] width 80 height 41
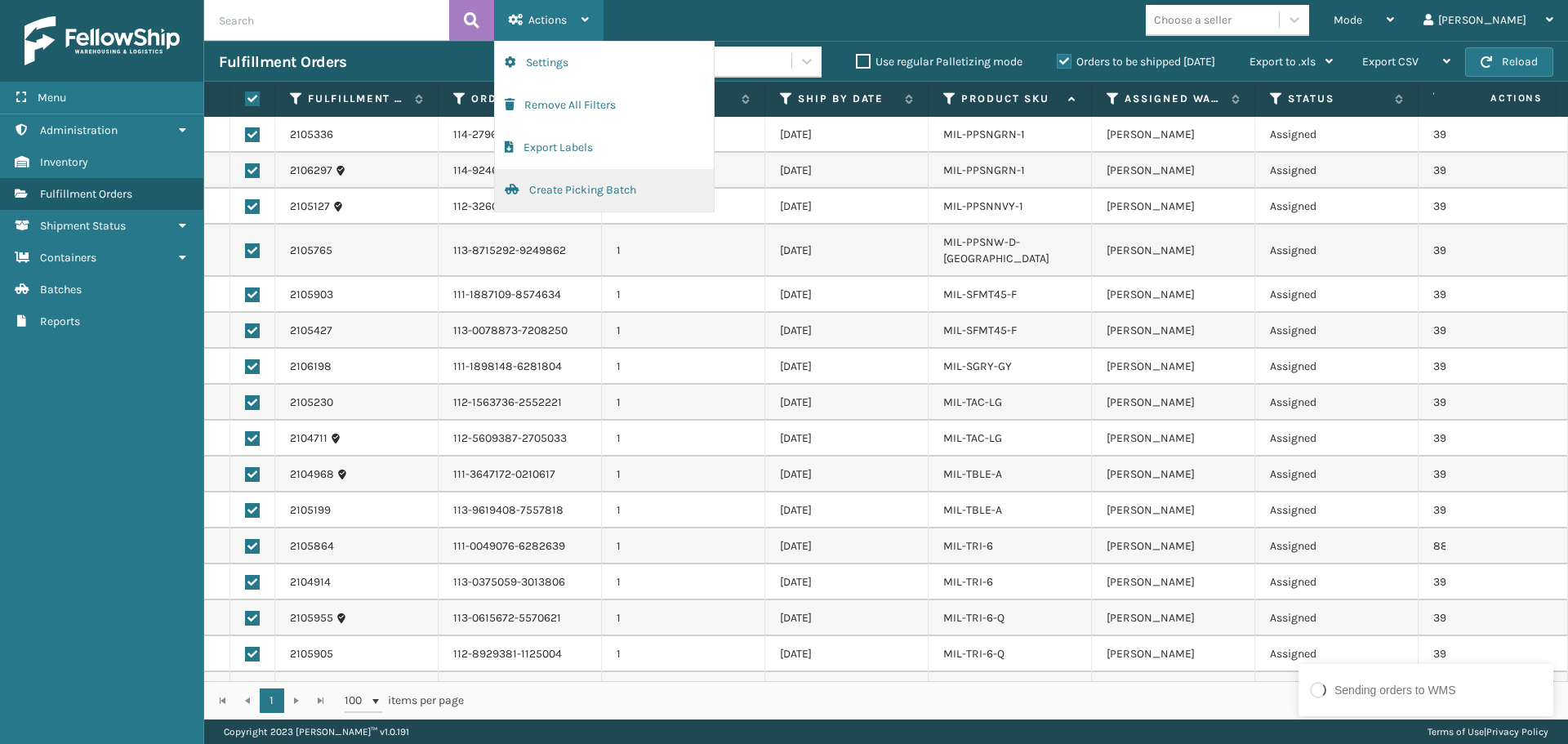
click at [589, 181] on button "Create Picking Batch" at bounding box center [604, 190] width 219 height 42
